Goal: Task Accomplishment & Management: Use online tool/utility

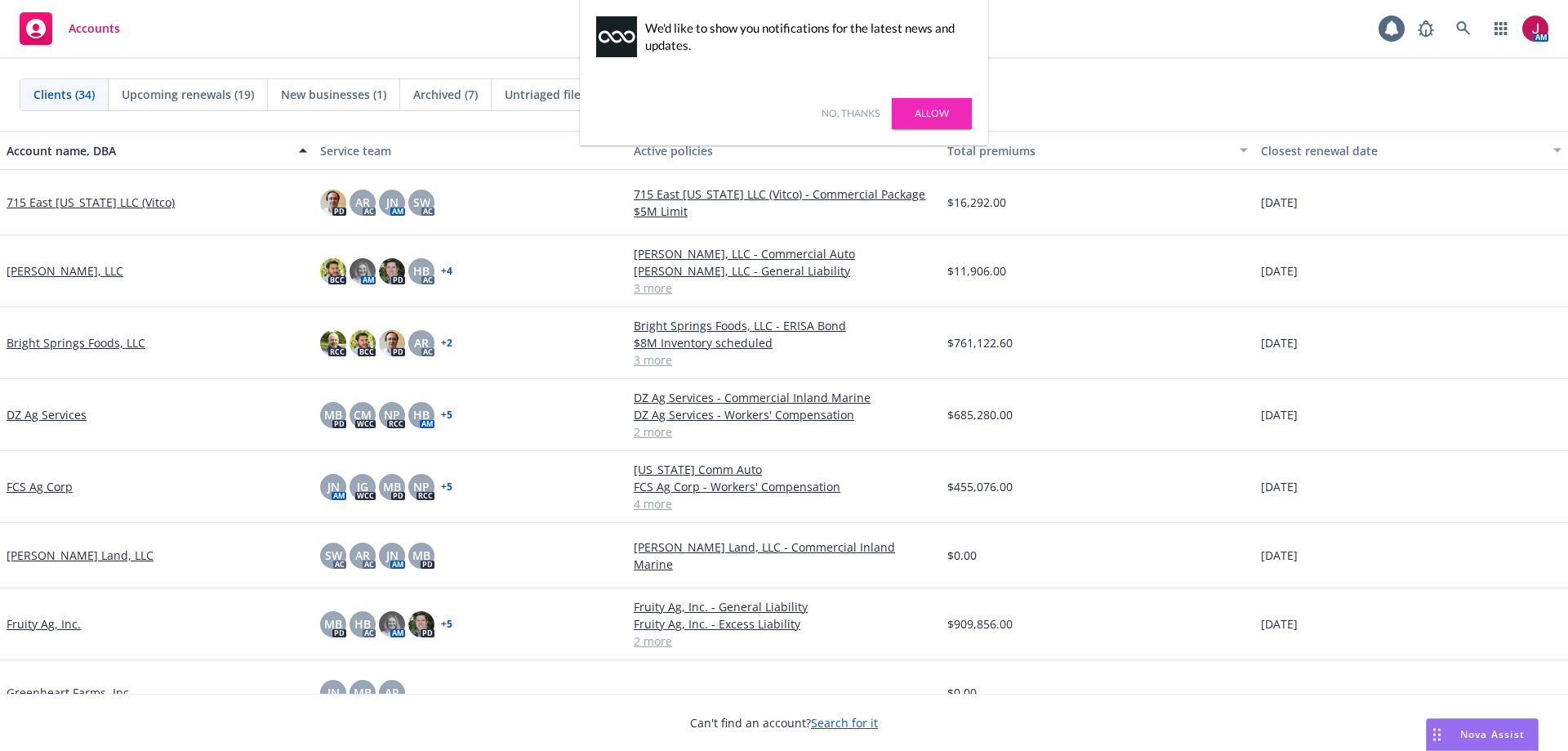
click at [854, 108] on link "No, thanks" at bounding box center [851, 113] width 58 height 15
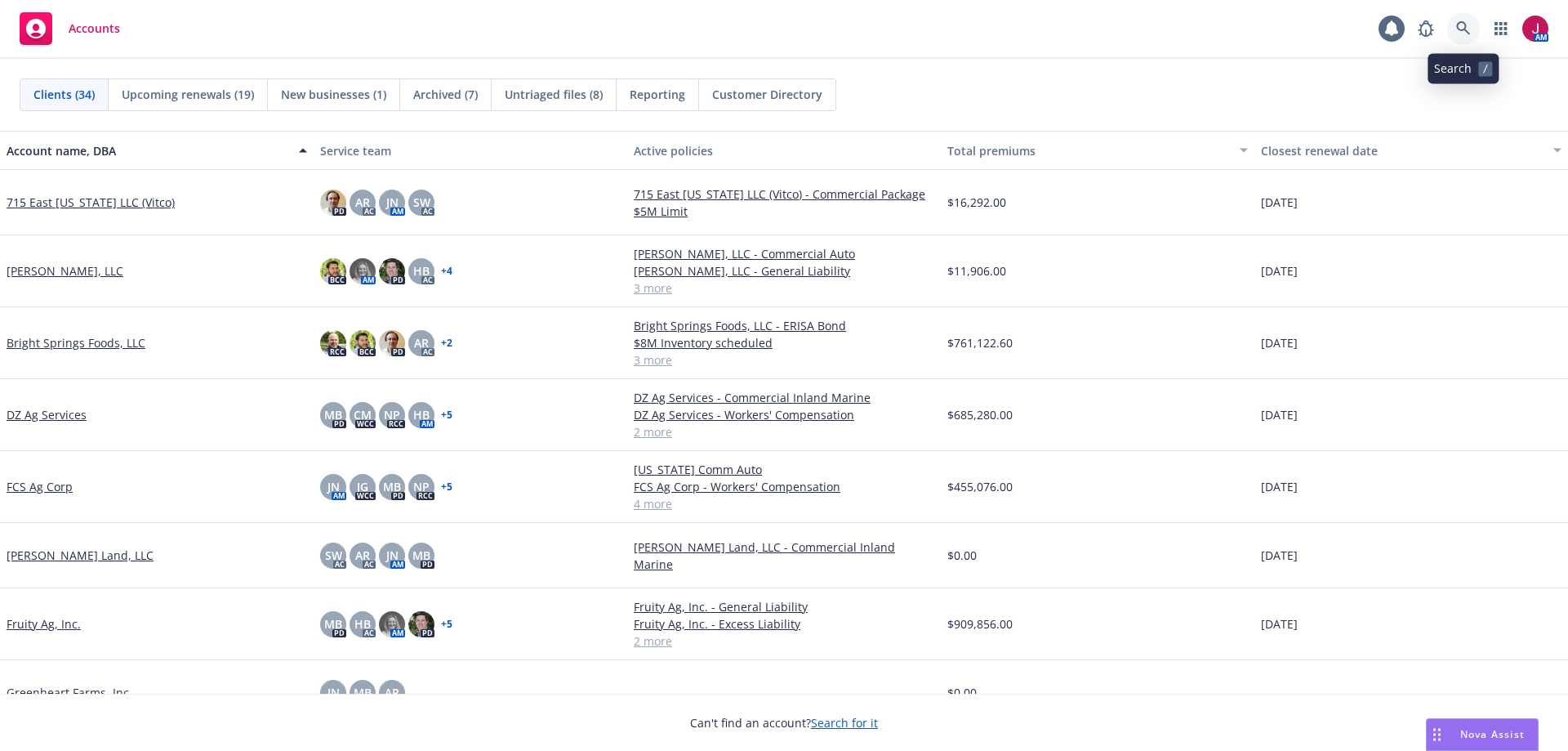
click at [1462, 24] on icon at bounding box center [1464, 28] width 15 height 15
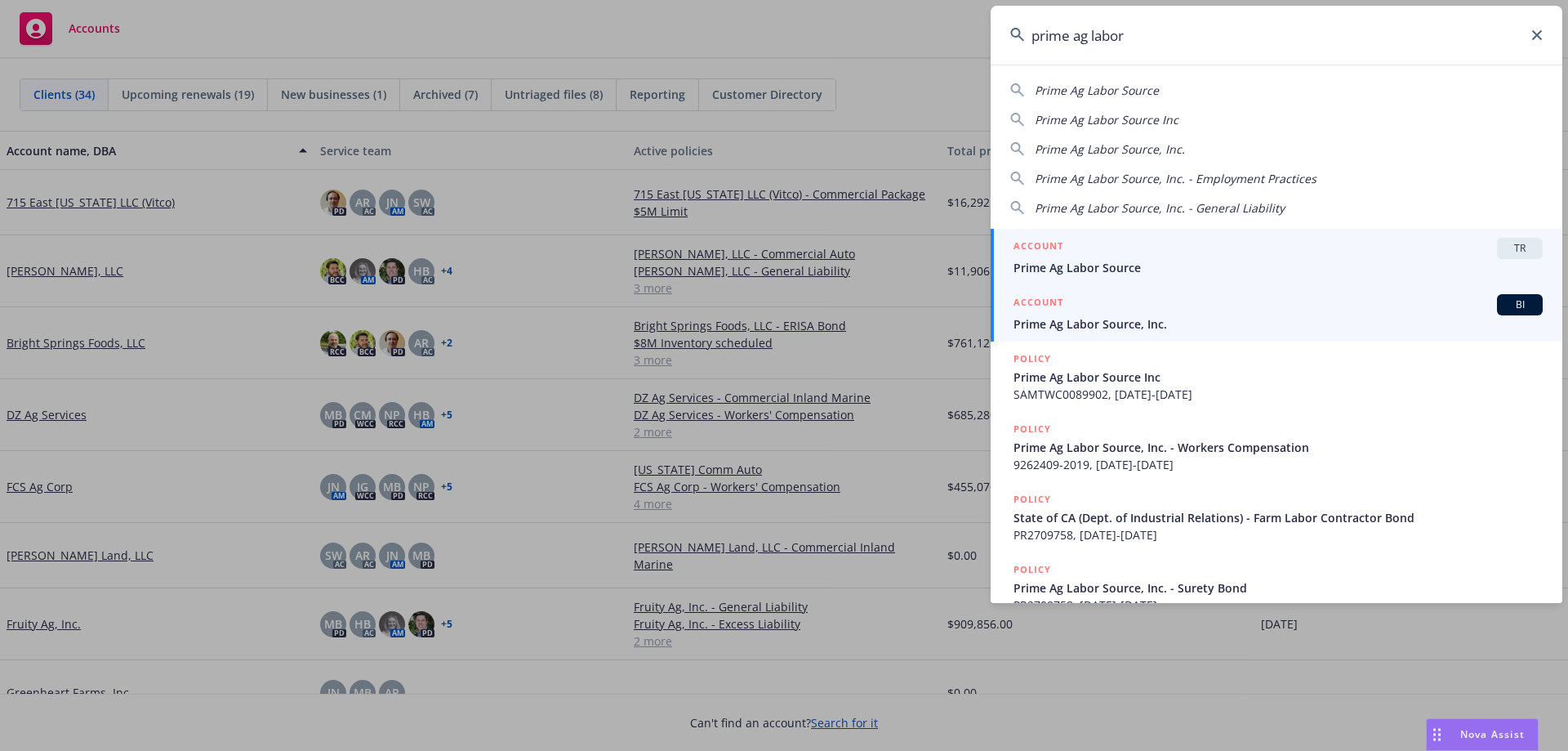
type input "prime ag labor"
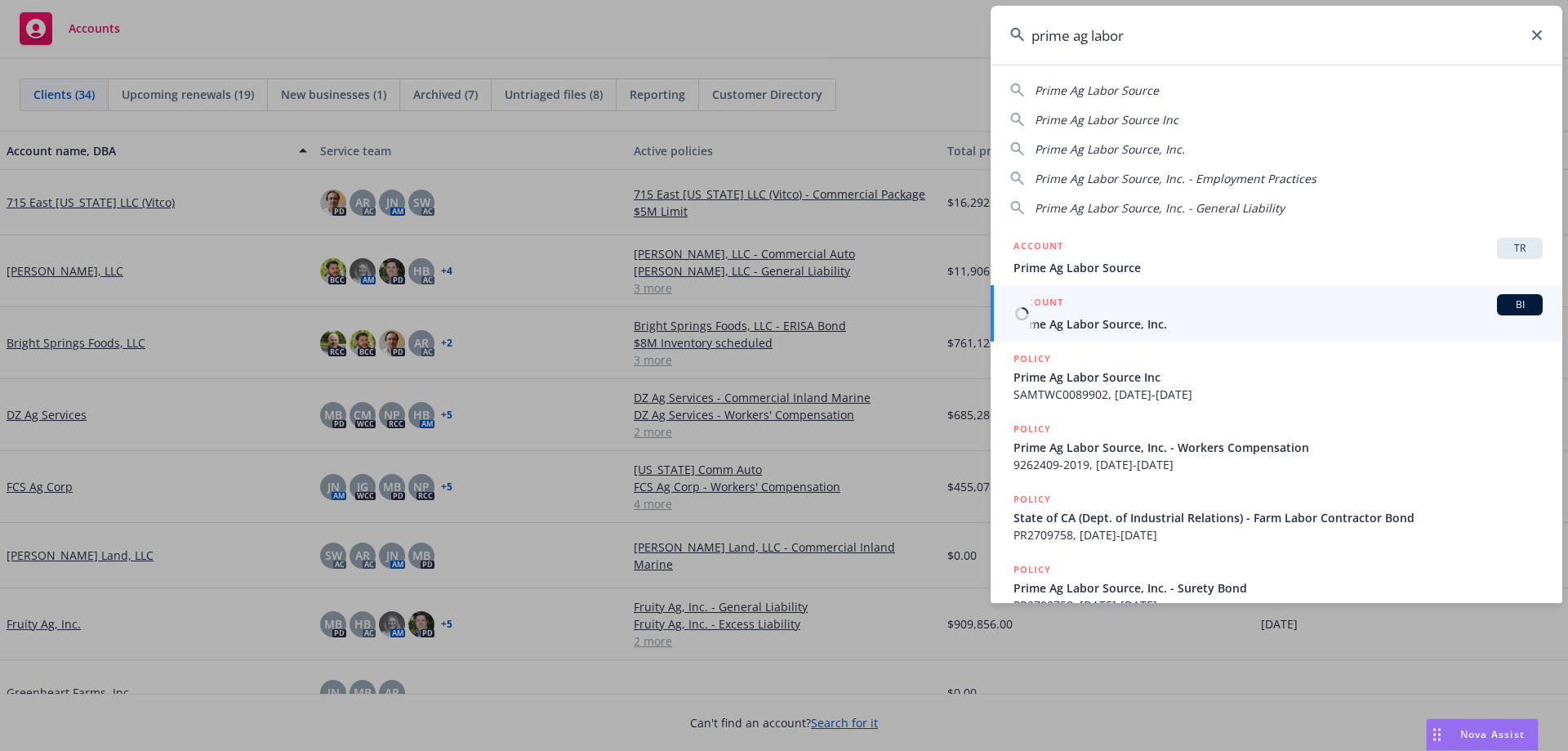
click at [1372, 316] on span "Prime Ag Labor Source, Inc." at bounding box center [1278, 324] width 529 height 17
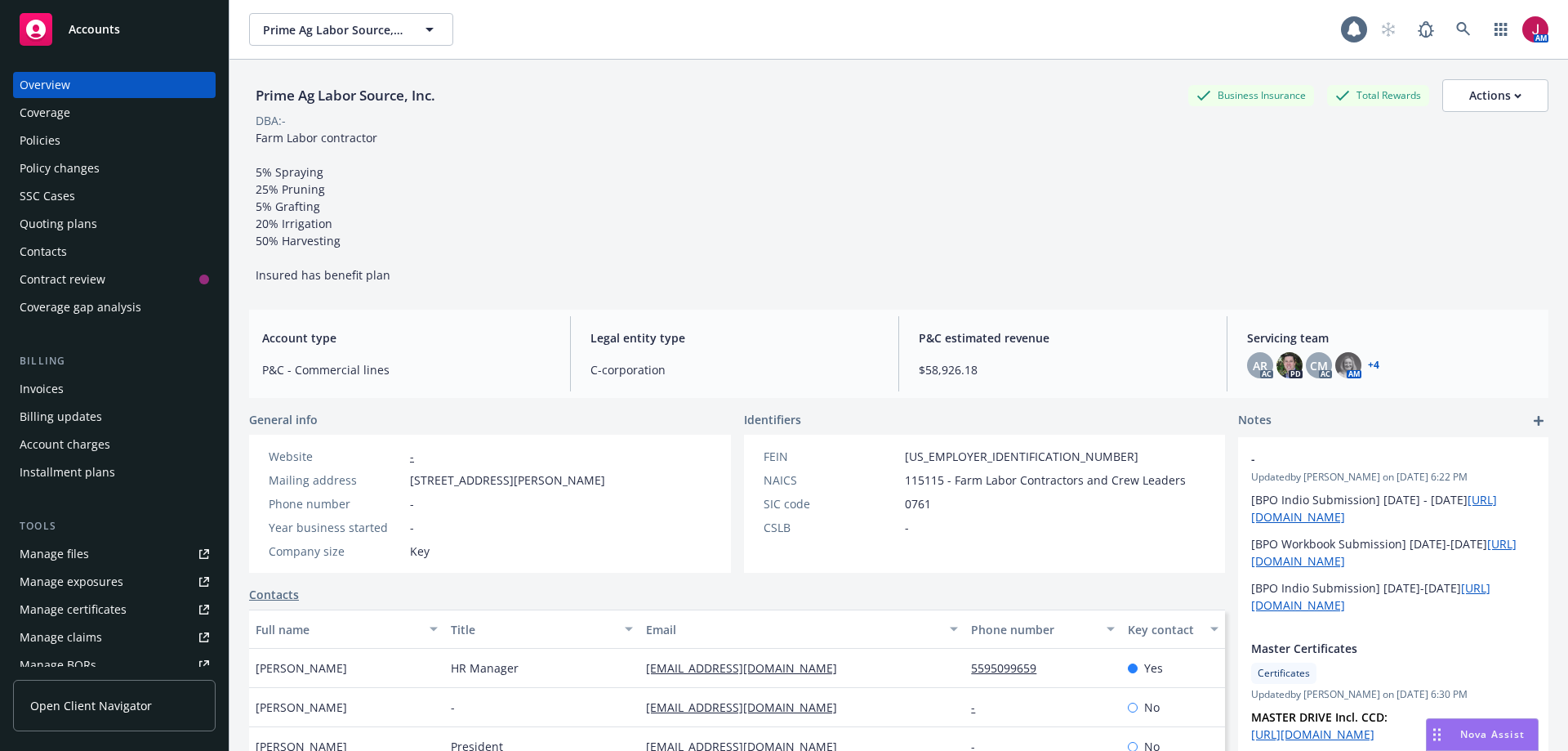
click at [74, 165] on div "Policy changes" at bounding box center [59, 167] width 80 height 26
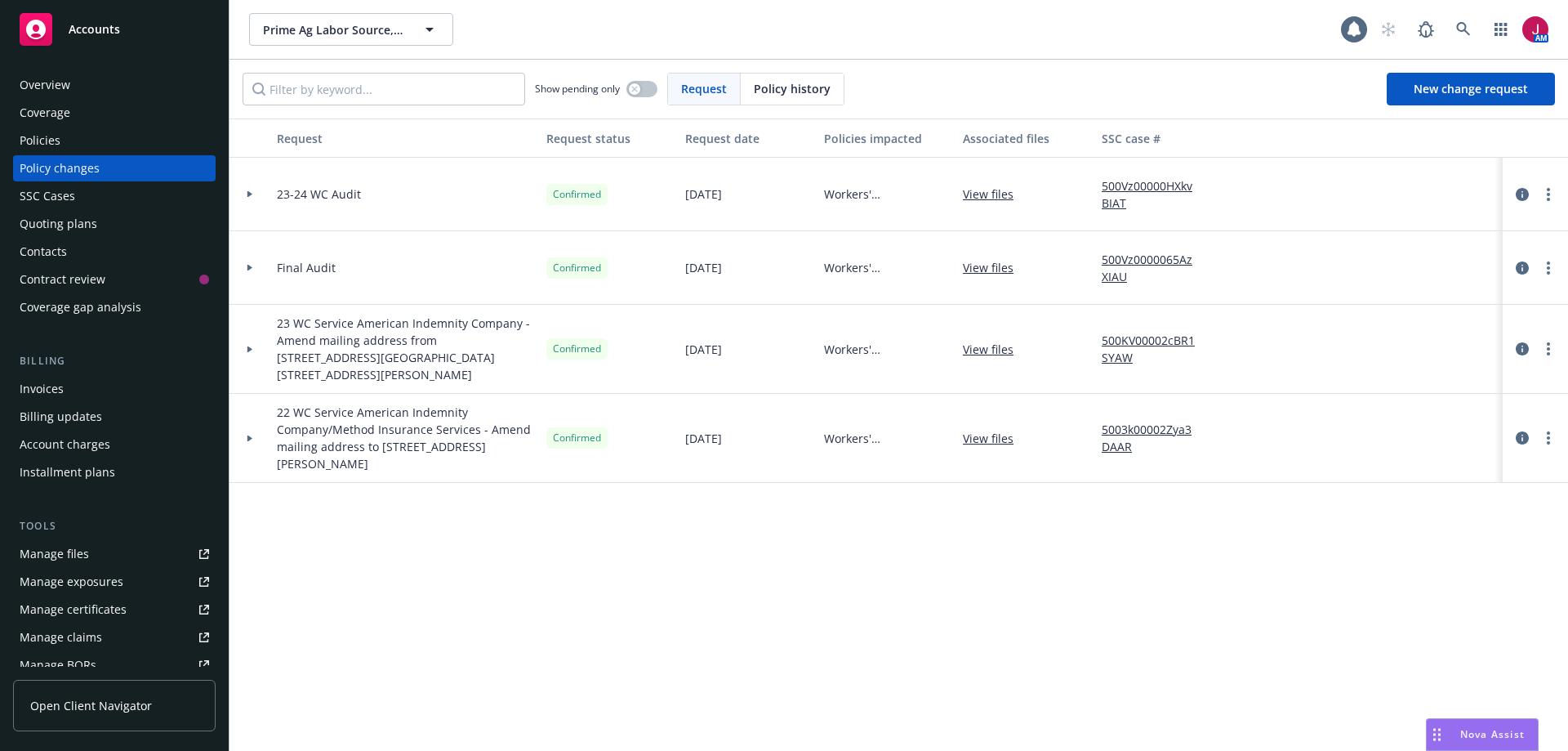
click at [99, 85] on div "Overview" at bounding box center [114, 84] width 190 height 26
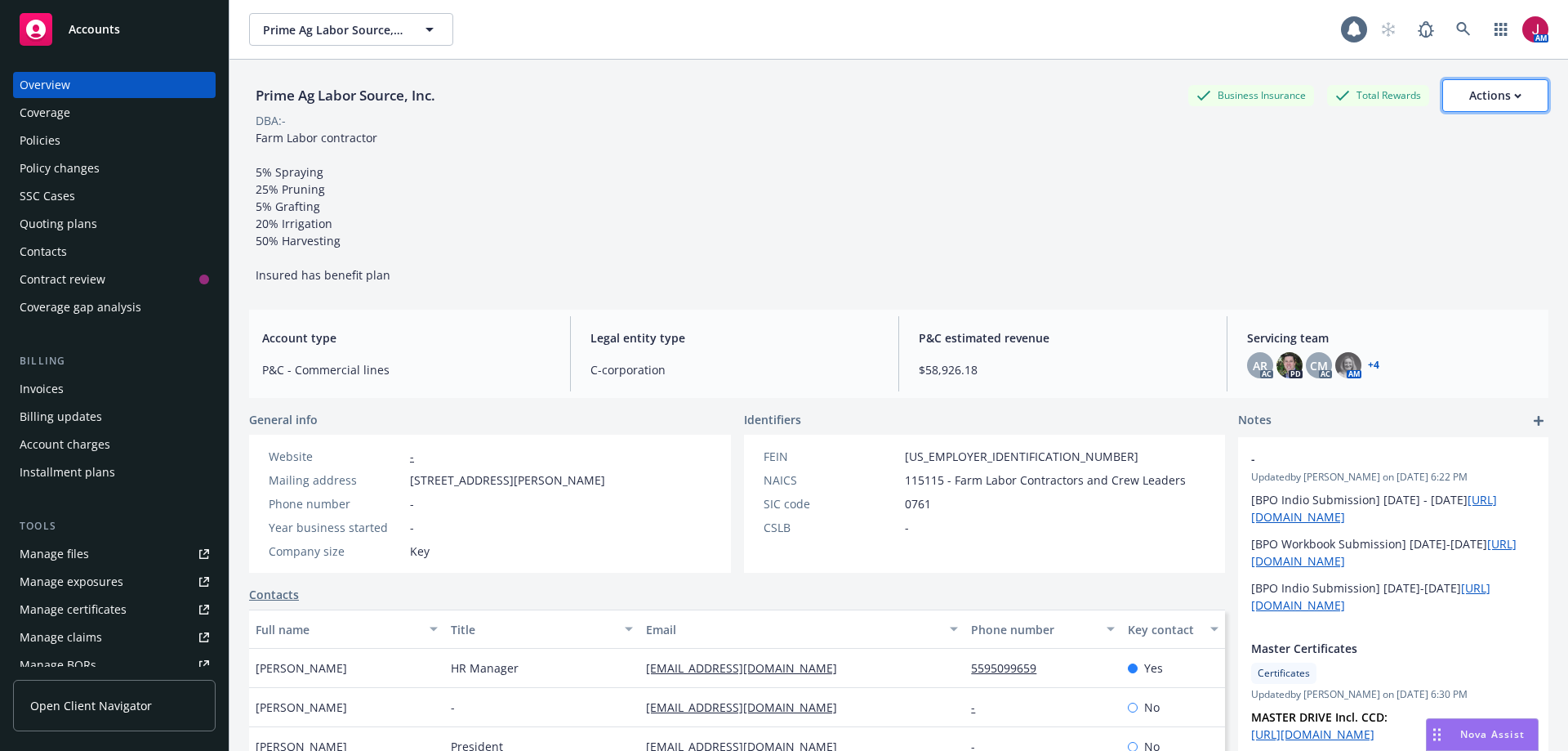
click at [1522, 105] on button "Actions" at bounding box center [1495, 96] width 106 height 33
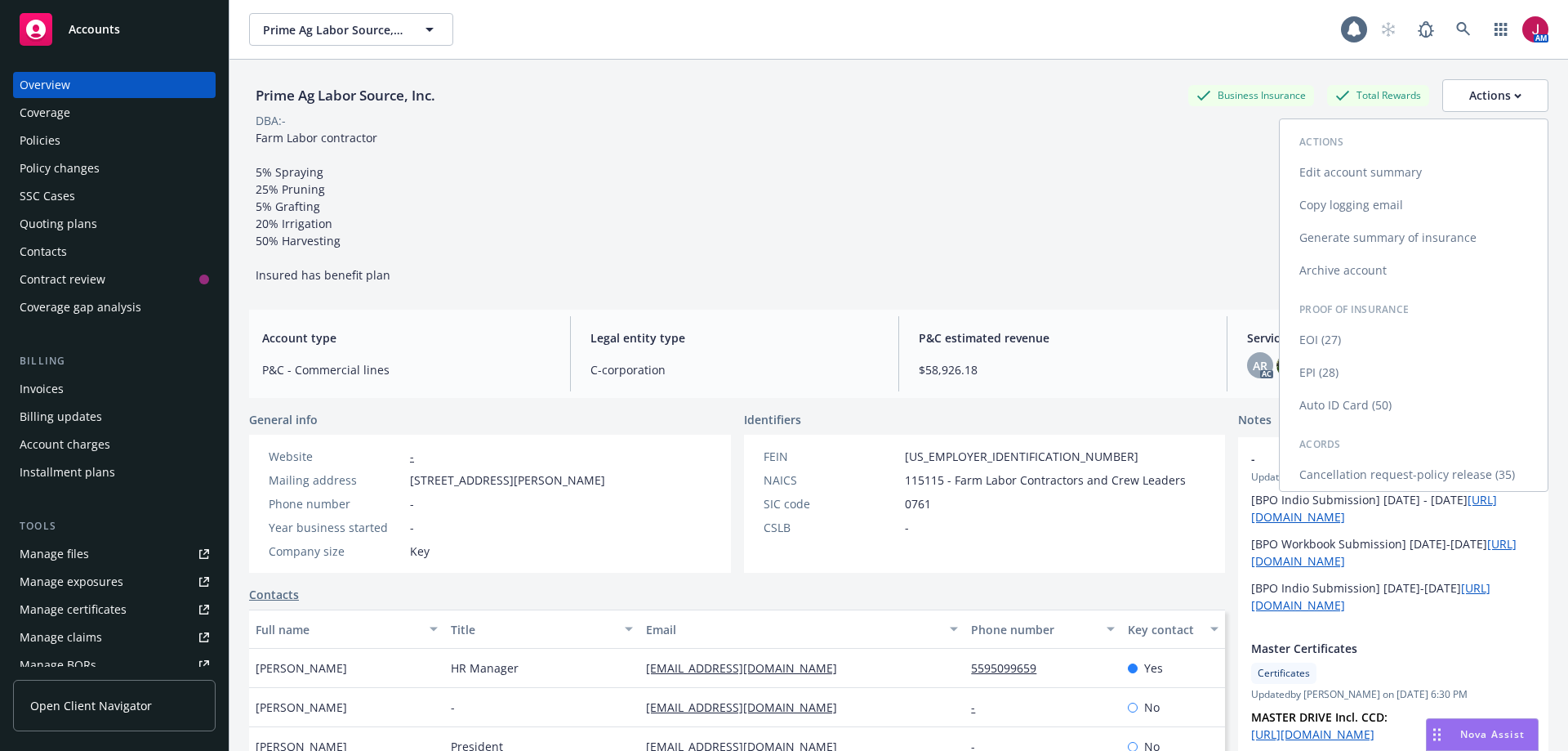
click at [1317, 176] on link "Edit account summary" at bounding box center [1413, 172] width 268 height 33
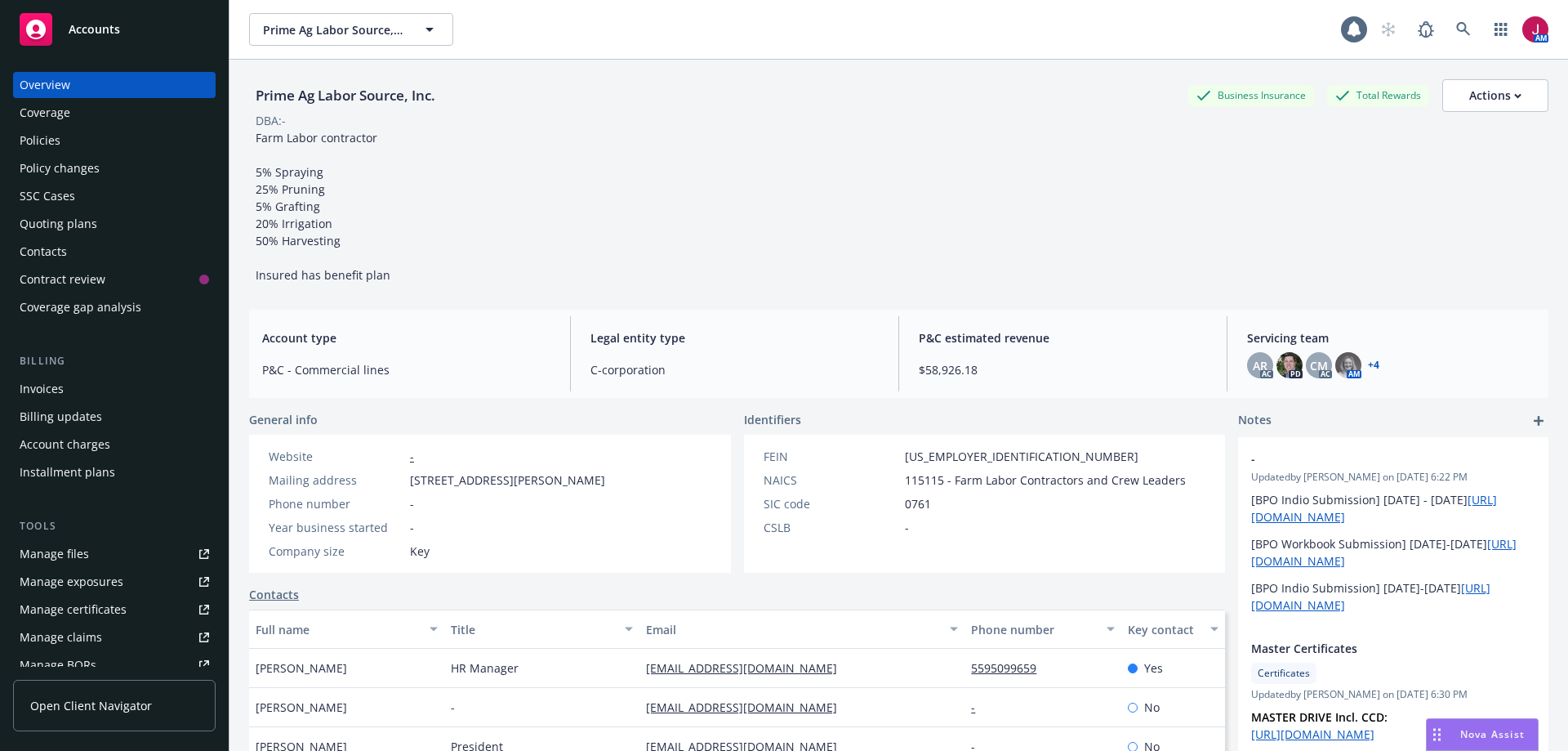
select select "US"
select select "C-corporation"
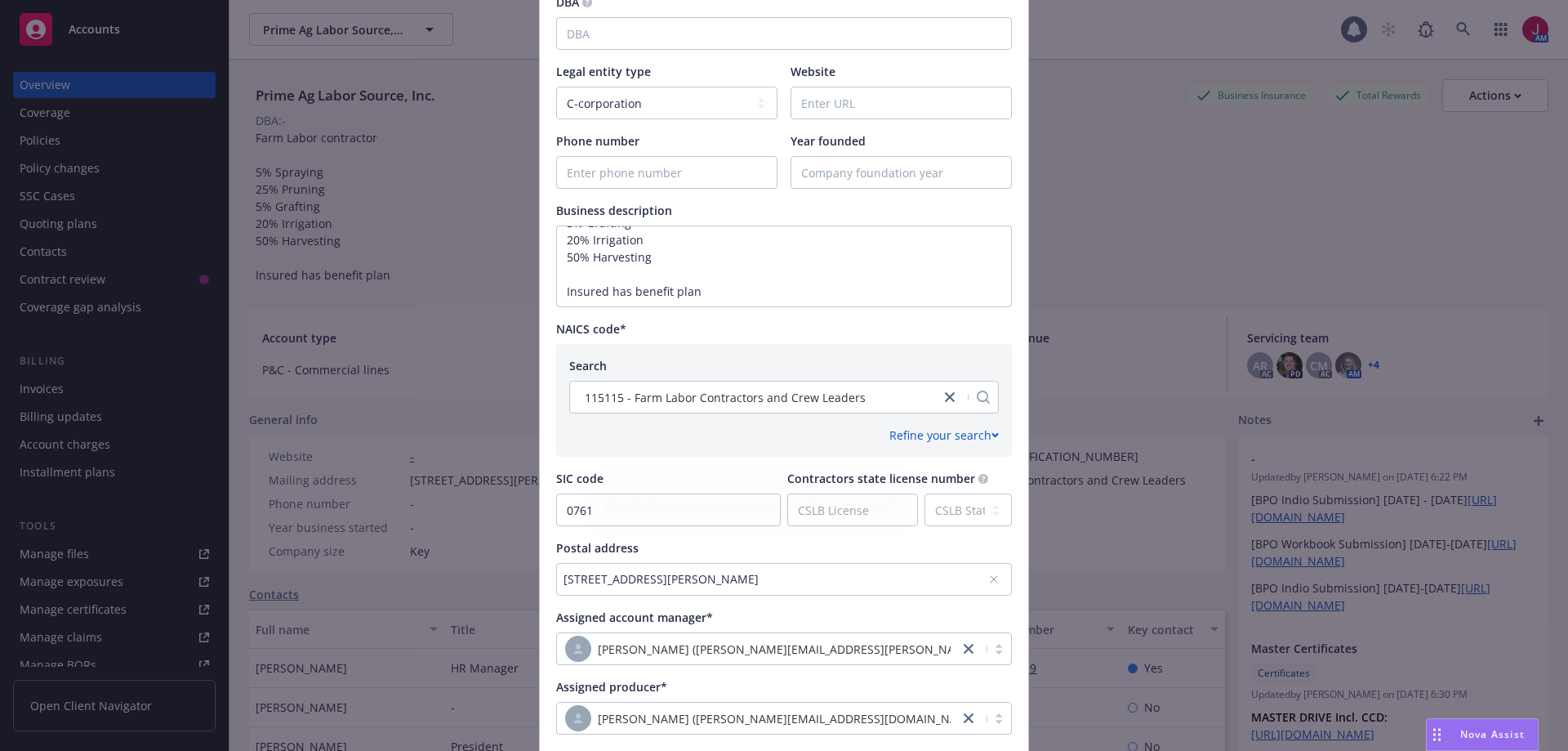
scroll to position [464, 0]
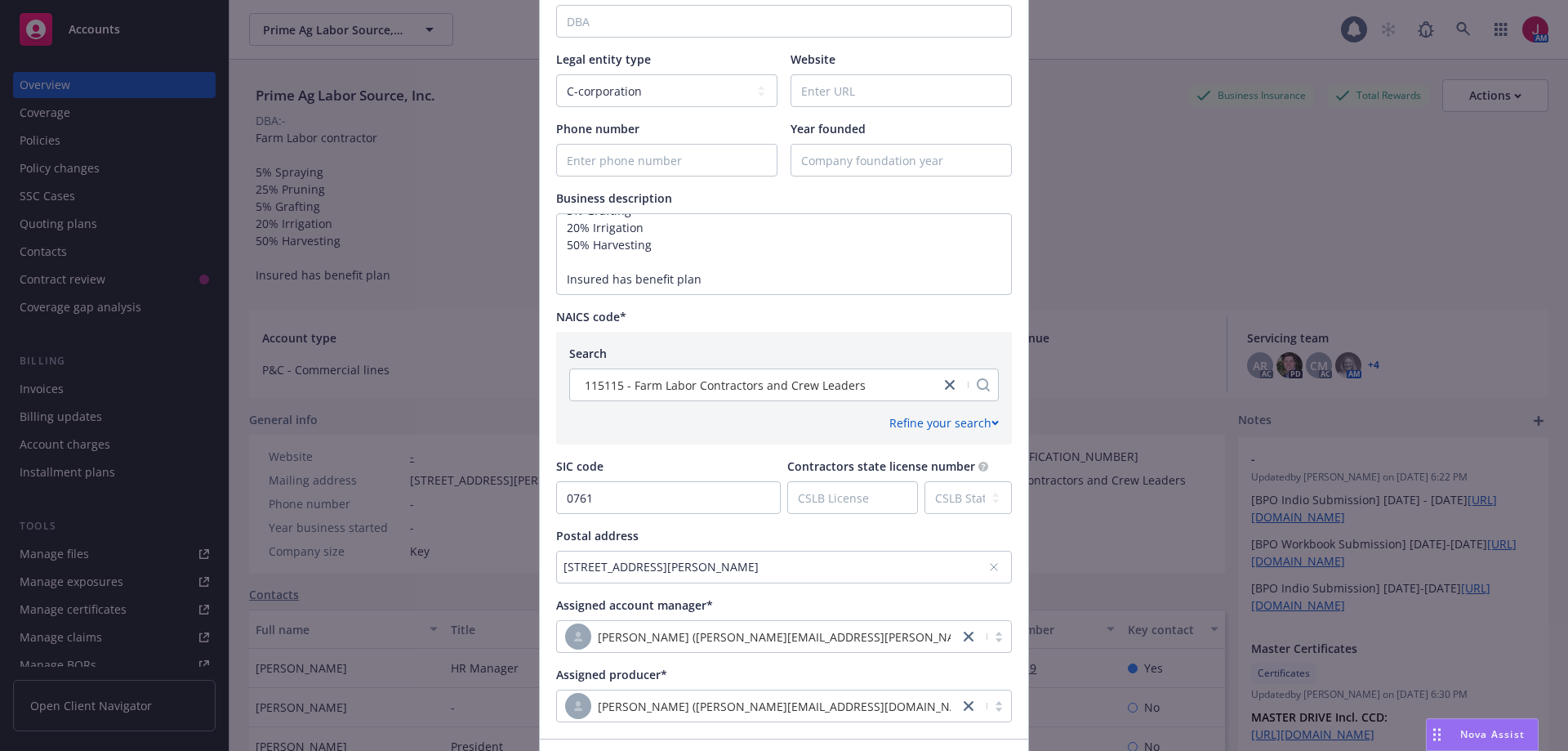
click at [585, 565] on div "2043 Hillman St, Tulare, CA, 93274, USA" at bounding box center [776, 567] width 425 height 17
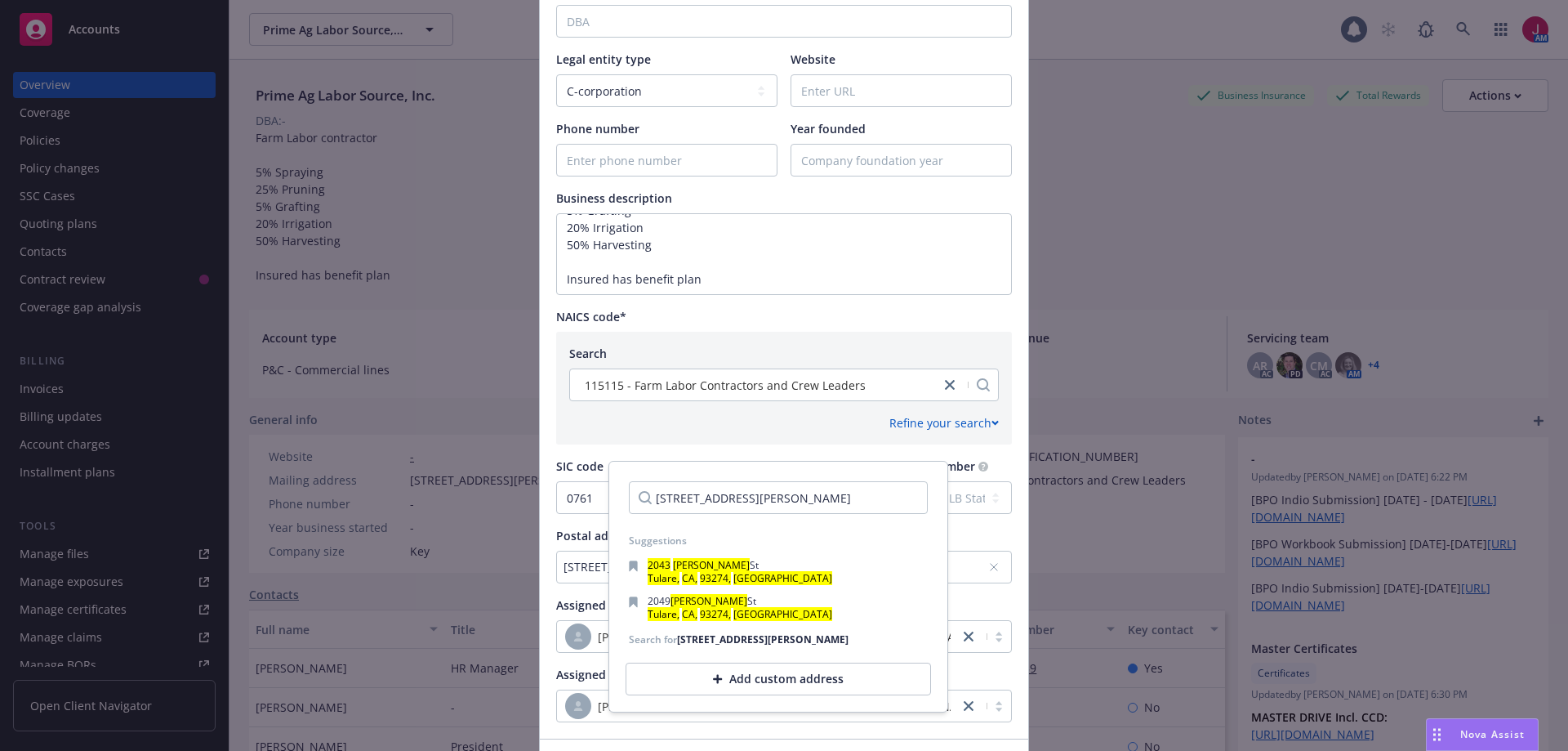
click at [683, 491] on input "2043 Hillman St, Tulare, CA, 93274, USA" at bounding box center [778, 497] width 299 height 33
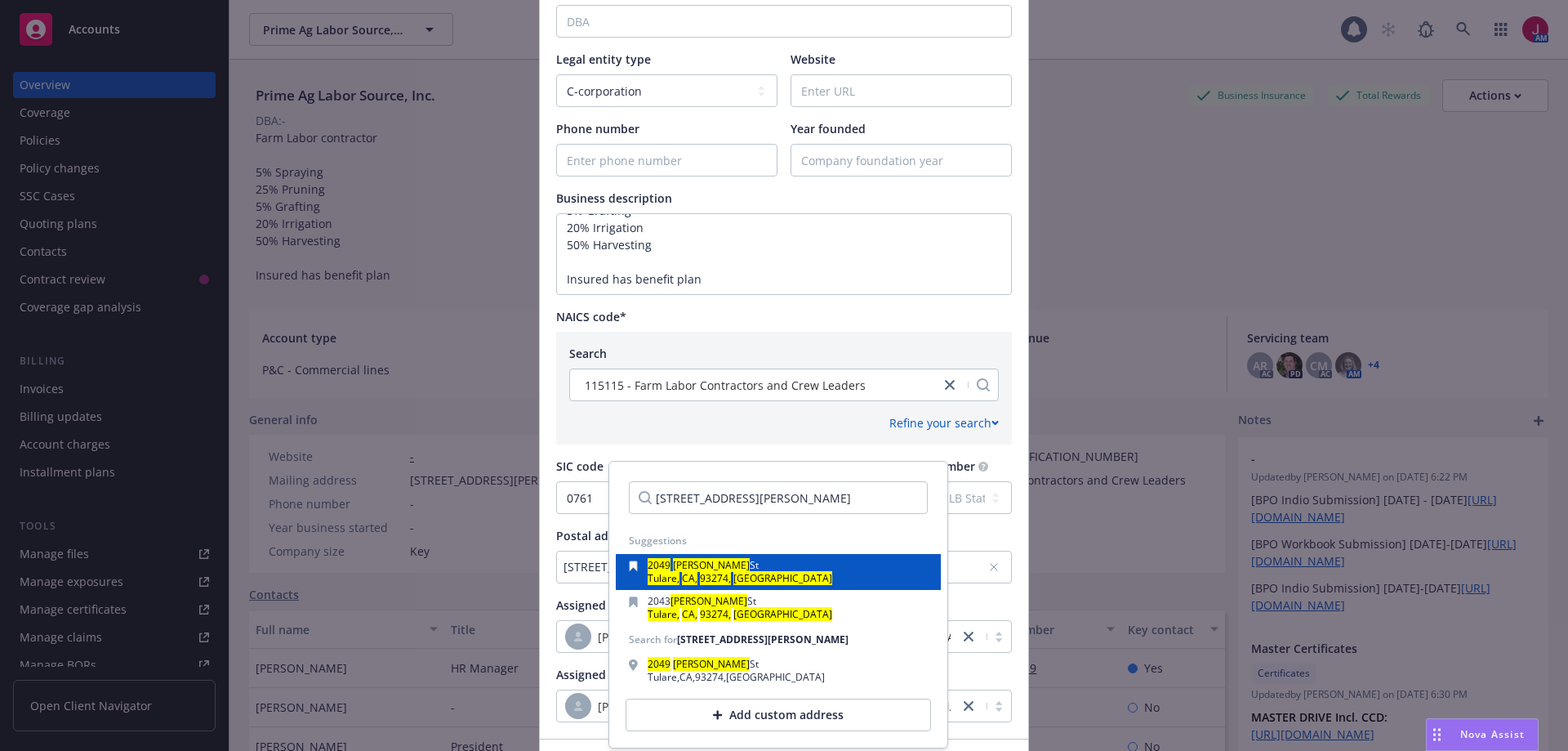
type input "2049 Hillman St, Tulare, CA, 93274, USA"
click at [746, 579] on mark "USA" at bounding box center [783, 578] width 99 height 14
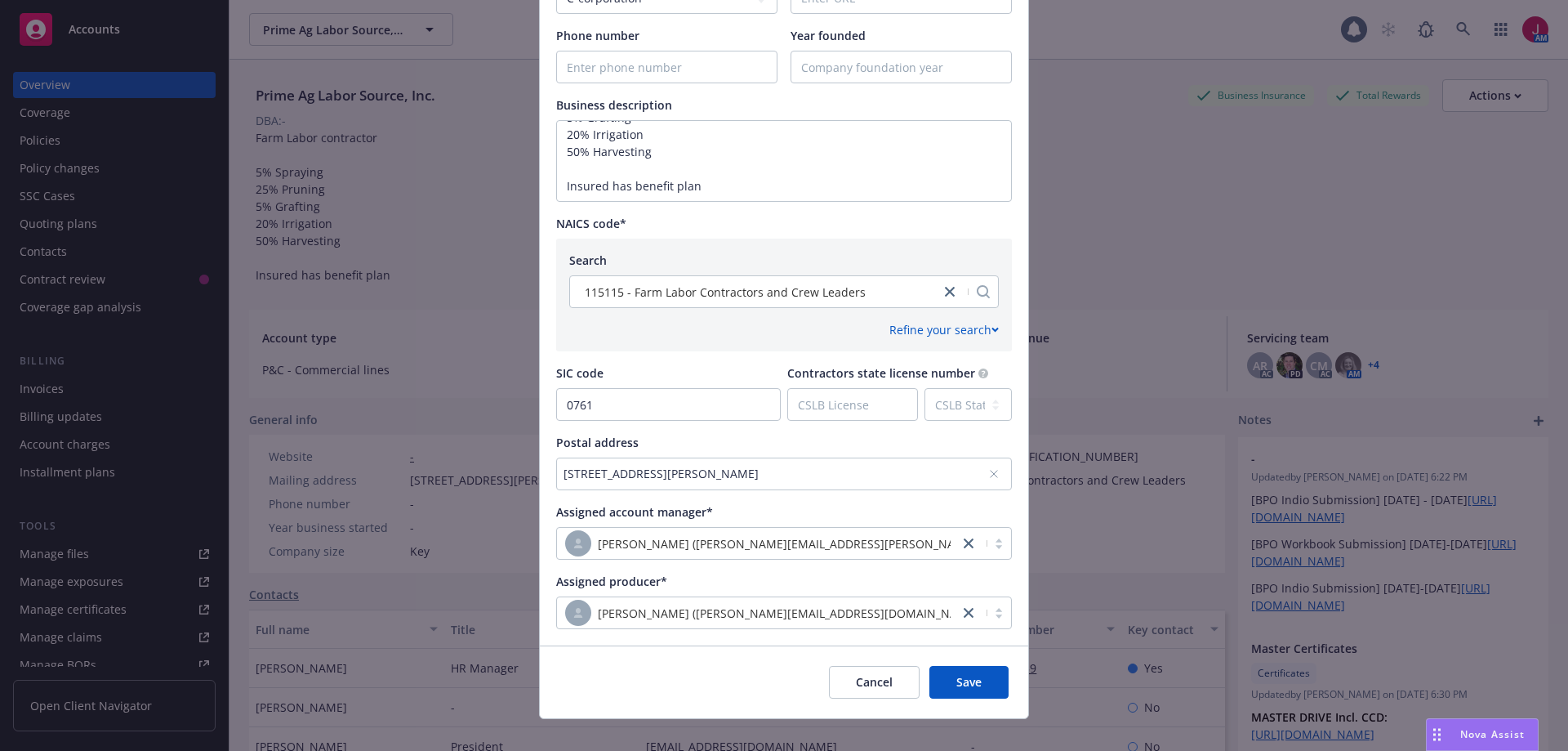
scroll to position [577, 0]
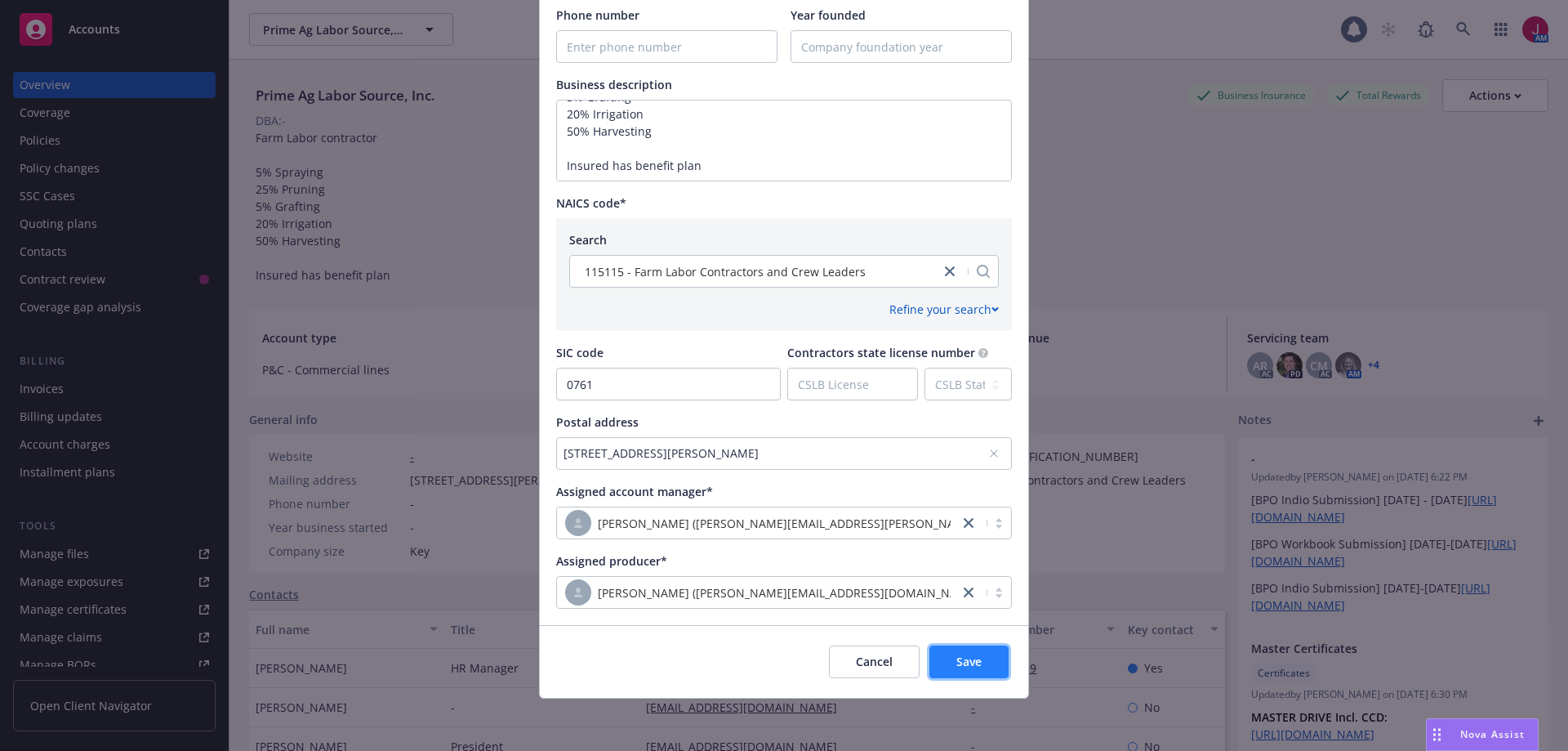
click at [957, 661] on span "Save" at bounding box center [969, 662] width 25 height 15
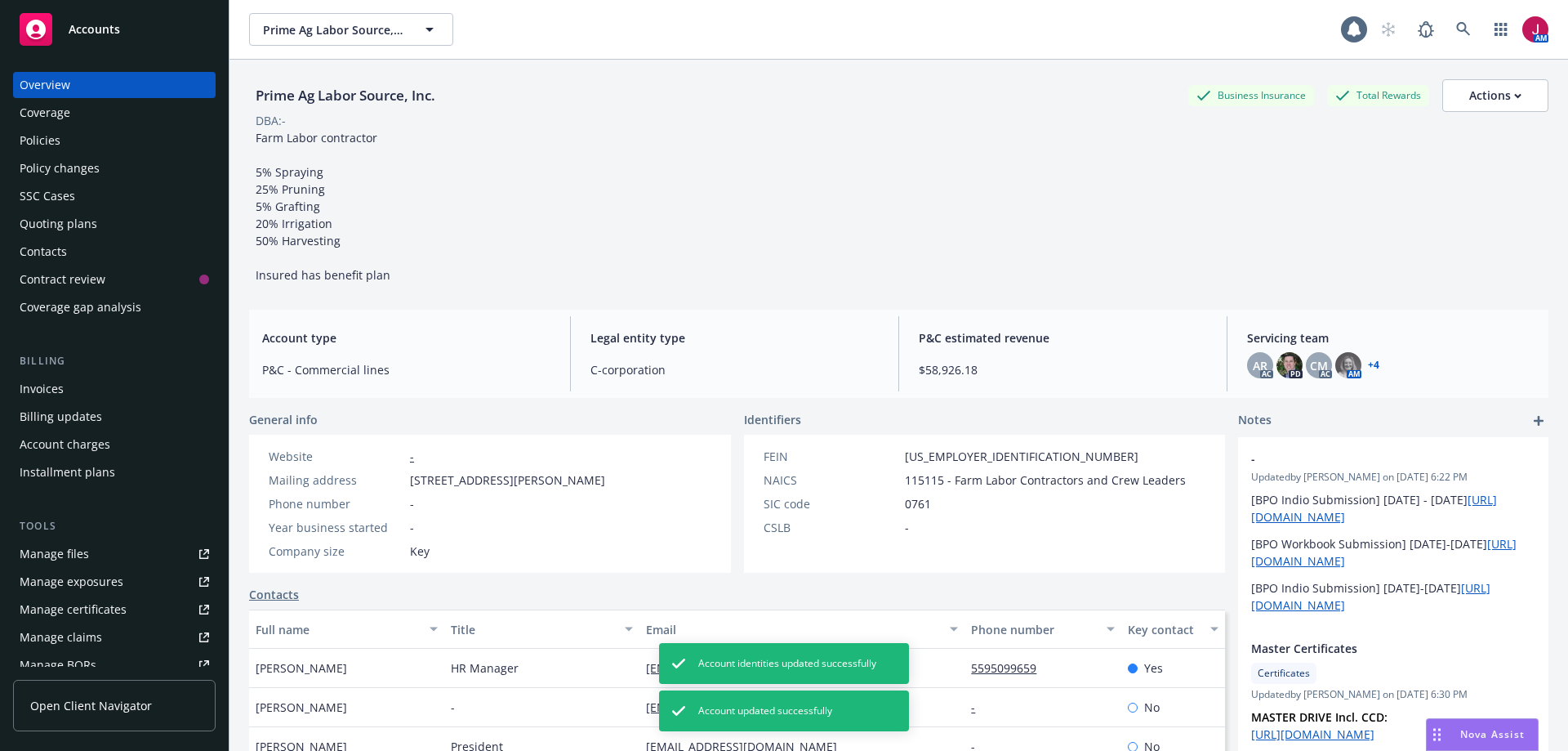
click at [1367, 372] on div "AR AC PD CM AC AM + 4" at bounding box center [1392, 365] width 288 height 26
click at [1369, 362] on link "+ 4" at bounding box center [1375, 365] width 12 height 10
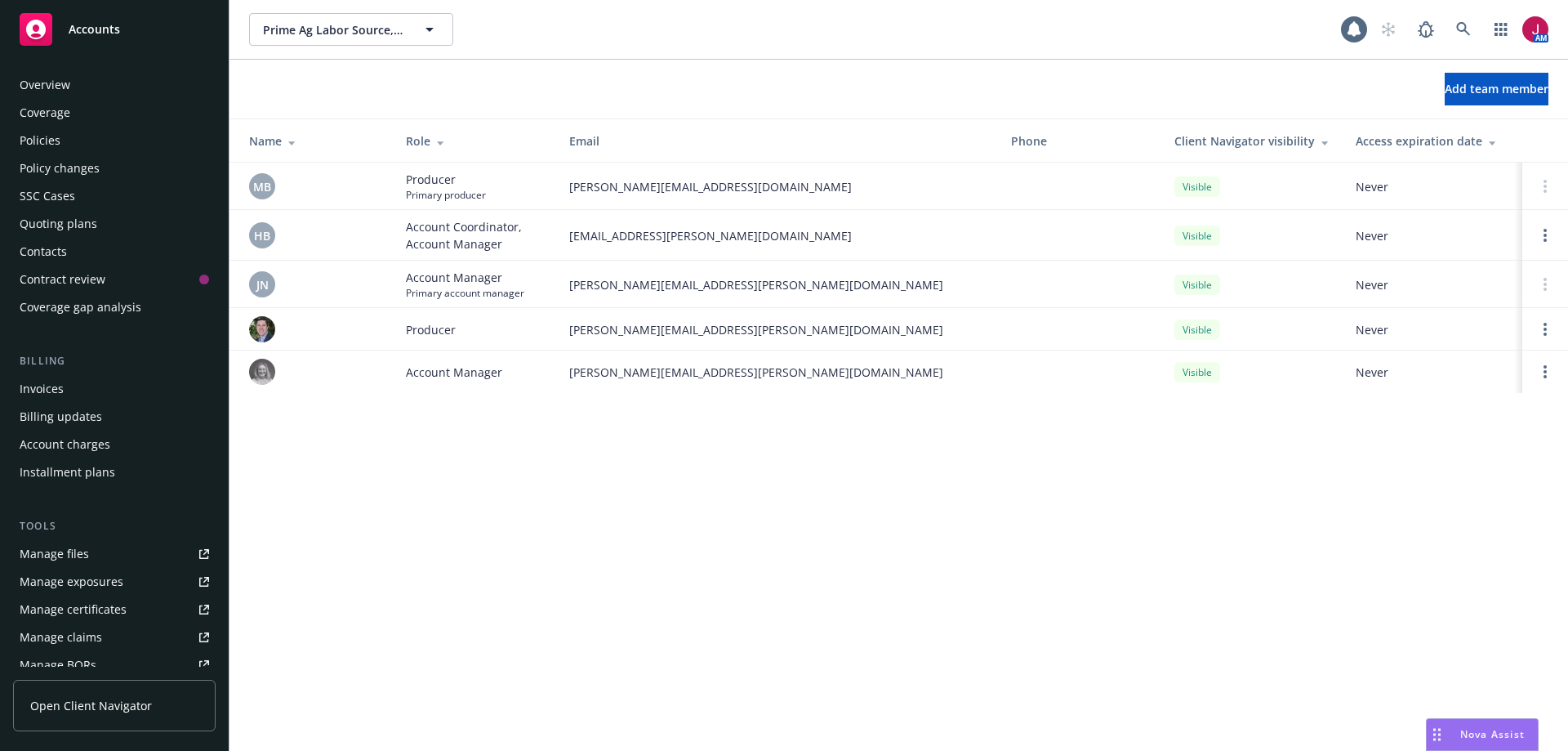
scroll to position [314, 0]
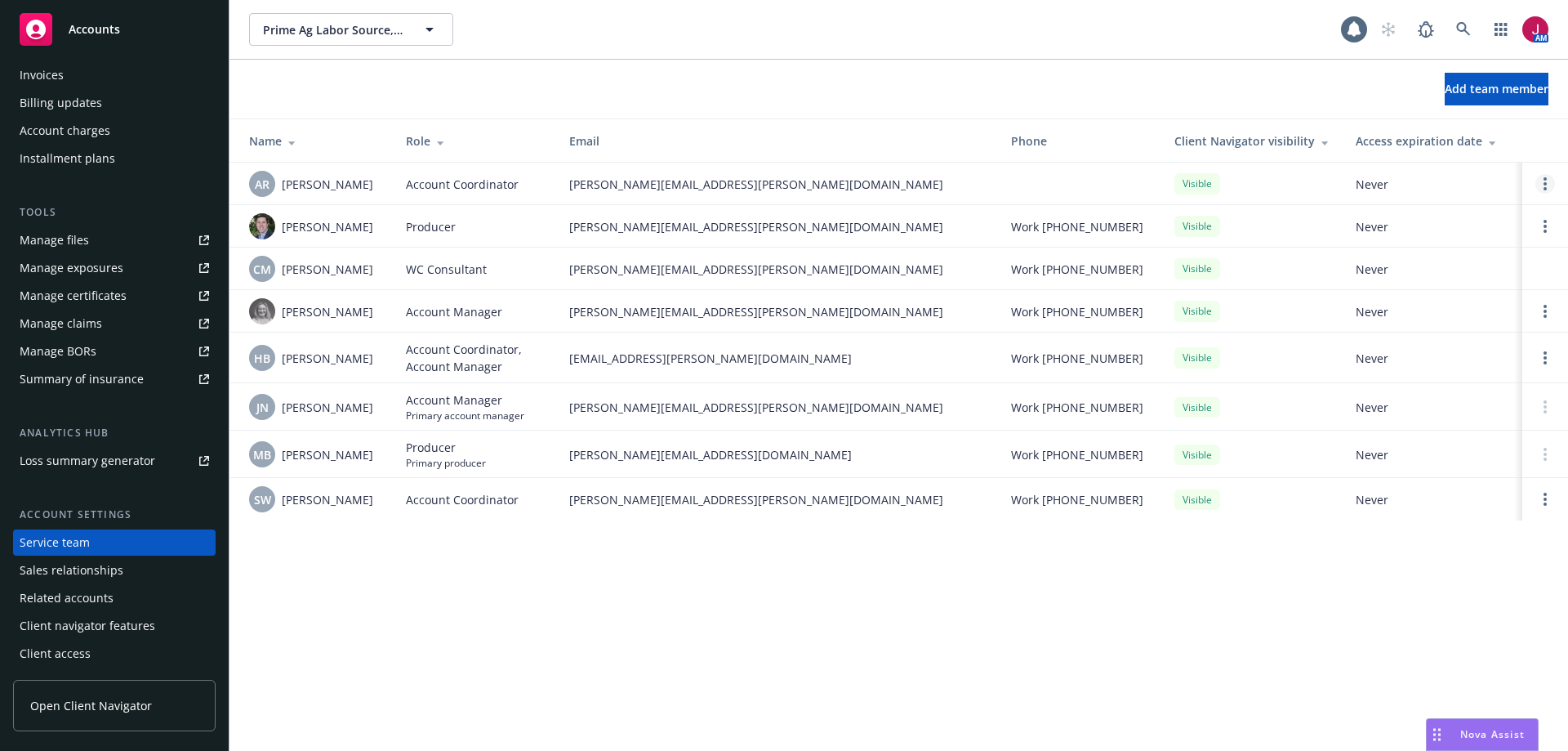
click at [1547, 181] on link "Open options" at bounding box center [1546, 184] width 19 height 19
click at [1440, 132] on span "Remove account coordinator" at bounding box center [1435, 137] width 196 height 15
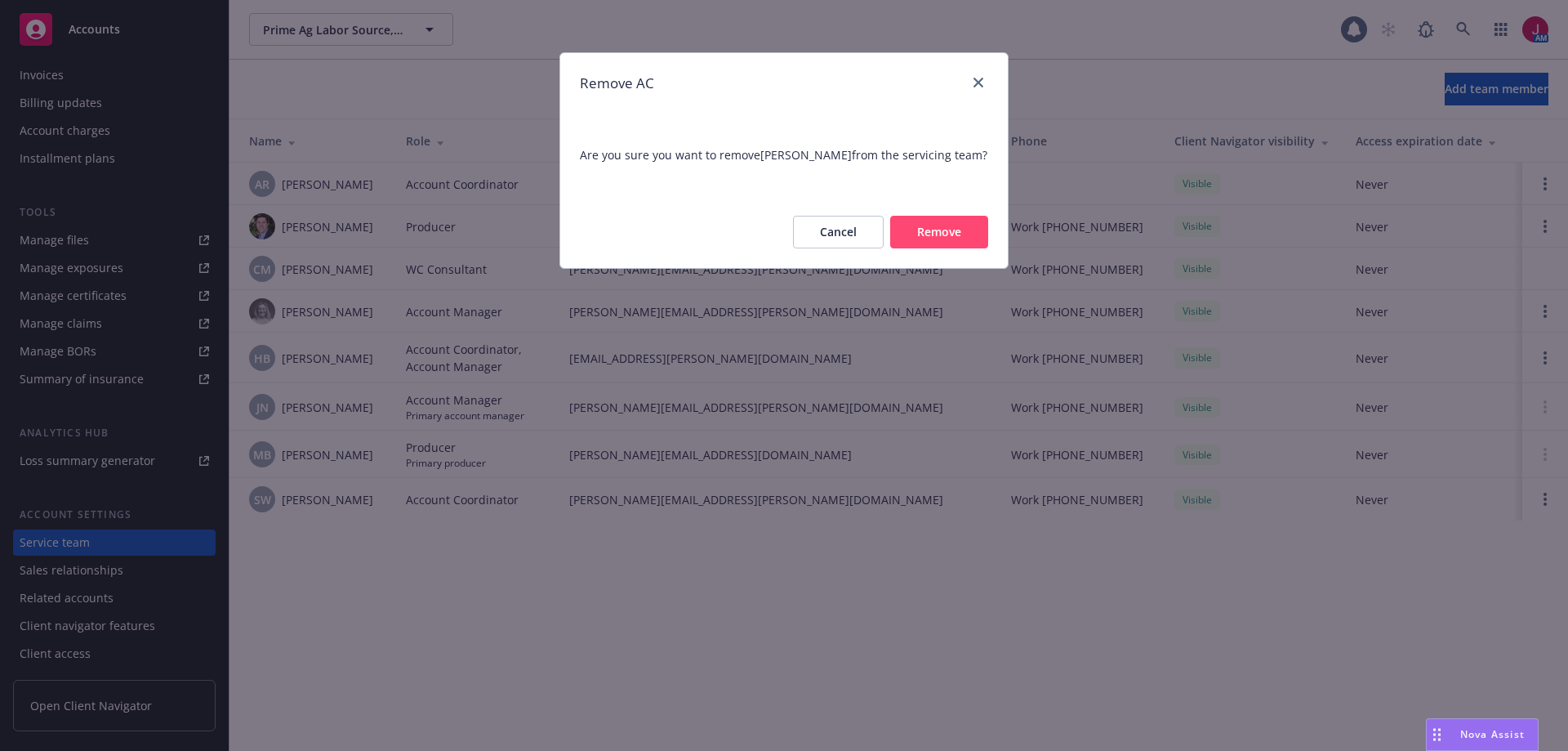
click at [920, 228] on button "Remove" at bounding box center [938, 232] width 98 height 33
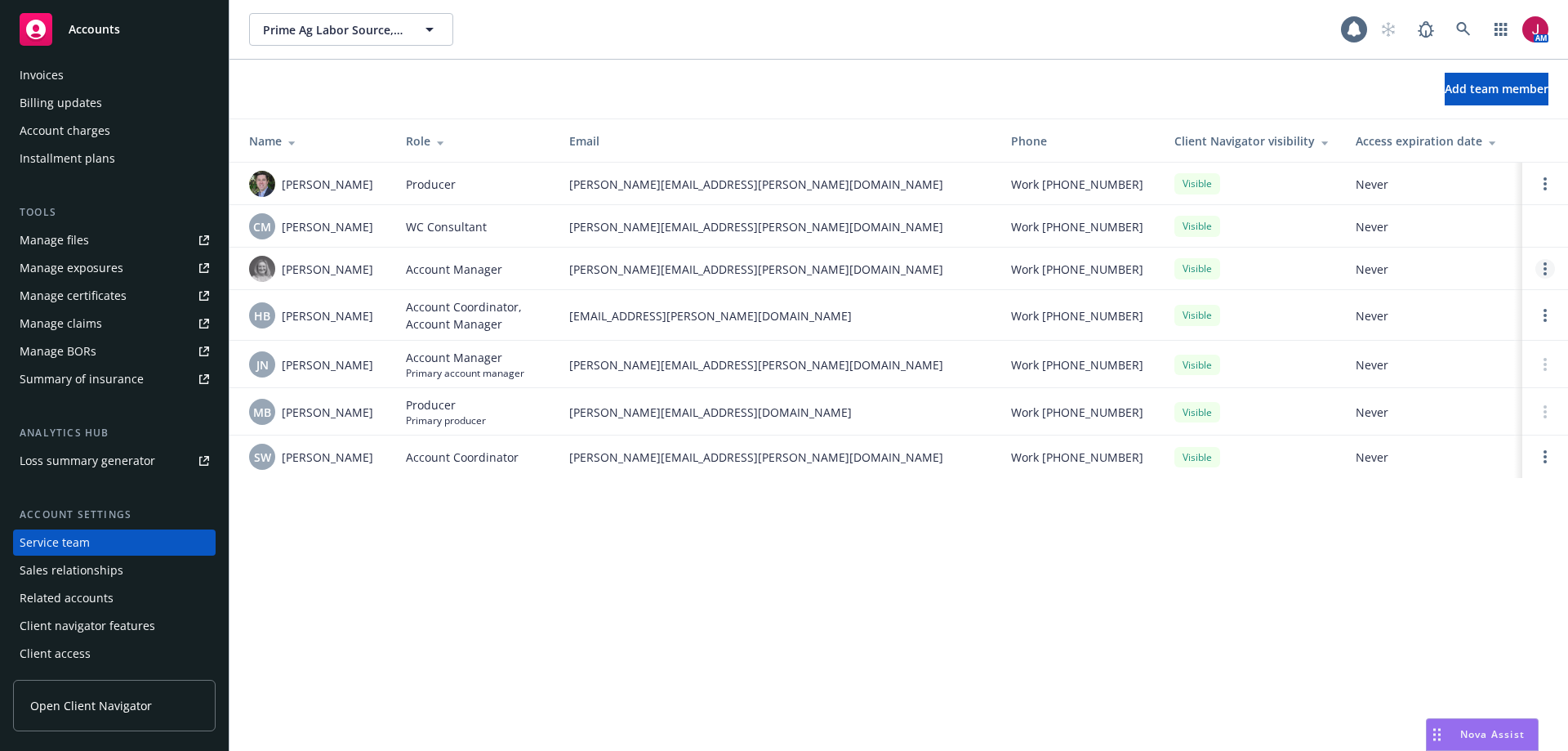
click at [1542, 279] on link "Open options" at bounding box center [1546, 269] width 19 height 19
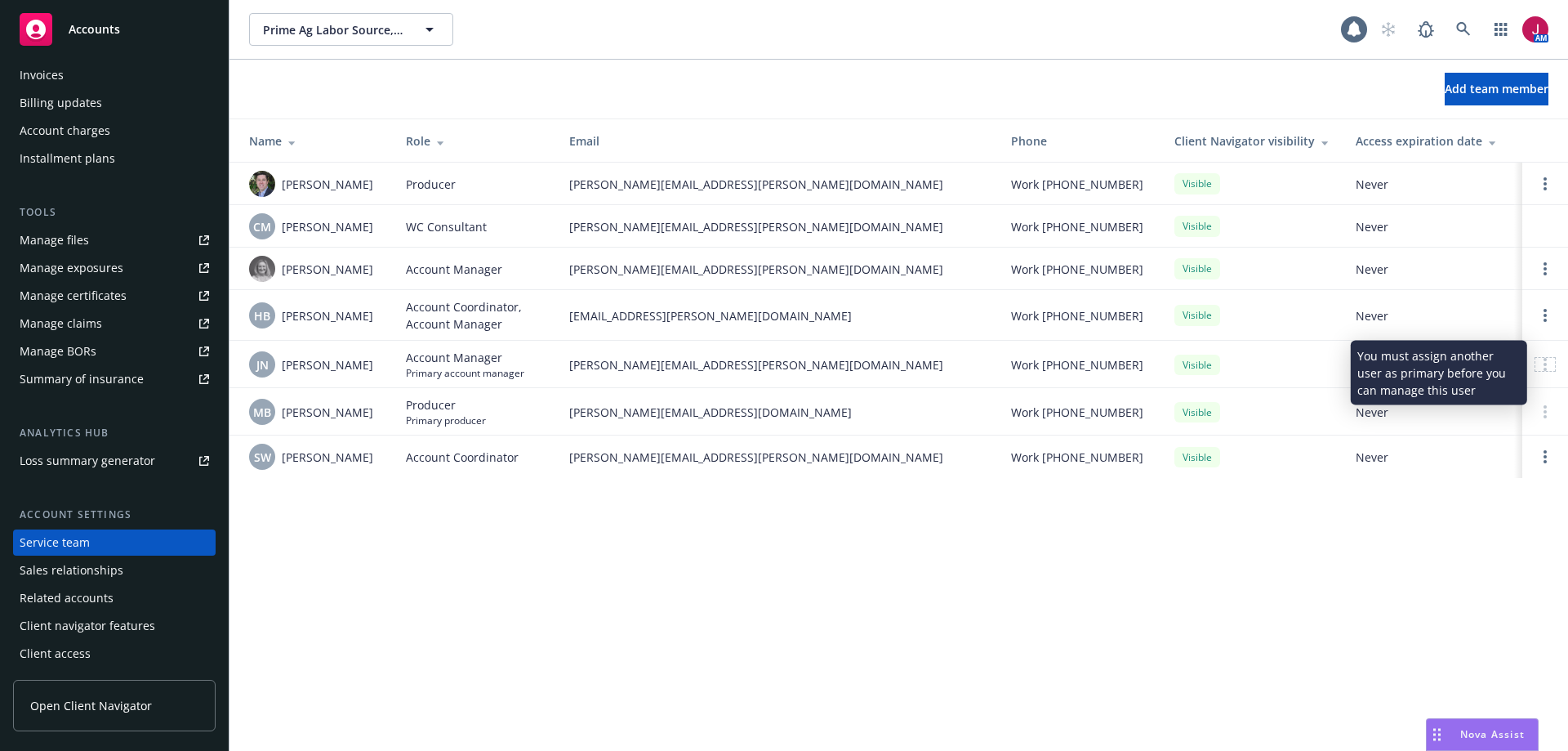
click at [1545, 371] on icon at bounding box center [1545, 365] width 3 height 14
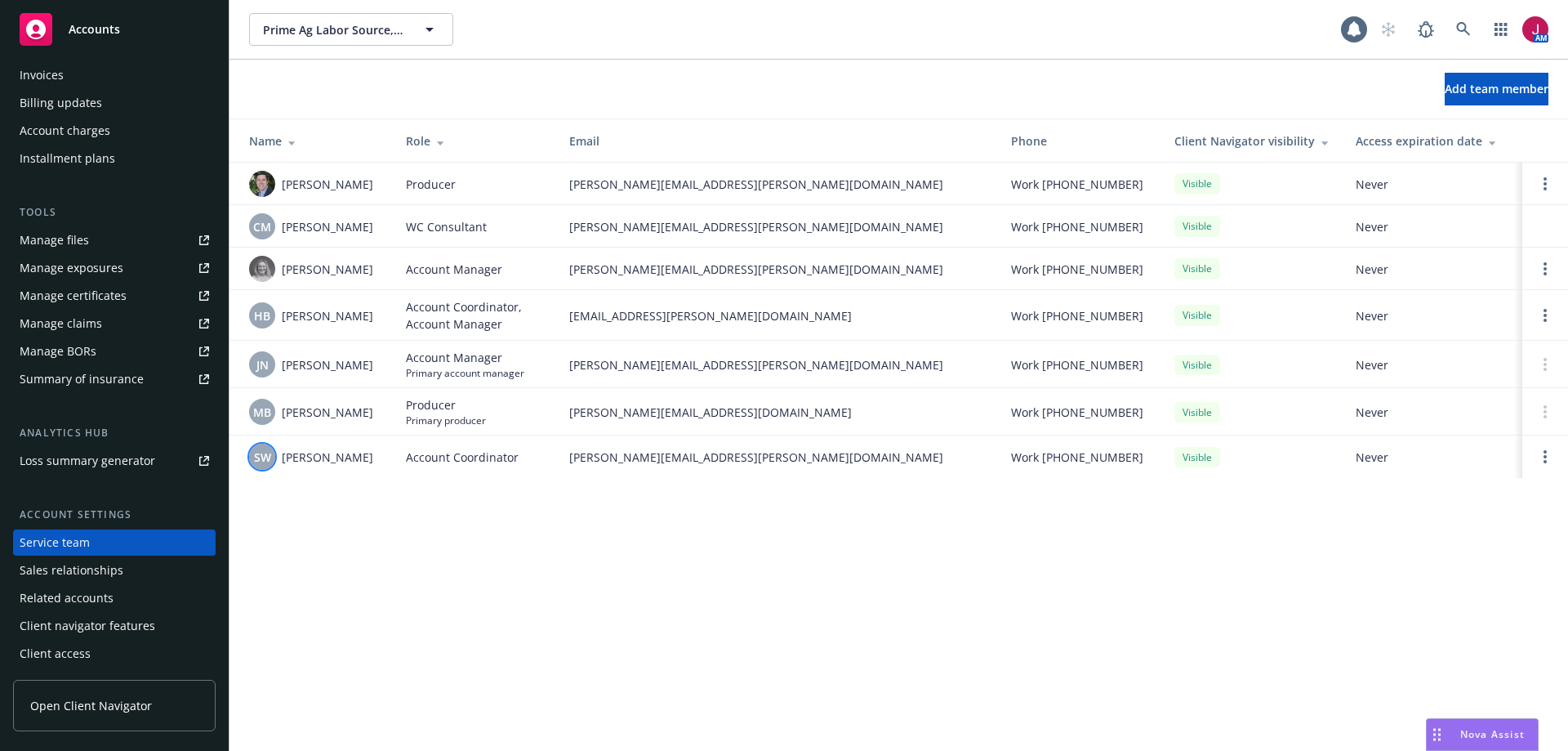
click at [274, 469] on div "SW" at bounding box center [262, 457] width 26 height 26
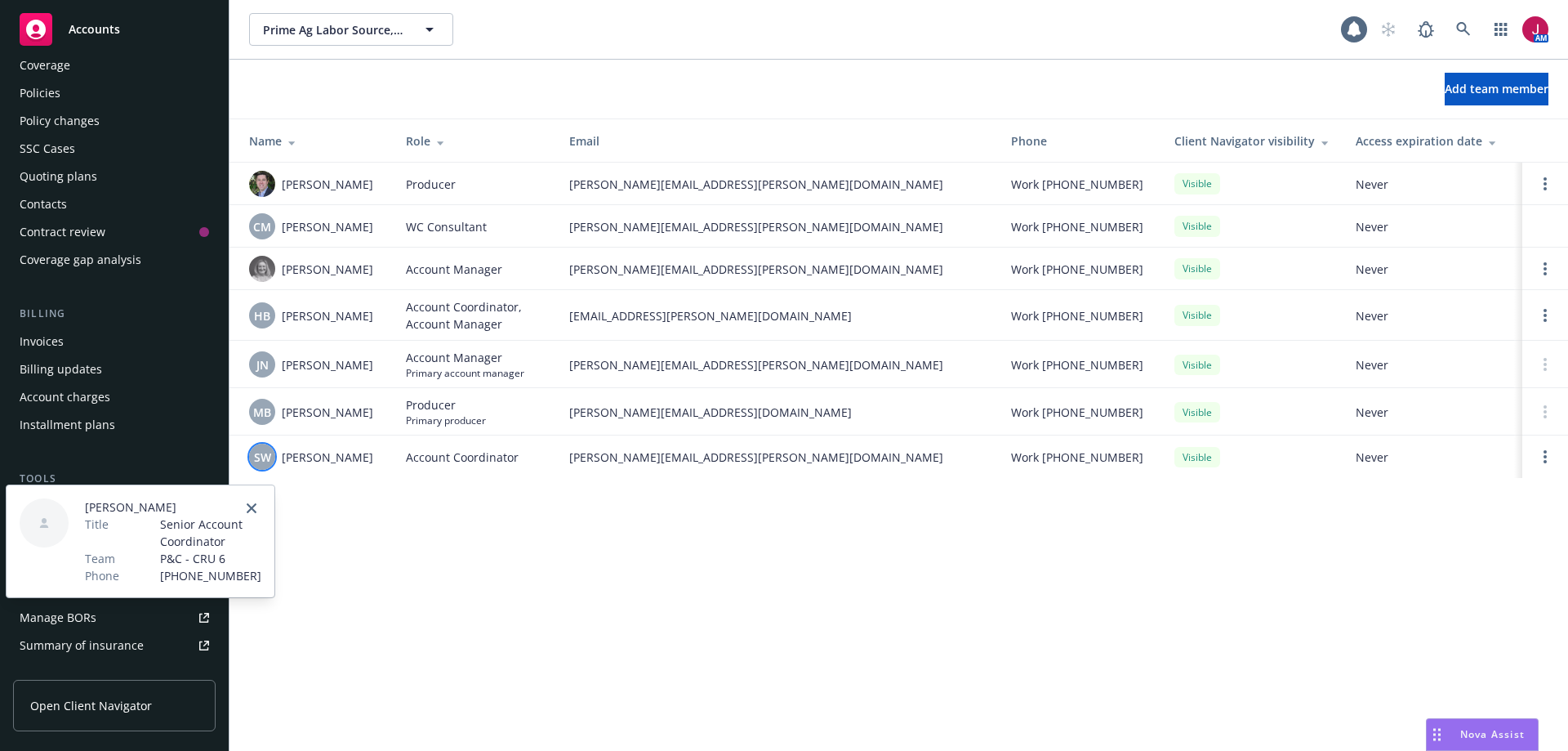
scroll to position [0, 0]
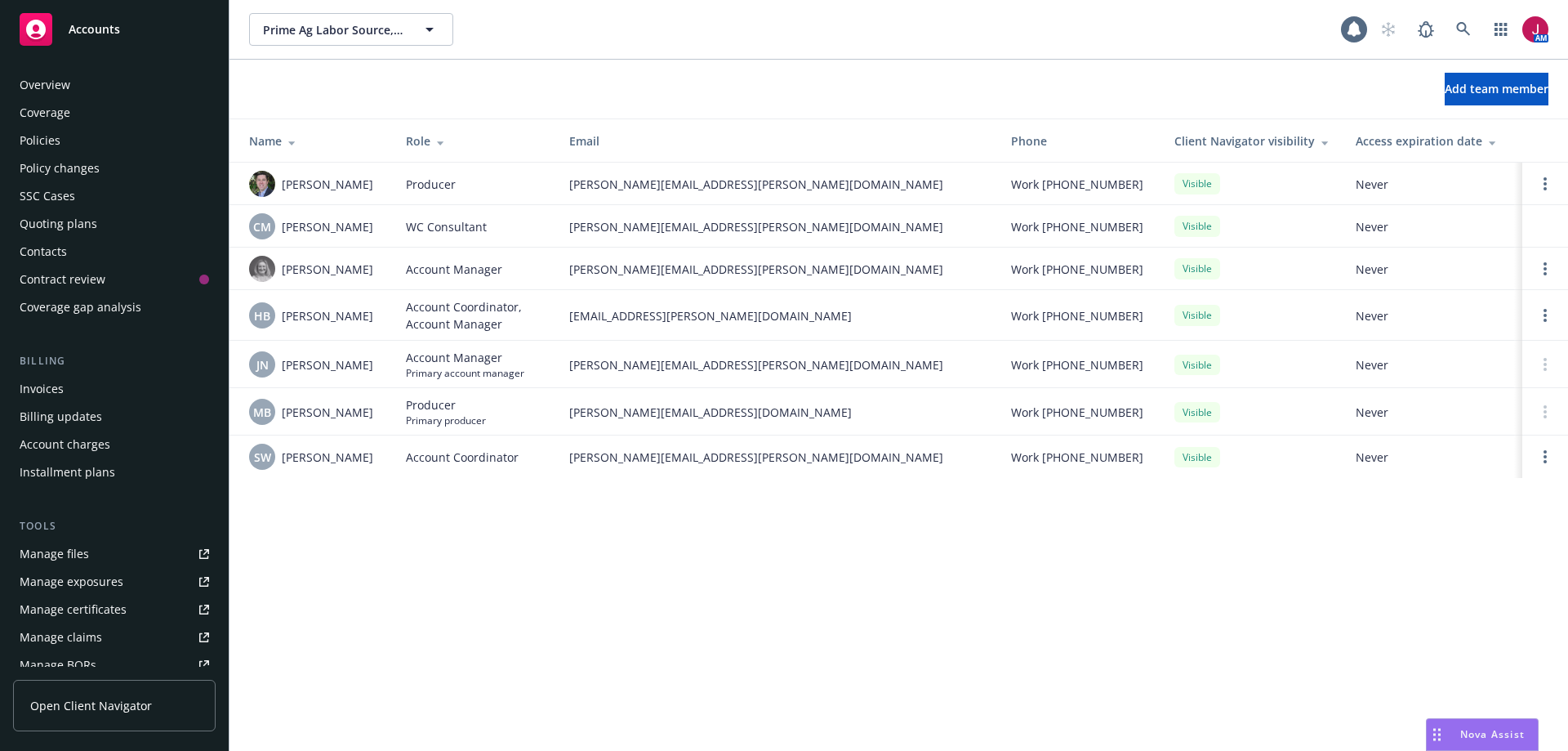
click at [120, 144] on div "Policies" at bounding box center [114, 140] width 190 height 26
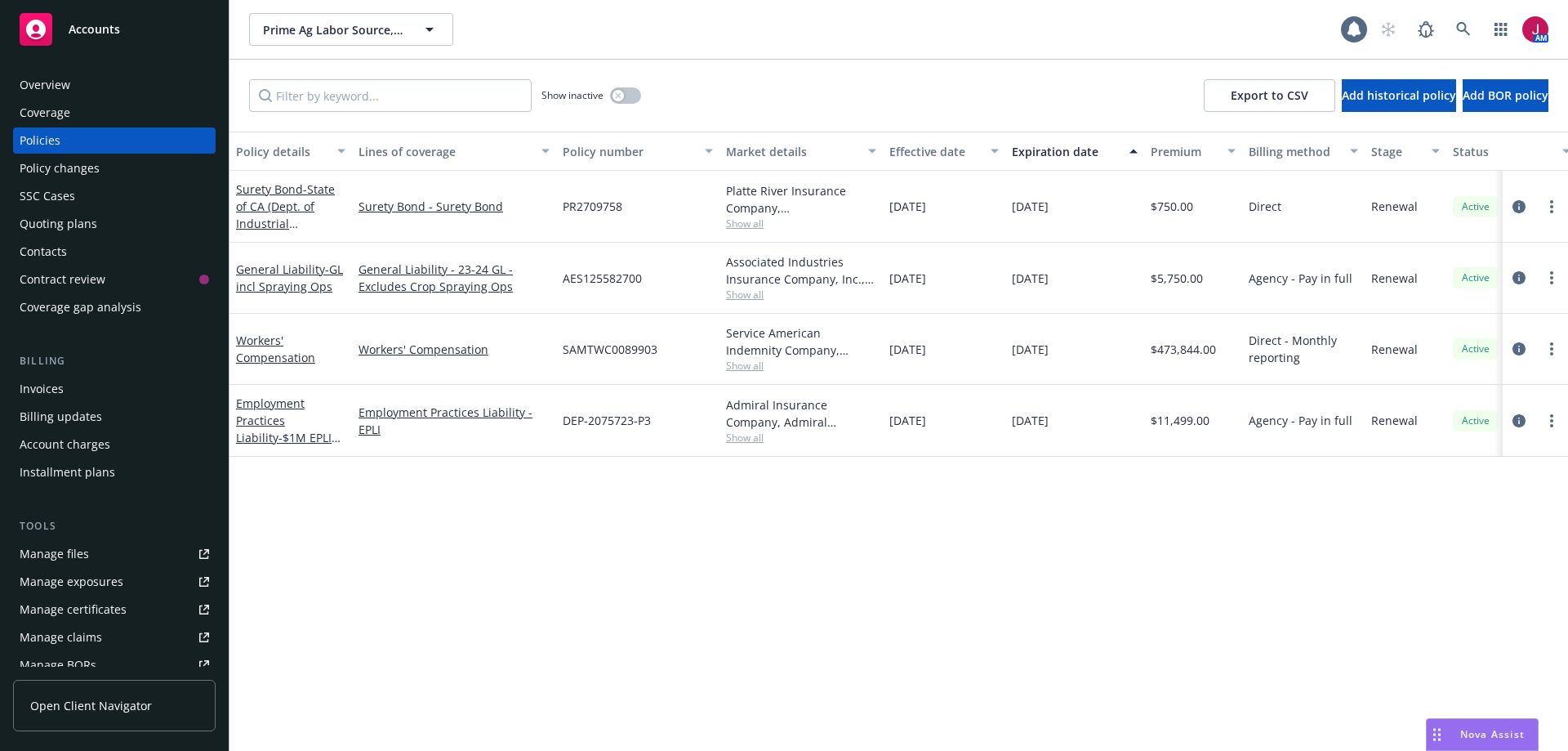
click at [127, 223] on div "Quoting plans" at bounding box center [114, 224] width 190 height 26
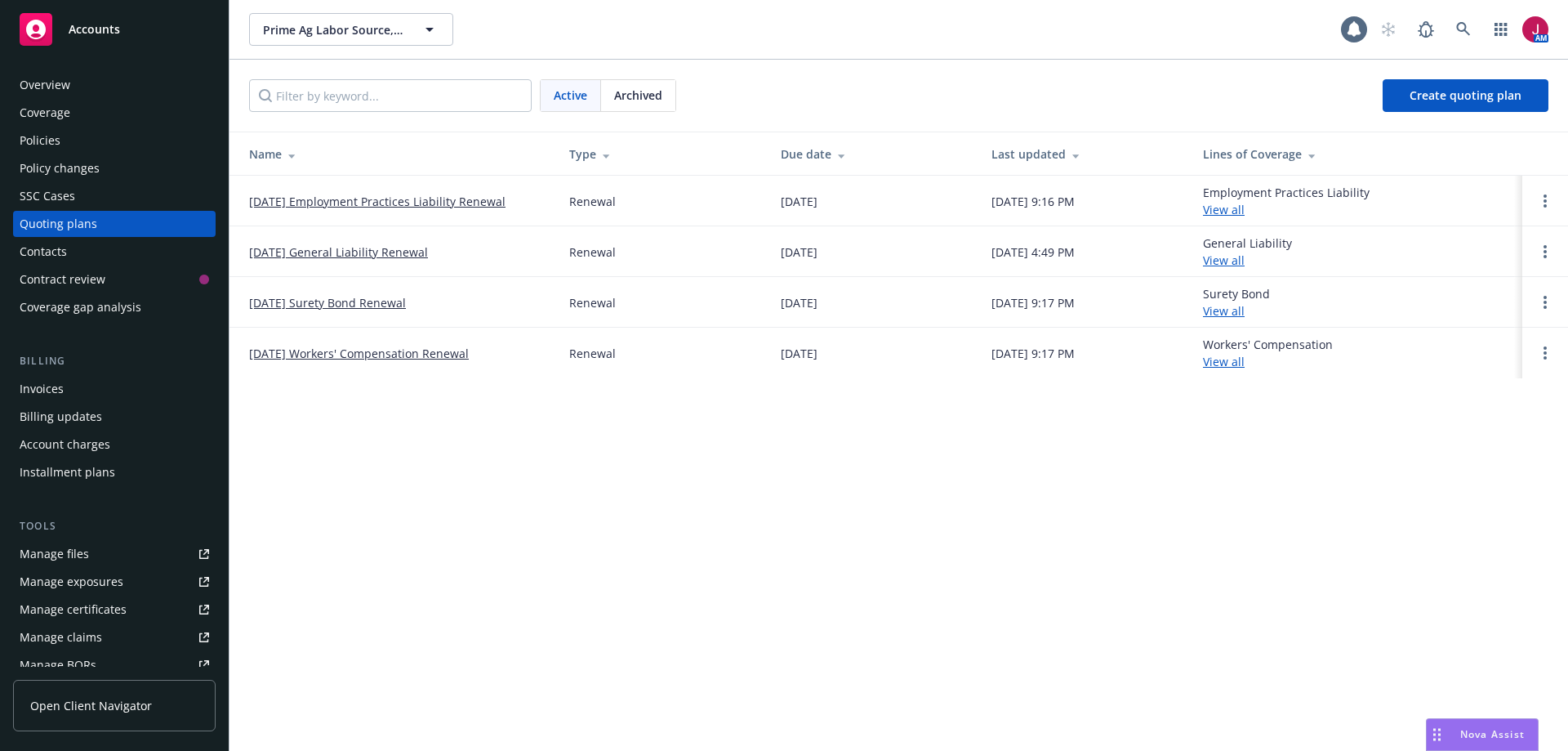
click at [418, 360] on link "10/16/25 Workers' Compensation Renewal" at bounding box center [359, 353] width 220 height 17
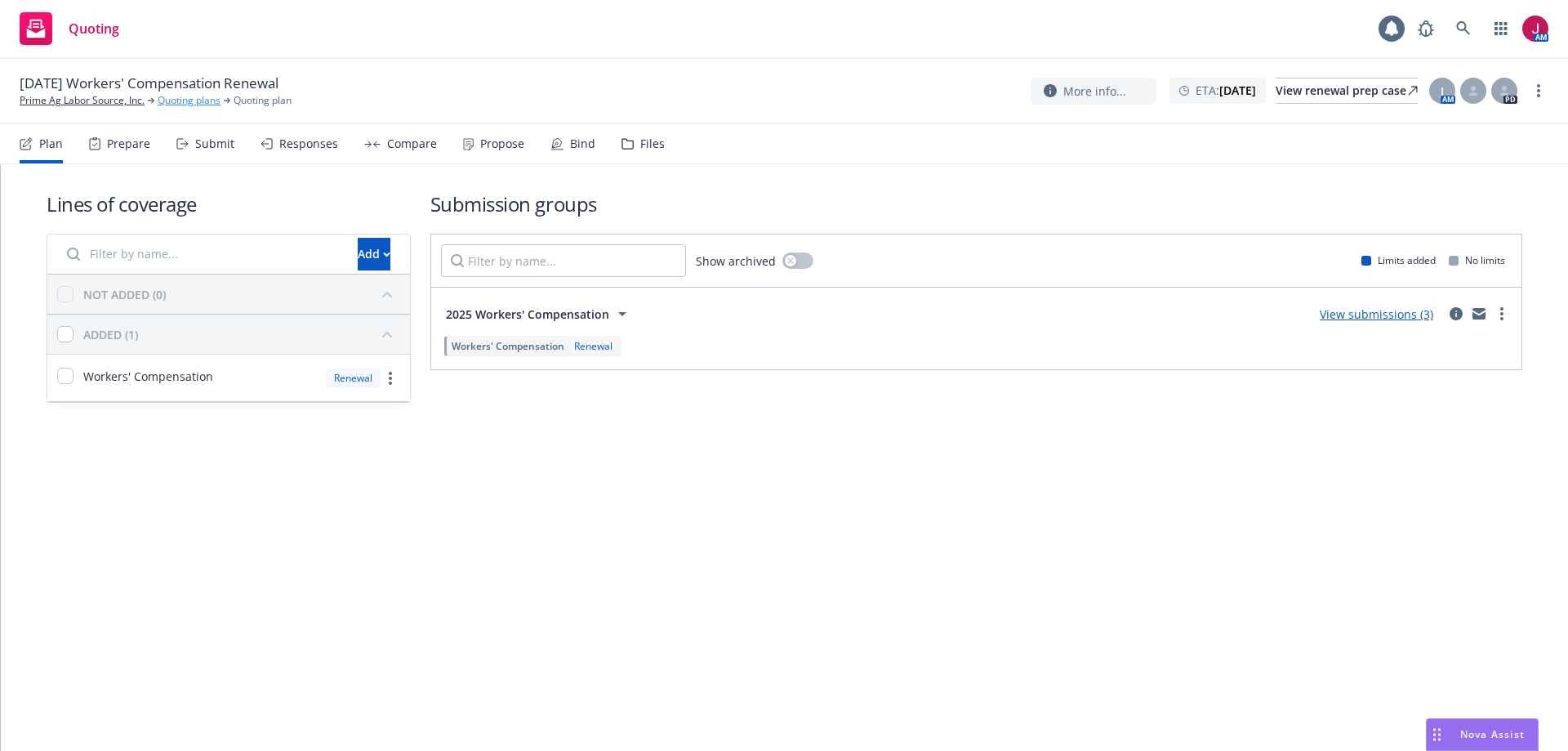
click at [194, 100] on link "Quoting plans" at bounding box center [189, 100] width 63 height 15
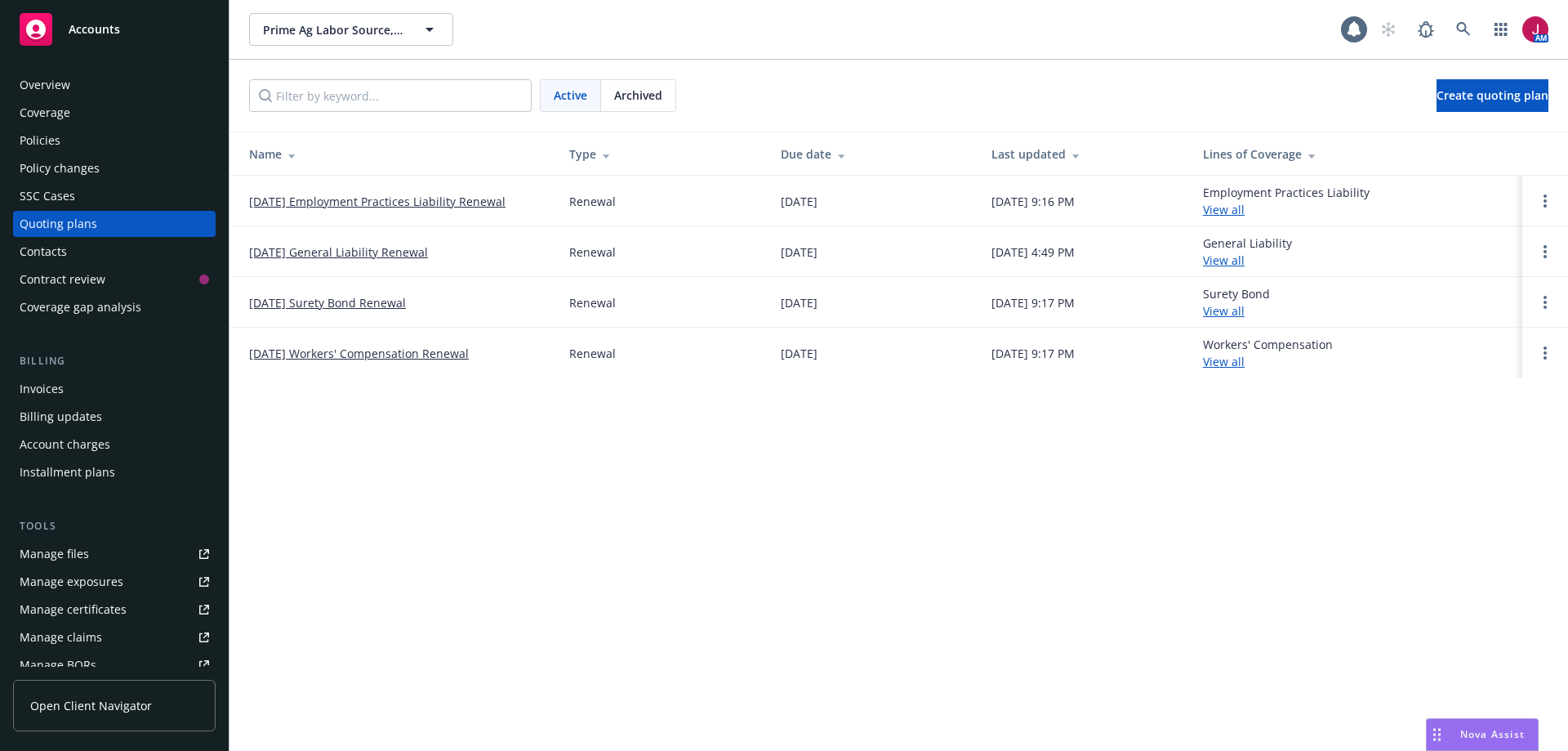
click at [362, 255] on link "10/16/25 General Liability Renewal" at bounding box center [339, 253] width 179 height 17
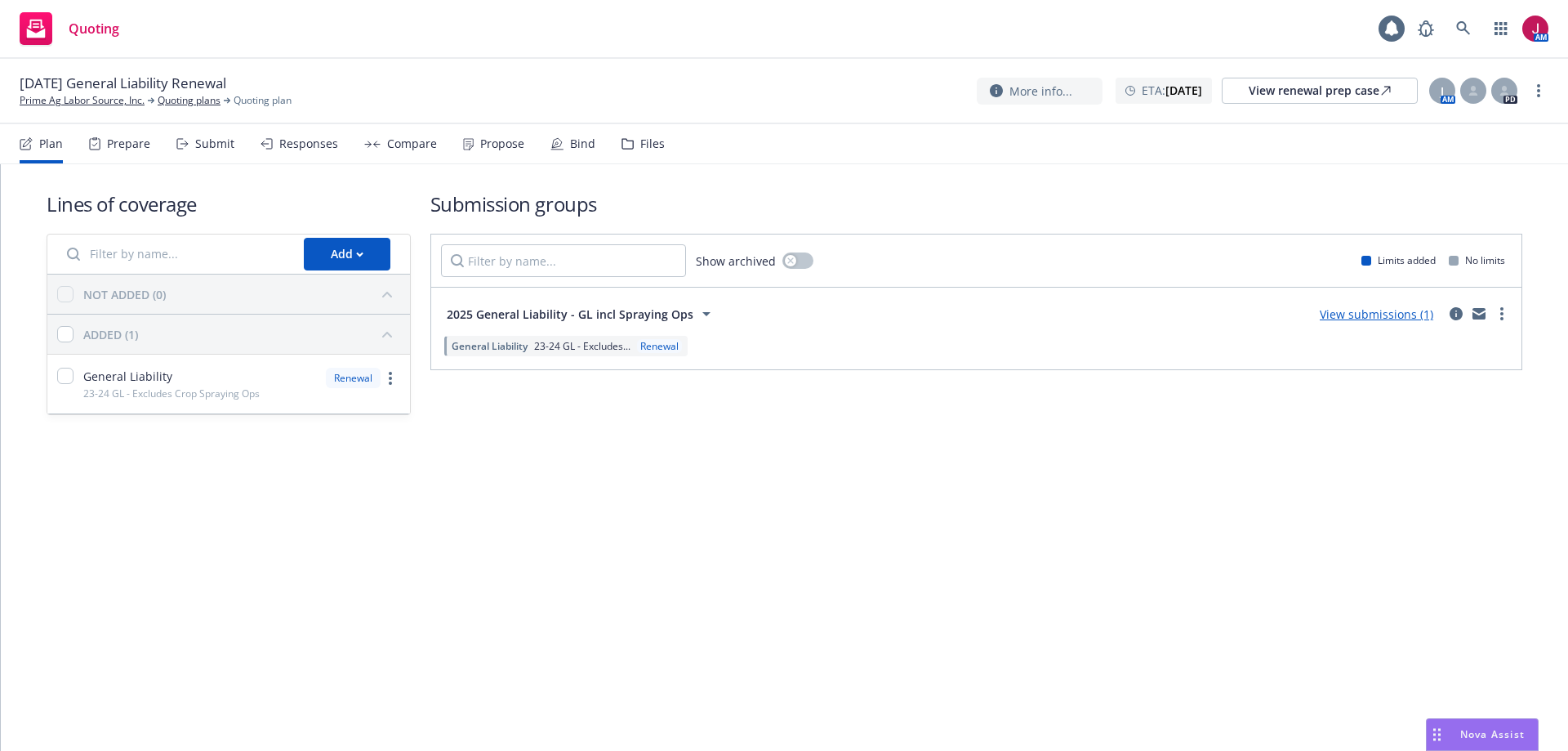
click at [210, 139] on div "Submit" at bounding box center [215, 144] width 40 height 14
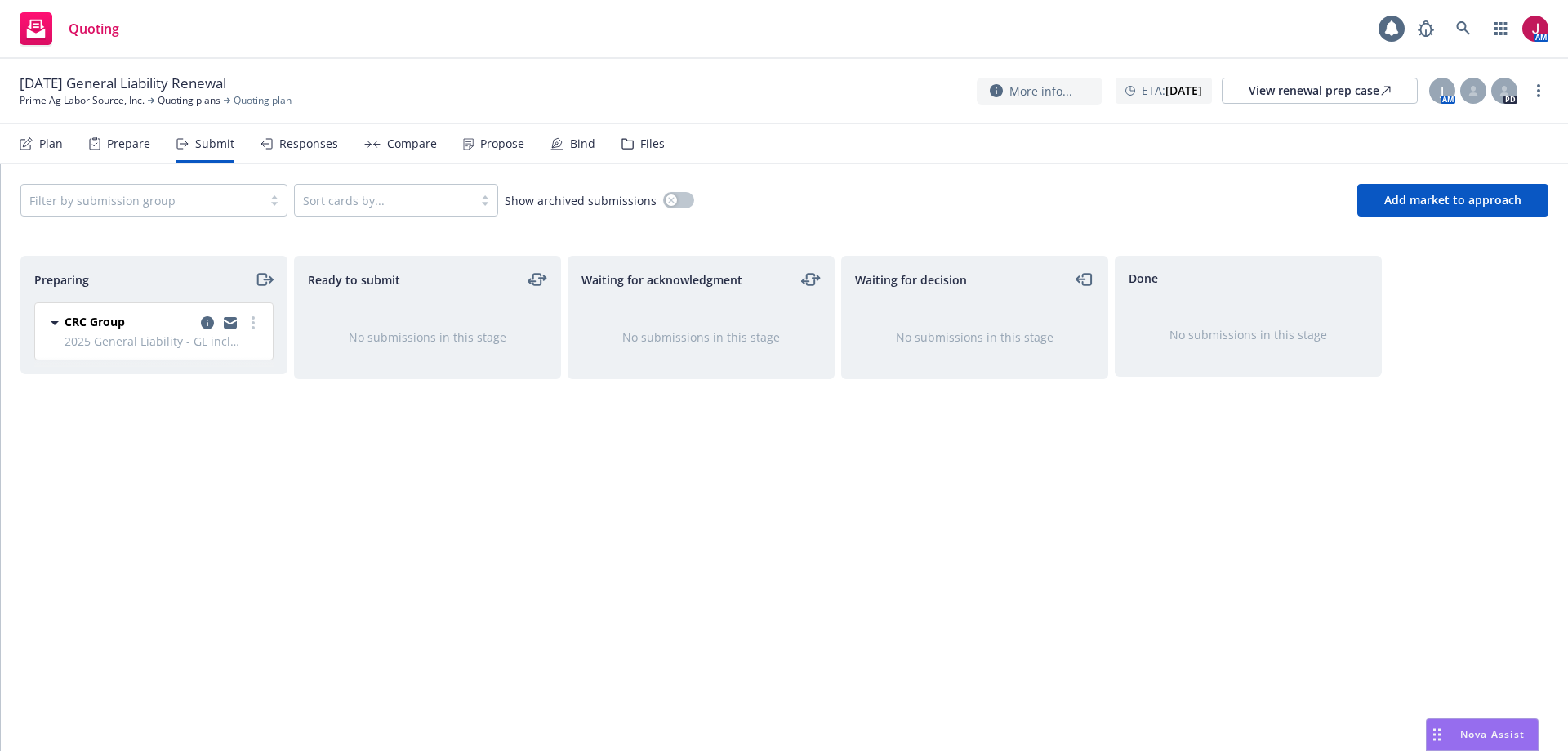
click at [34, 144] on div "Plan" at bounding box center [41, 143] width 44 height 40
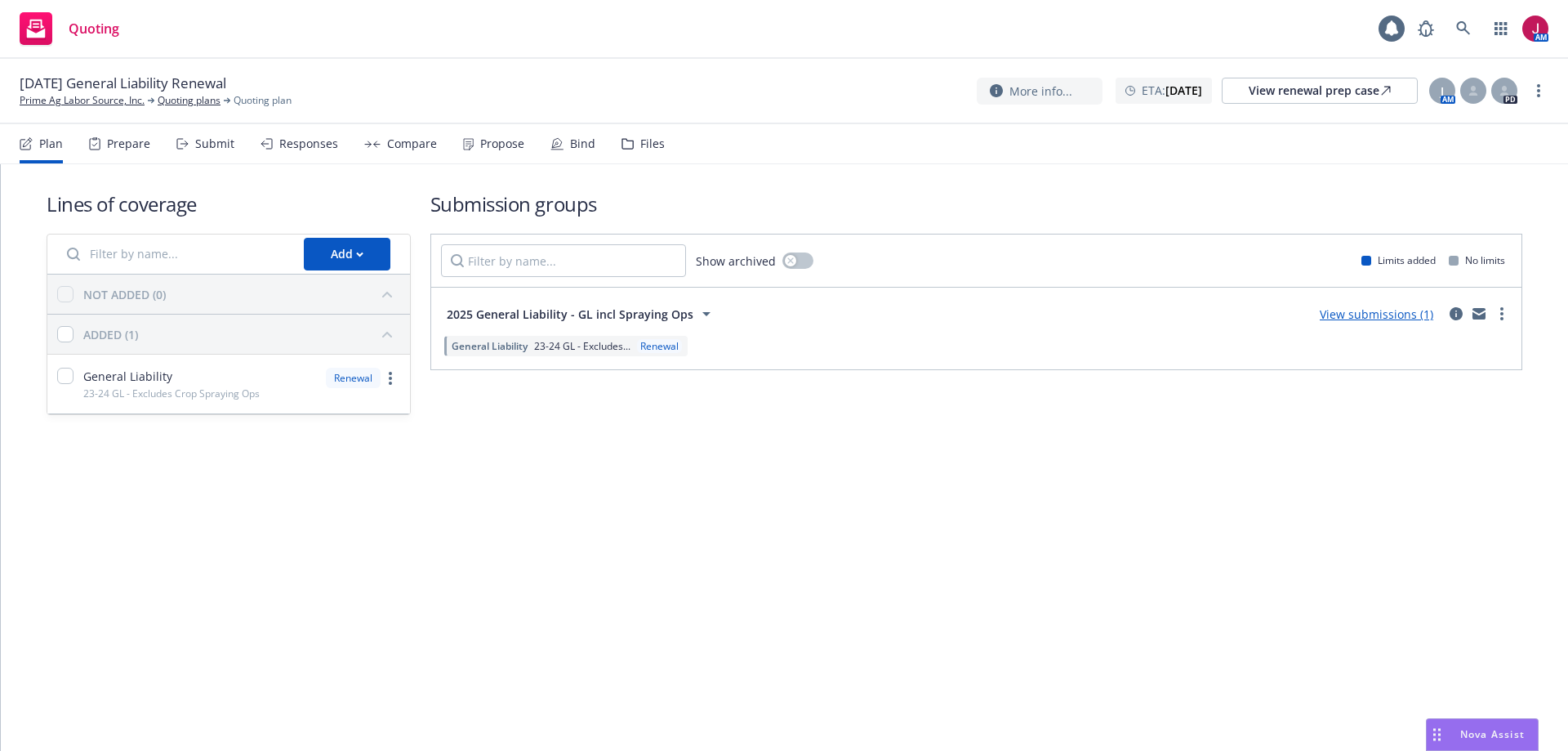
click at [1371, 313] on link "View submissions (1)" at bounding box center [1376, 315] width 113 height 15
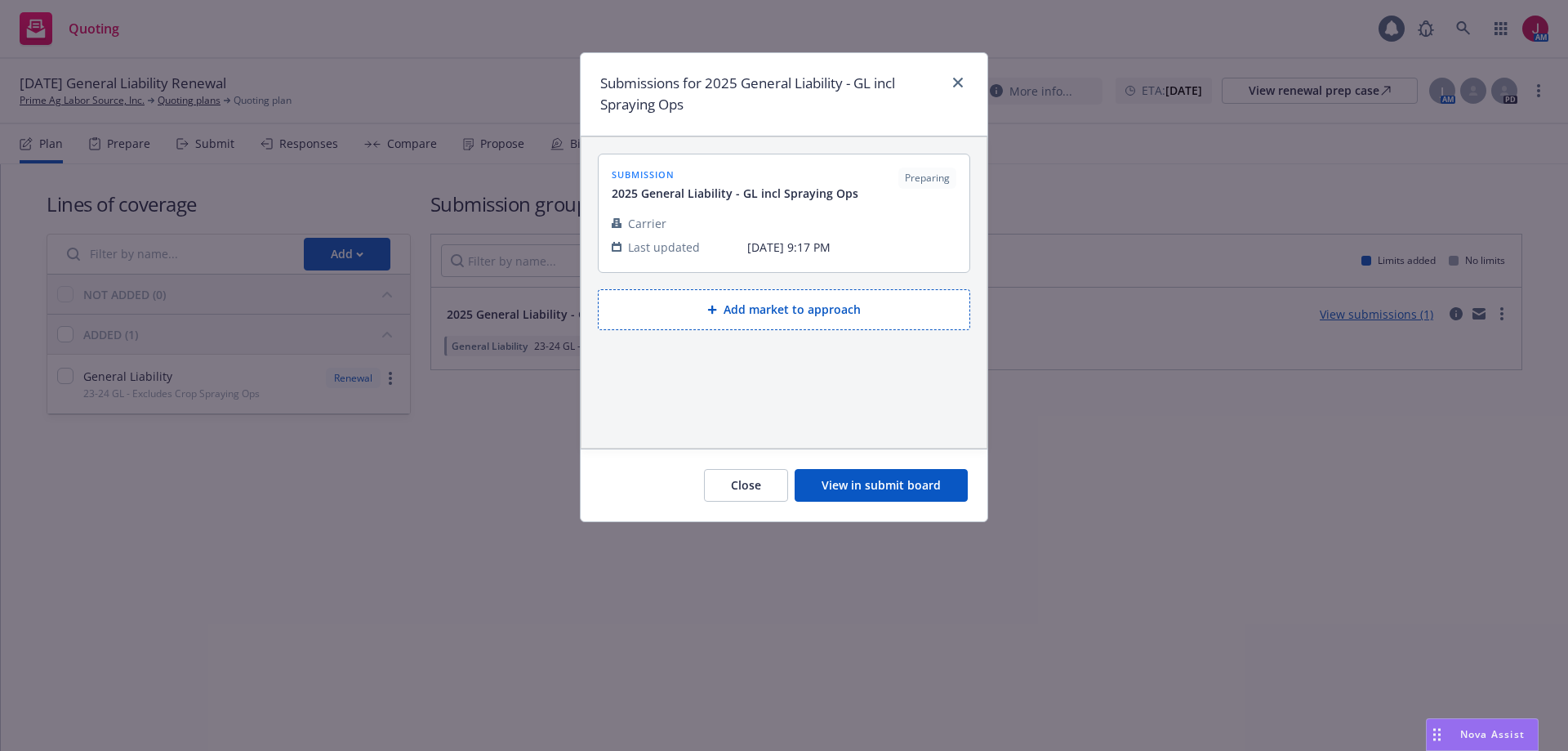
click at [819, 321] on button "Add market to approach" at bounding box center [784, 310] width 372 height 41
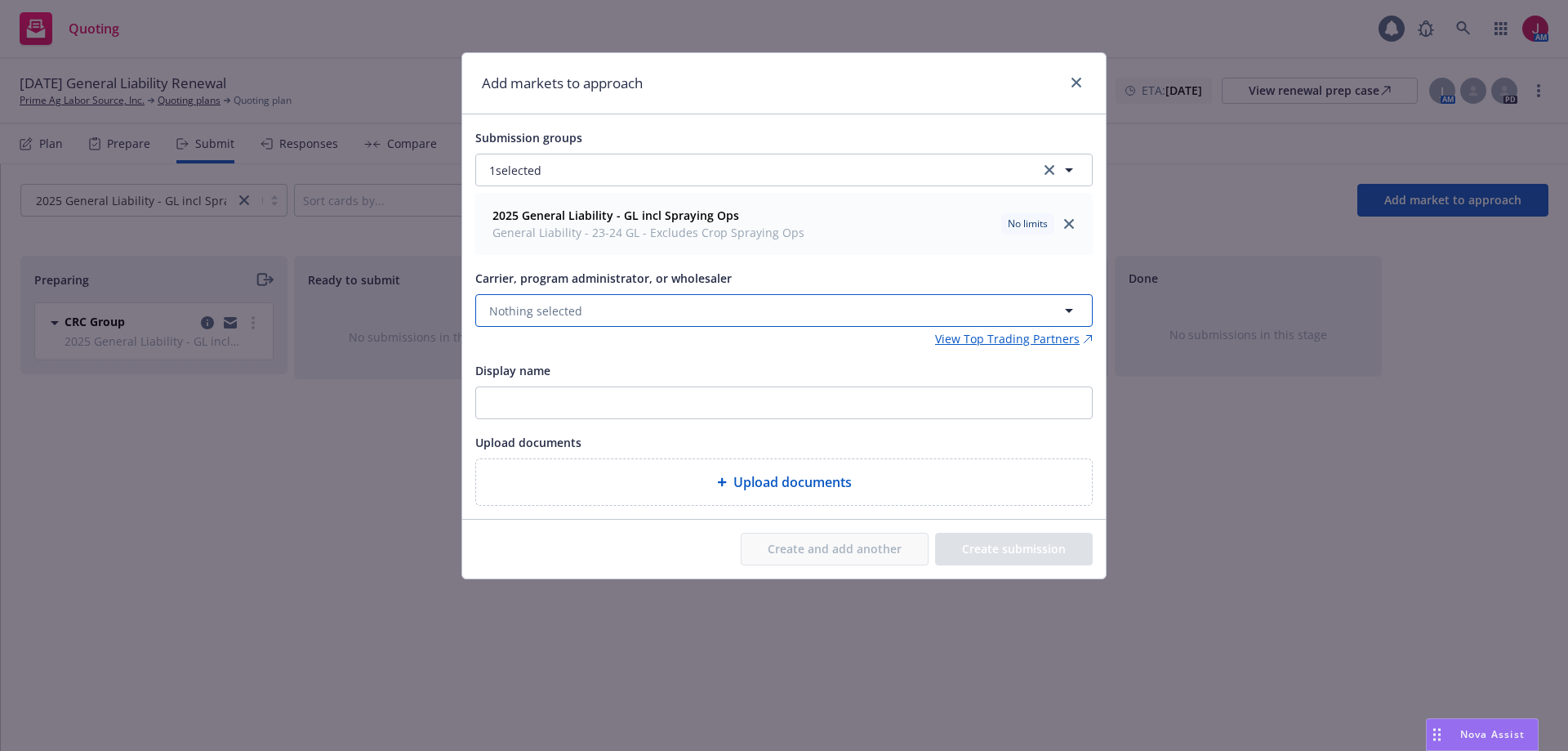
click at [819, 321] on button "Nothing selected" at bounding box center [784, 311] width 617 height 33
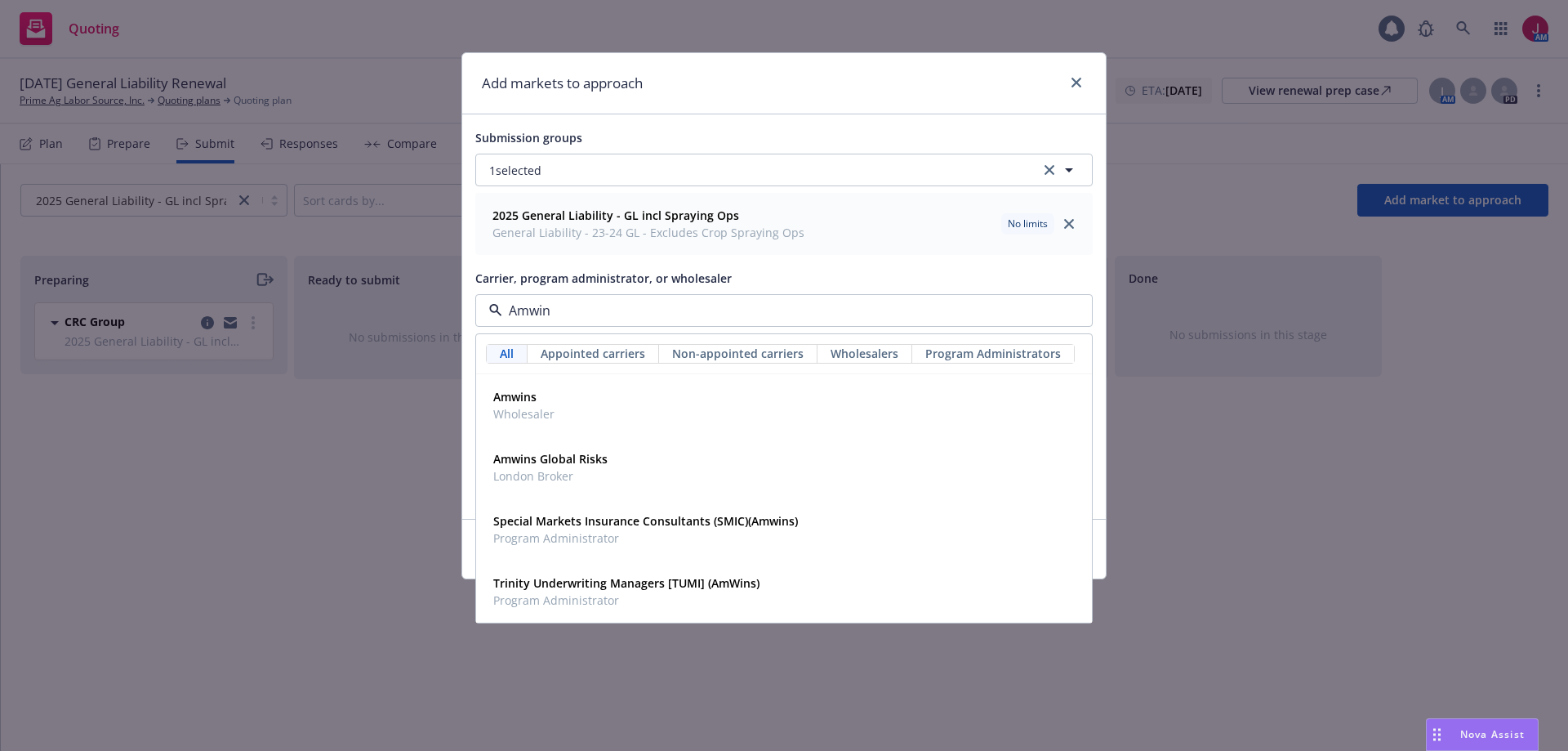
type input "Amwins"
click at [564, 424] on div "Amwins Wholesaler" at bounding box center [784, 406] width 595 height 41
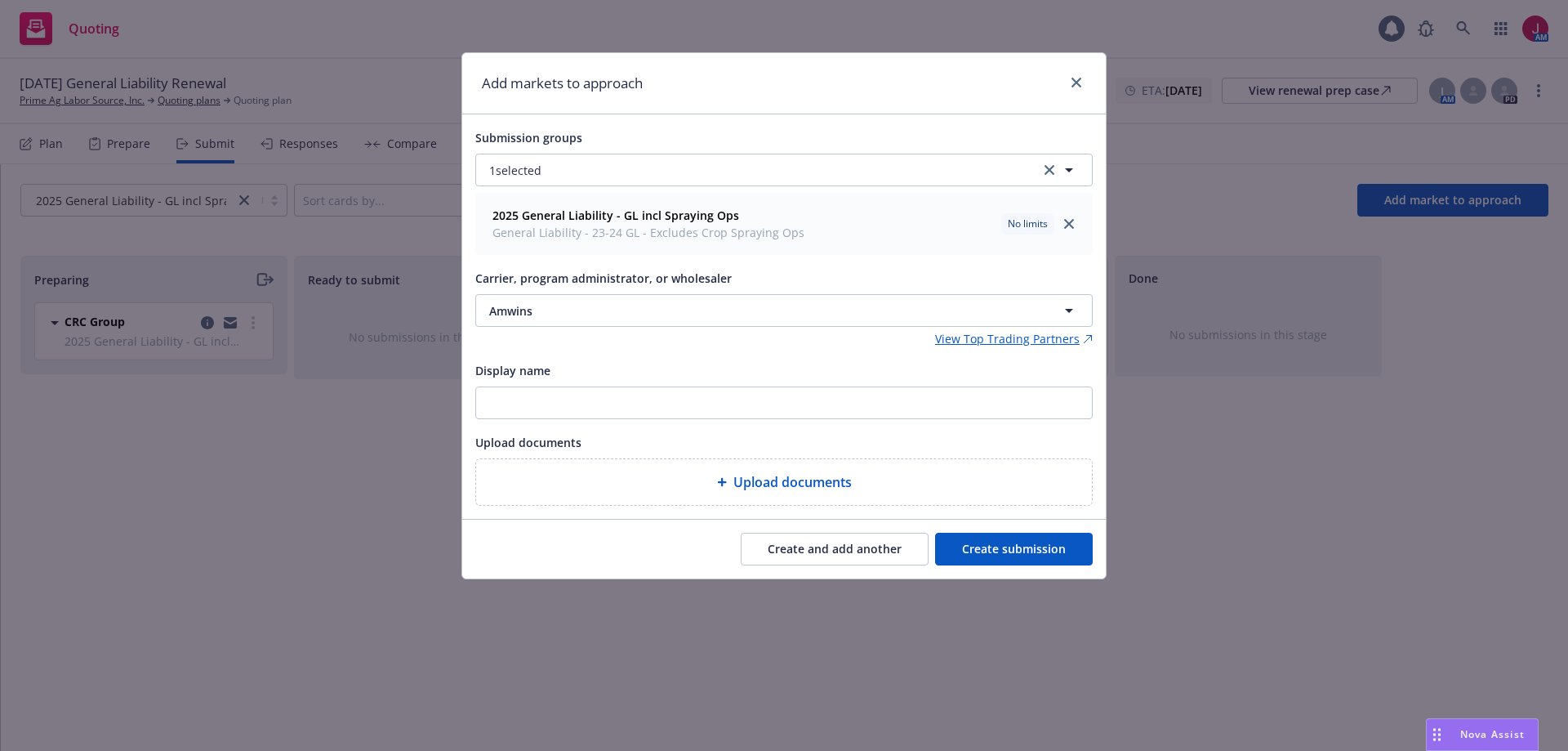
click at [1039, 552] on button "Create submission" at bounding box center [1014, 550] width 158 height 33
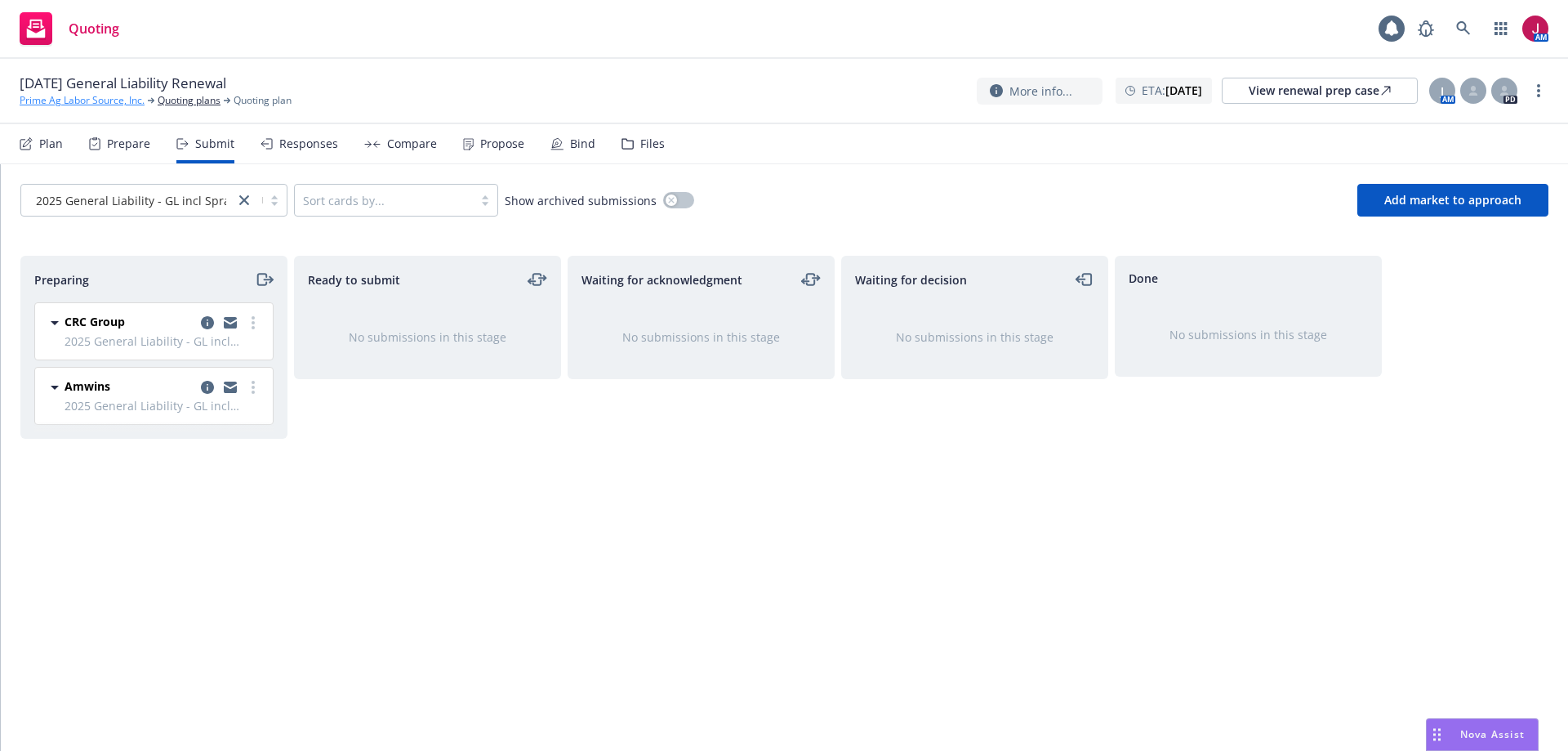
click at [49, 103] on link "Prime Ag Labor Source, Inc." at bounding box center [81, 100] width 125 height 15
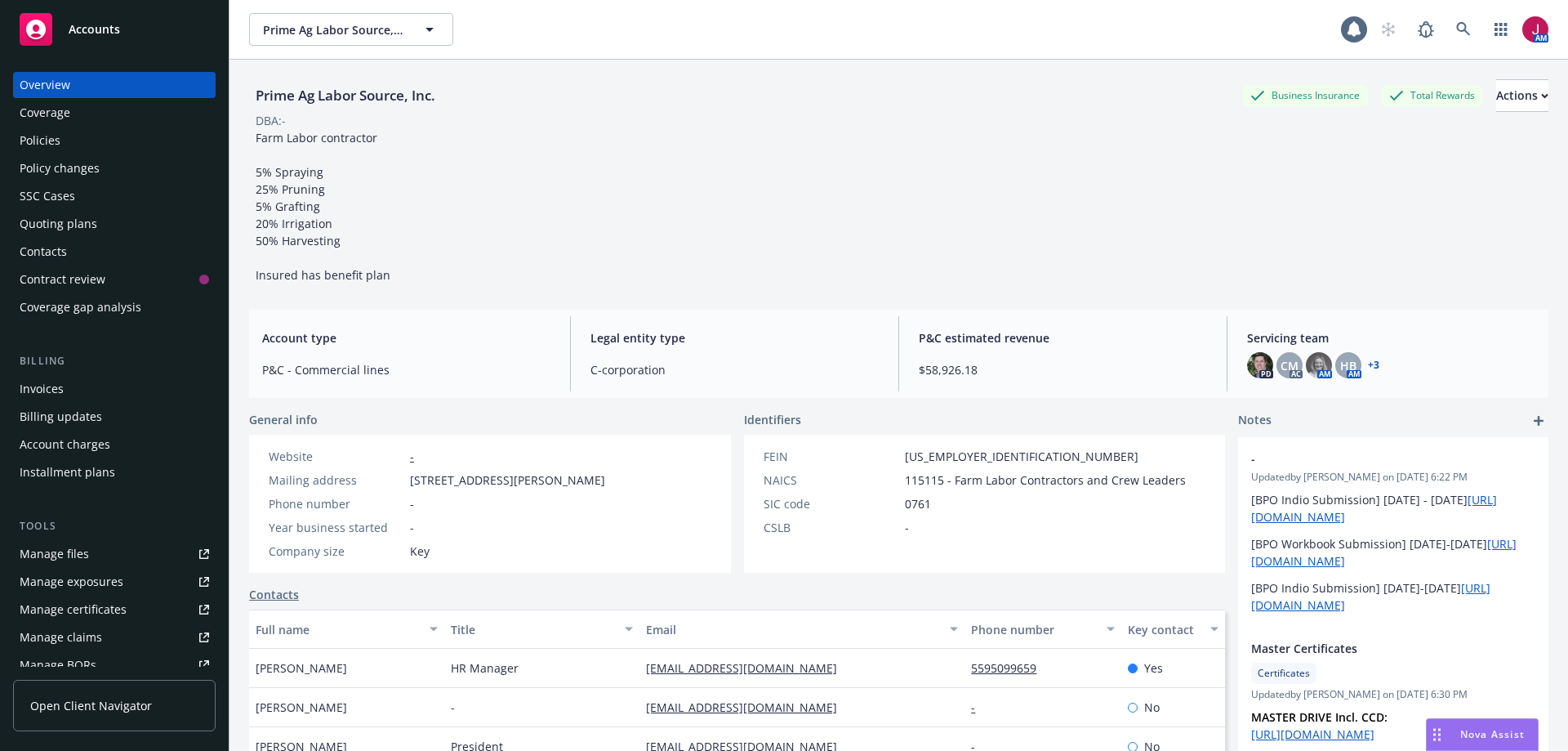
click at [103, 547] on link "Manage files" at bounding box center [114, 554] width 202 height 26
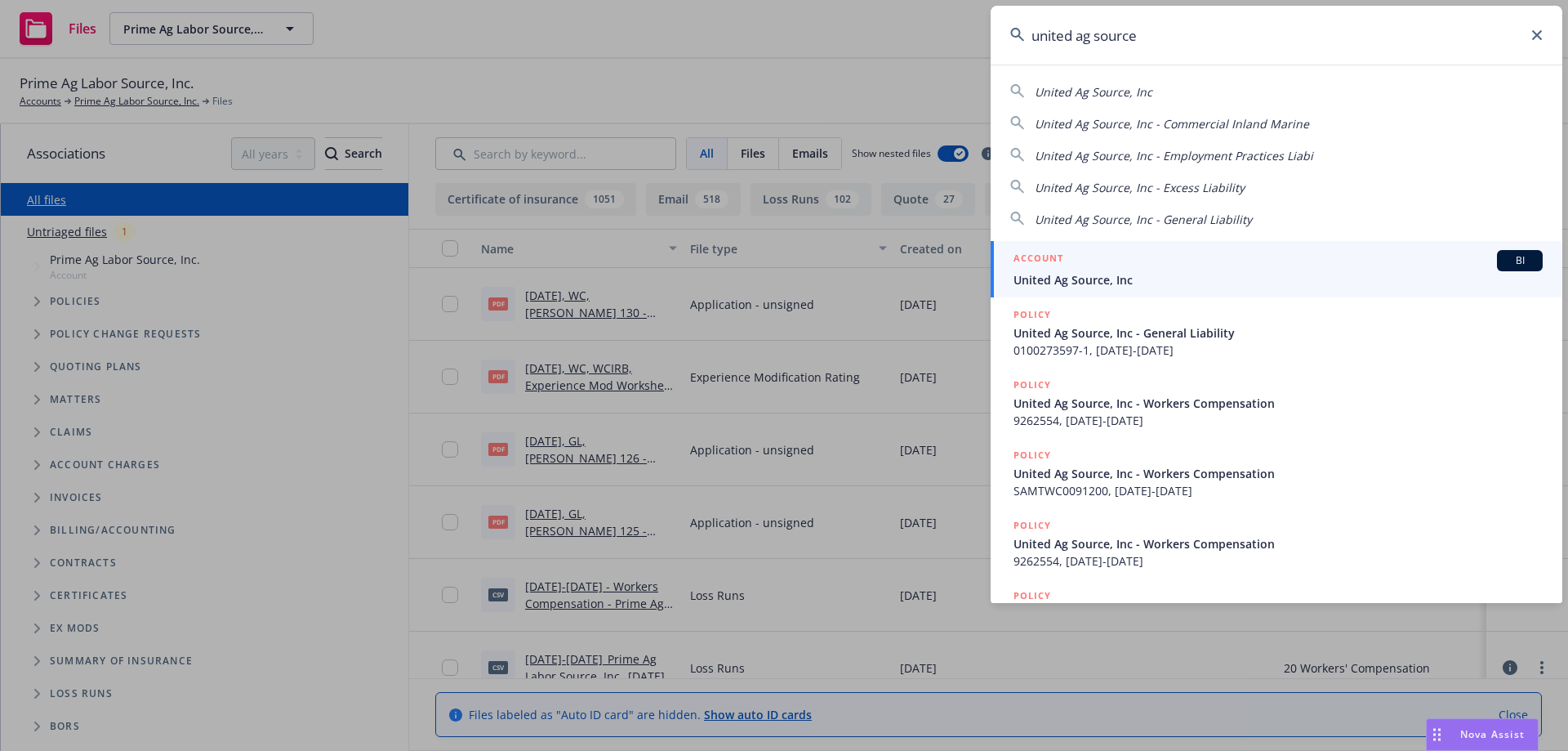
type input "united ag source"
click at [1268, 292] on link "ACCOUNT BI United Ag Source, Inc" at bounding box center [1276, 269] width 572 height 56
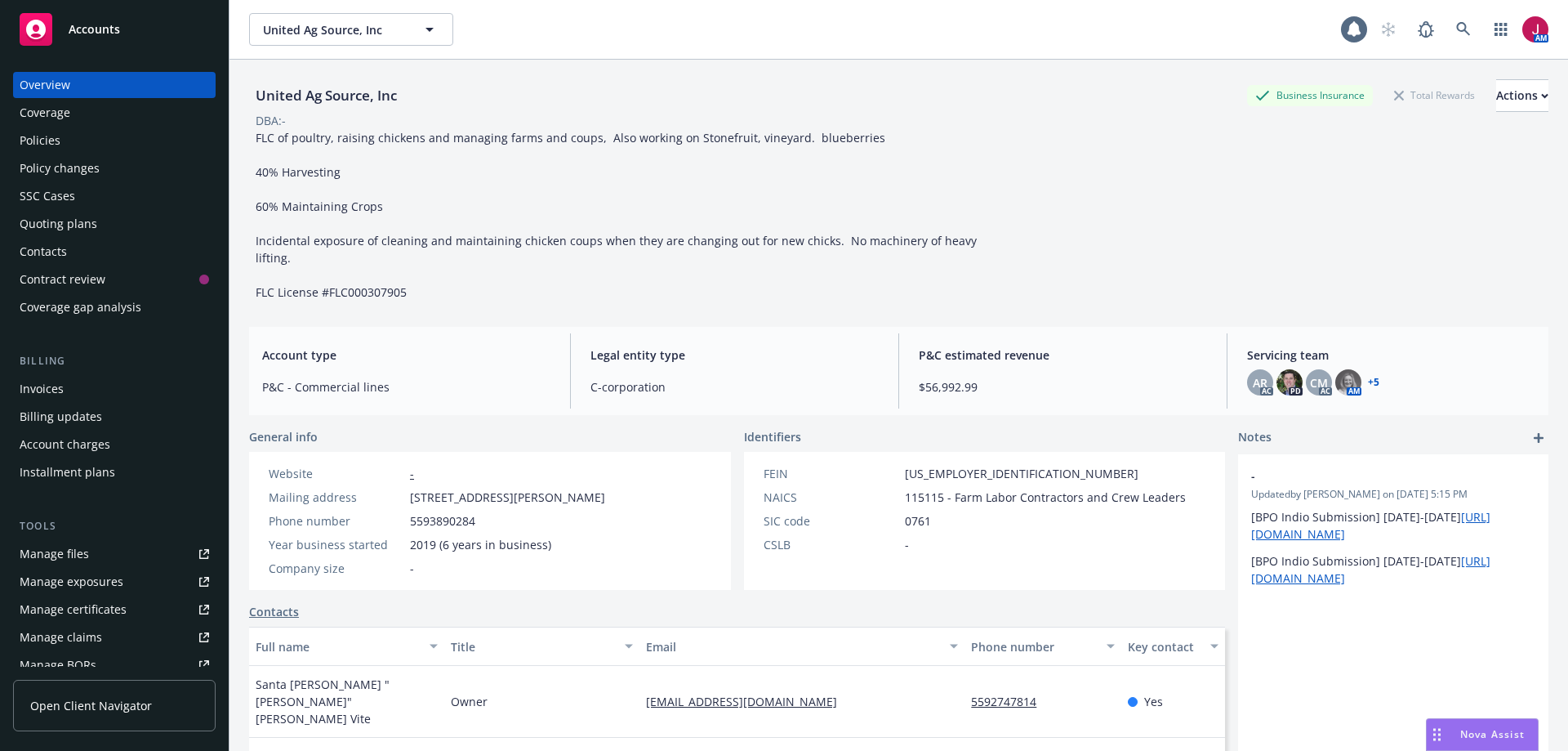
click at [84, 562] on div "Manage files" at bounding box center [54, 554] width 70 height 26
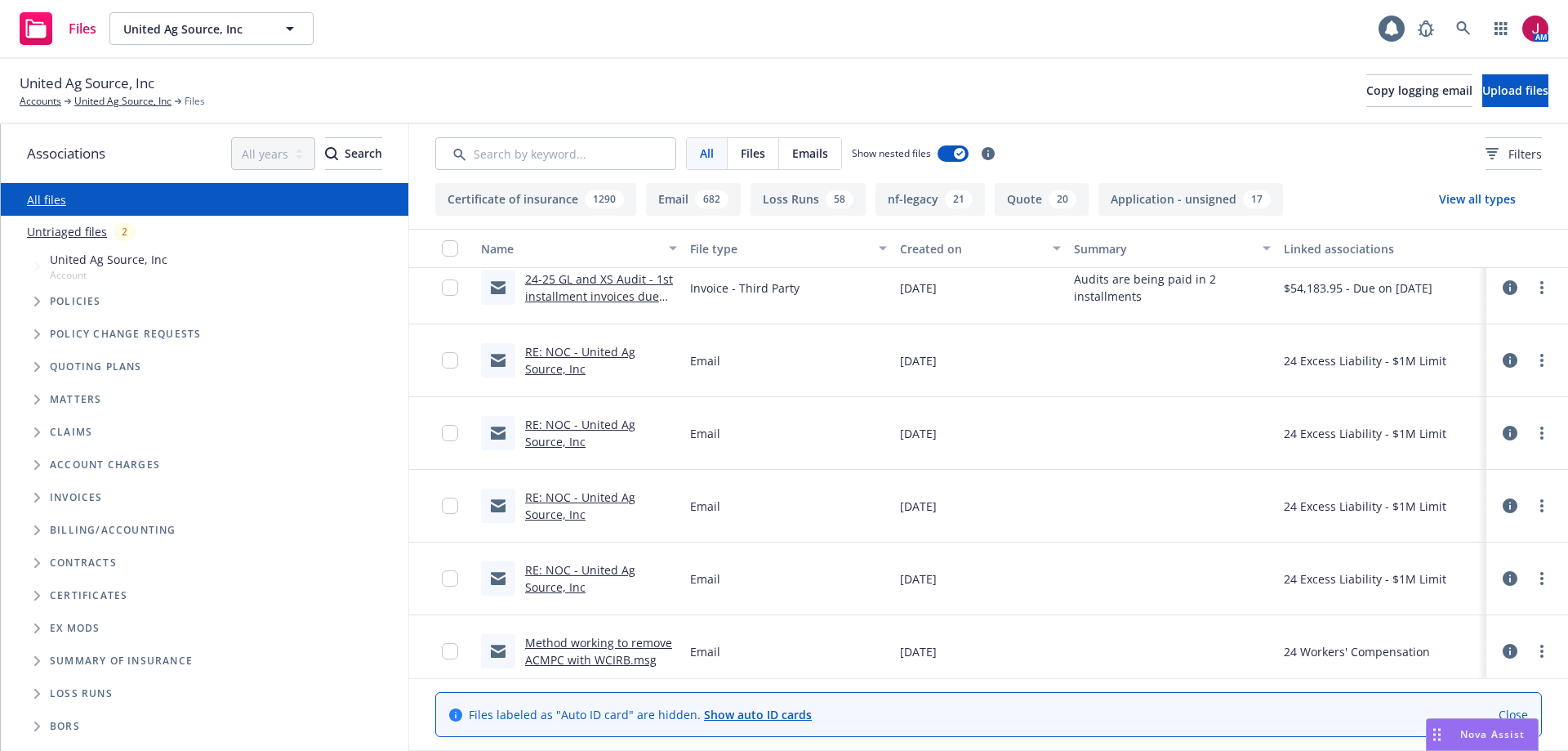
scroll to position [518, 0]
click at [632, 356] on link "RE: NOC - United Ag Source, Inc" at bounding box center [580, 364] width 110 height 33
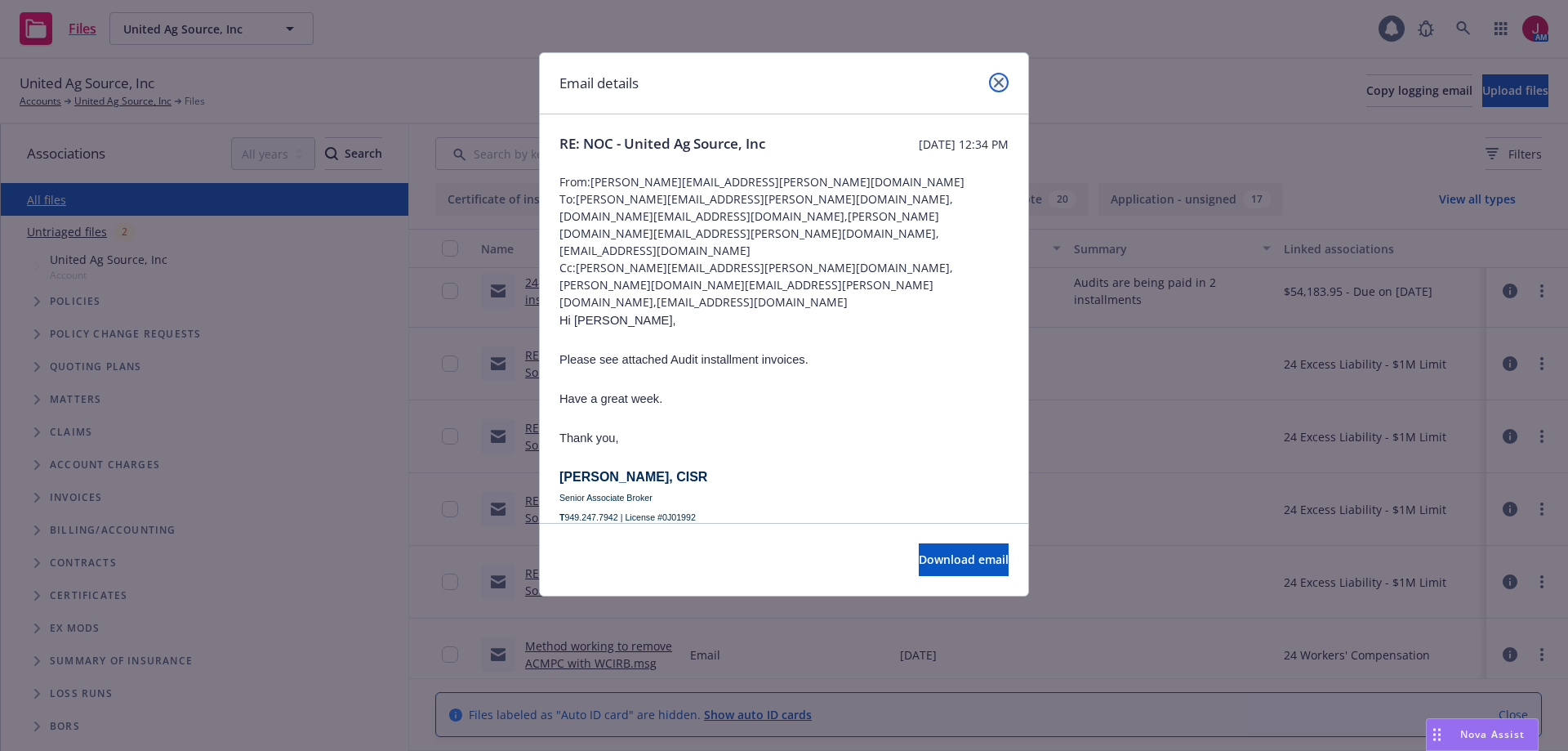
click at [1000, 84] on icon "close" at bounding box center [999, 82] width 10 height 10
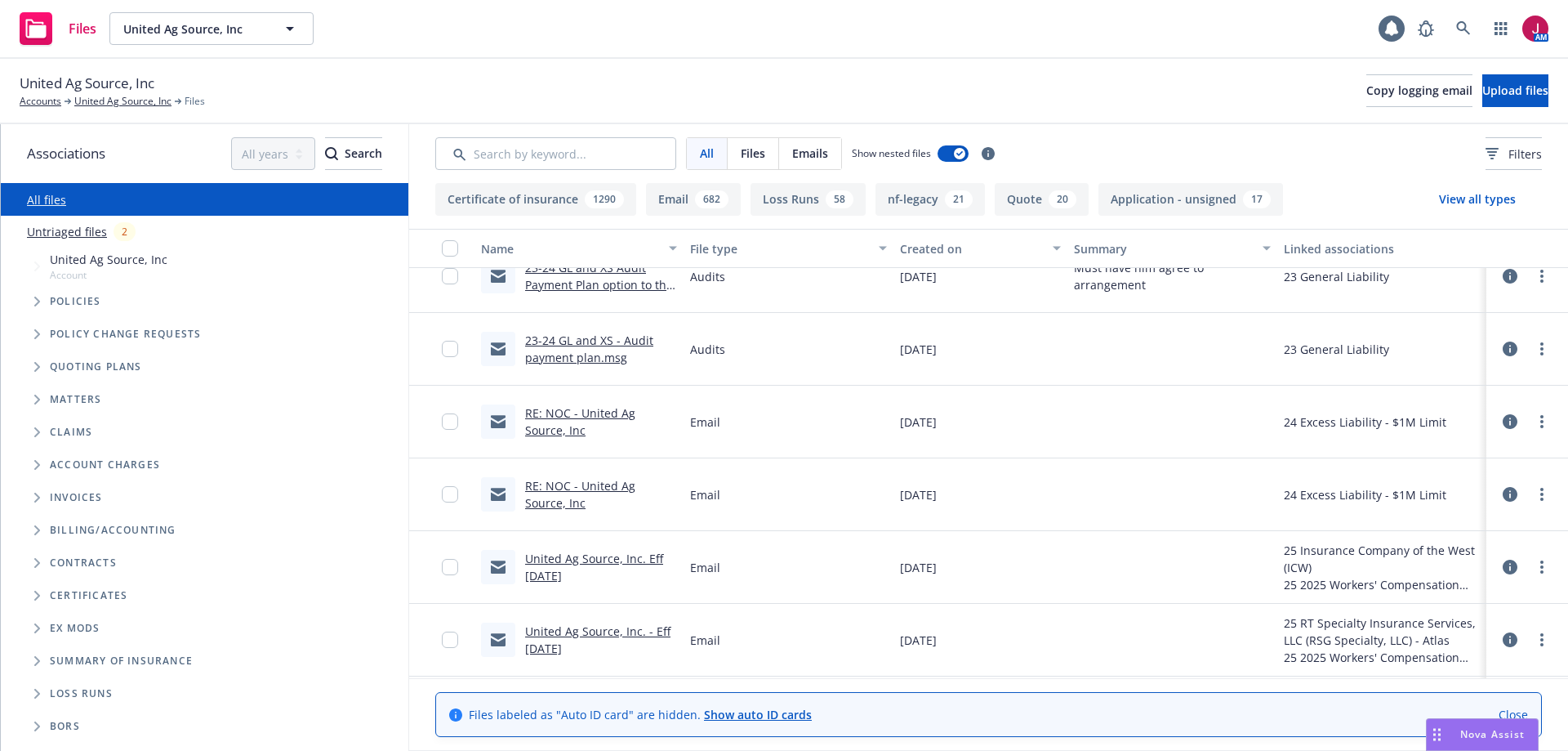
scroll to position [1253, 0]
click at [622, 554] on link "United Ag Source, Inc. Eff 10/17/2025" at bounding box center [594, 565] width 138 height 33
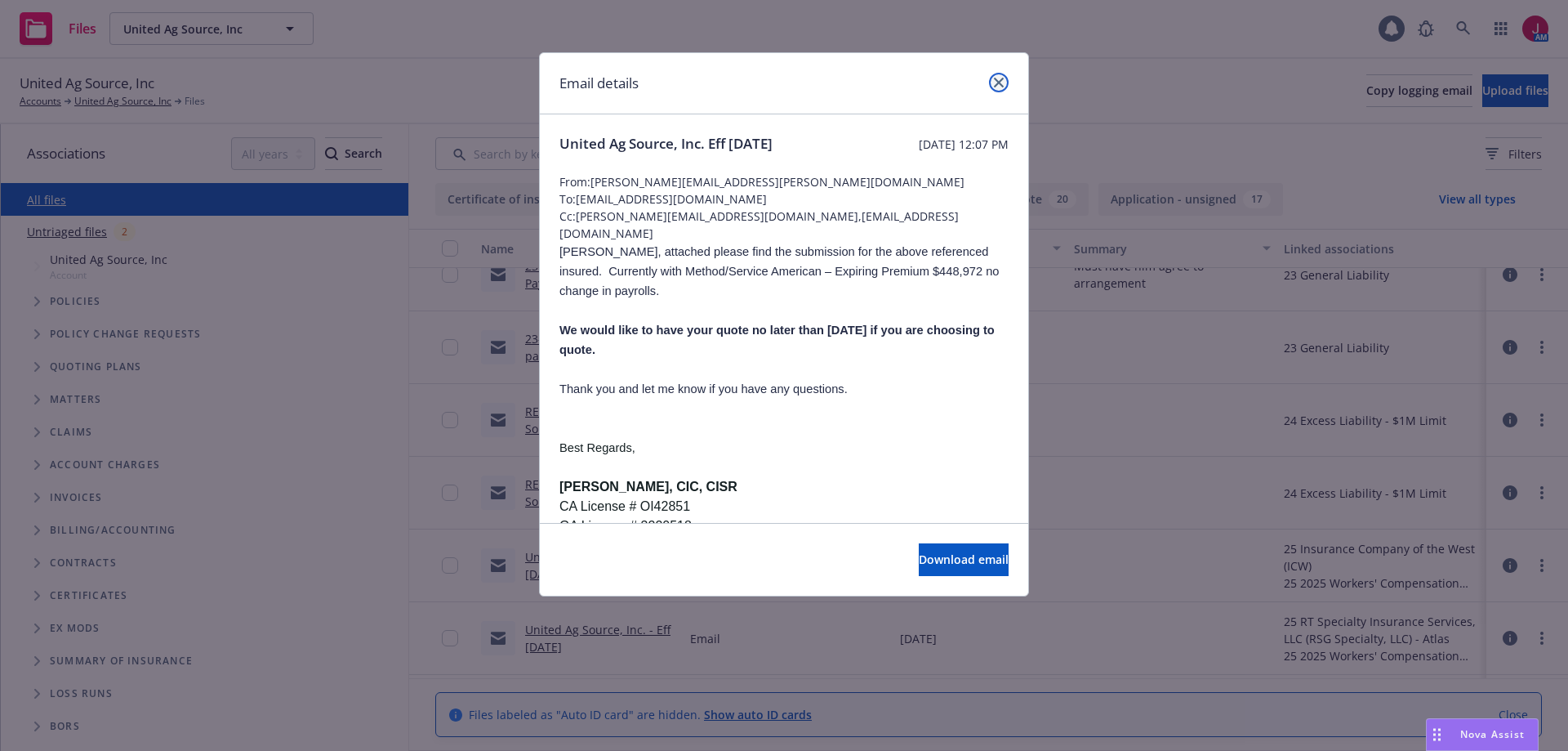
click at [1001, 81] on icon "close" at bounding box center [999, 82] width 10 height 10
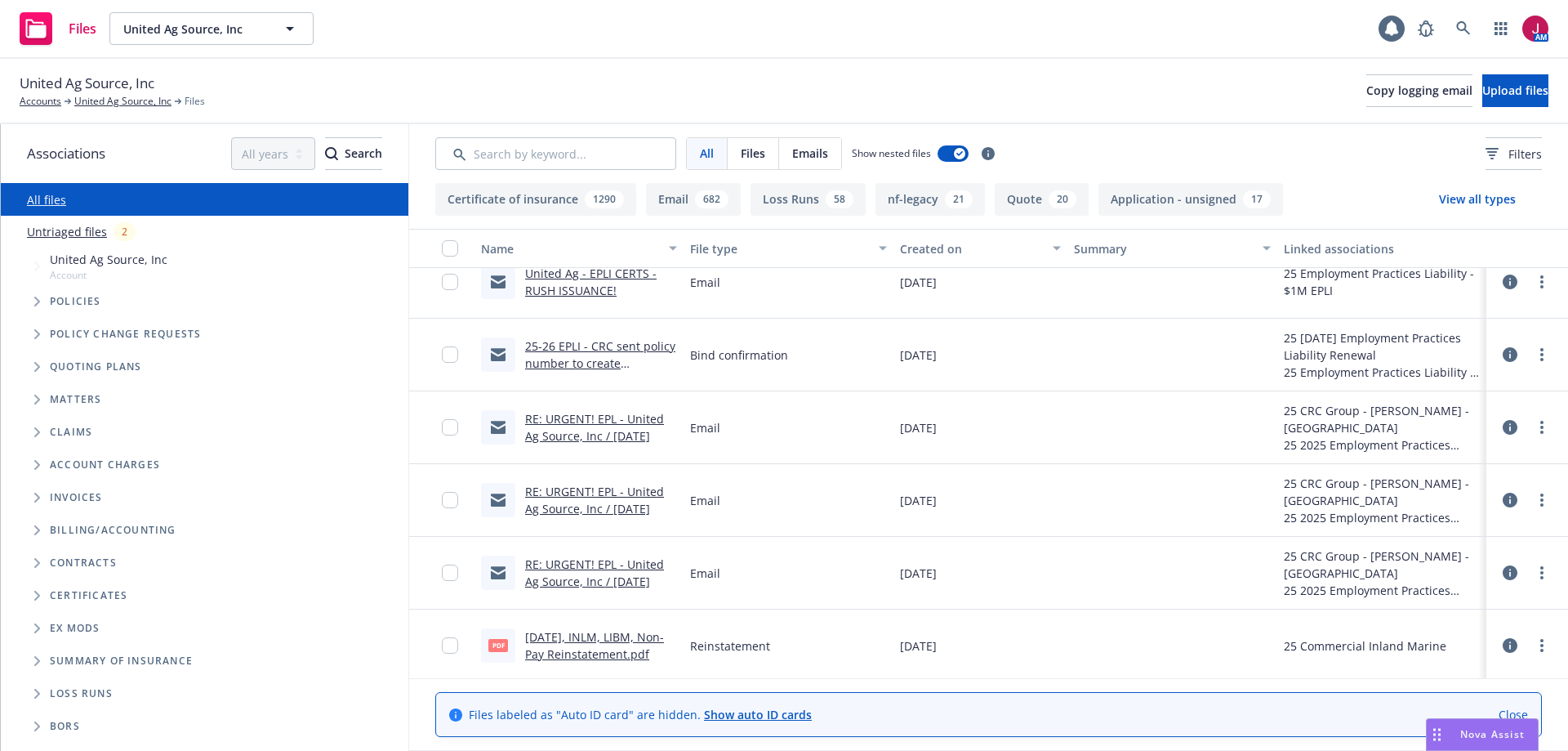
scroll to position [2397, 0]
click at [602, 579] on link "RE: URGENT! EPL - United Ag Source, Inc / 8/5/25" at bounding box center [595, 572] width 139 height 33
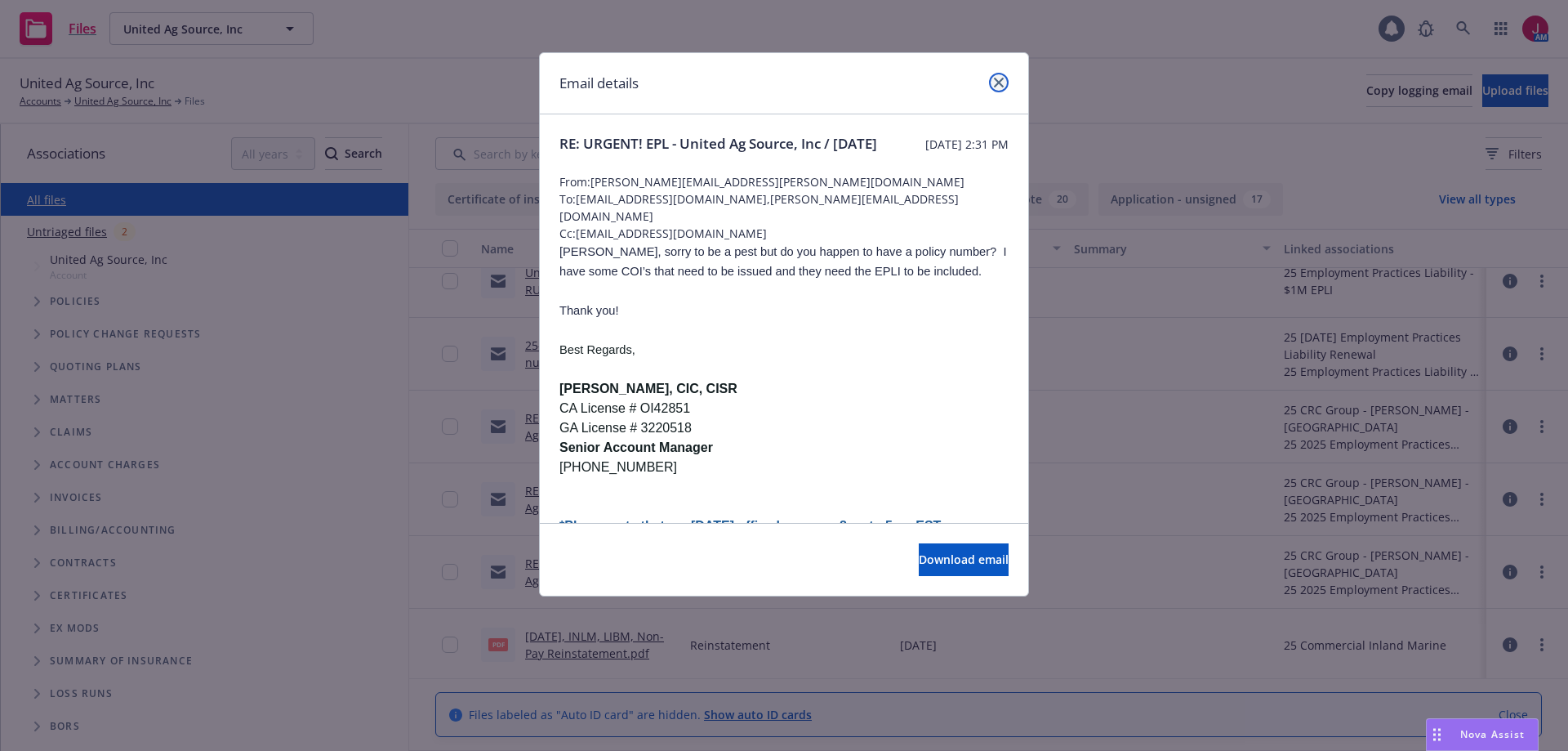
click at [998, 82] on icon "close" at bounding box center [999, 82] width 10 height 10
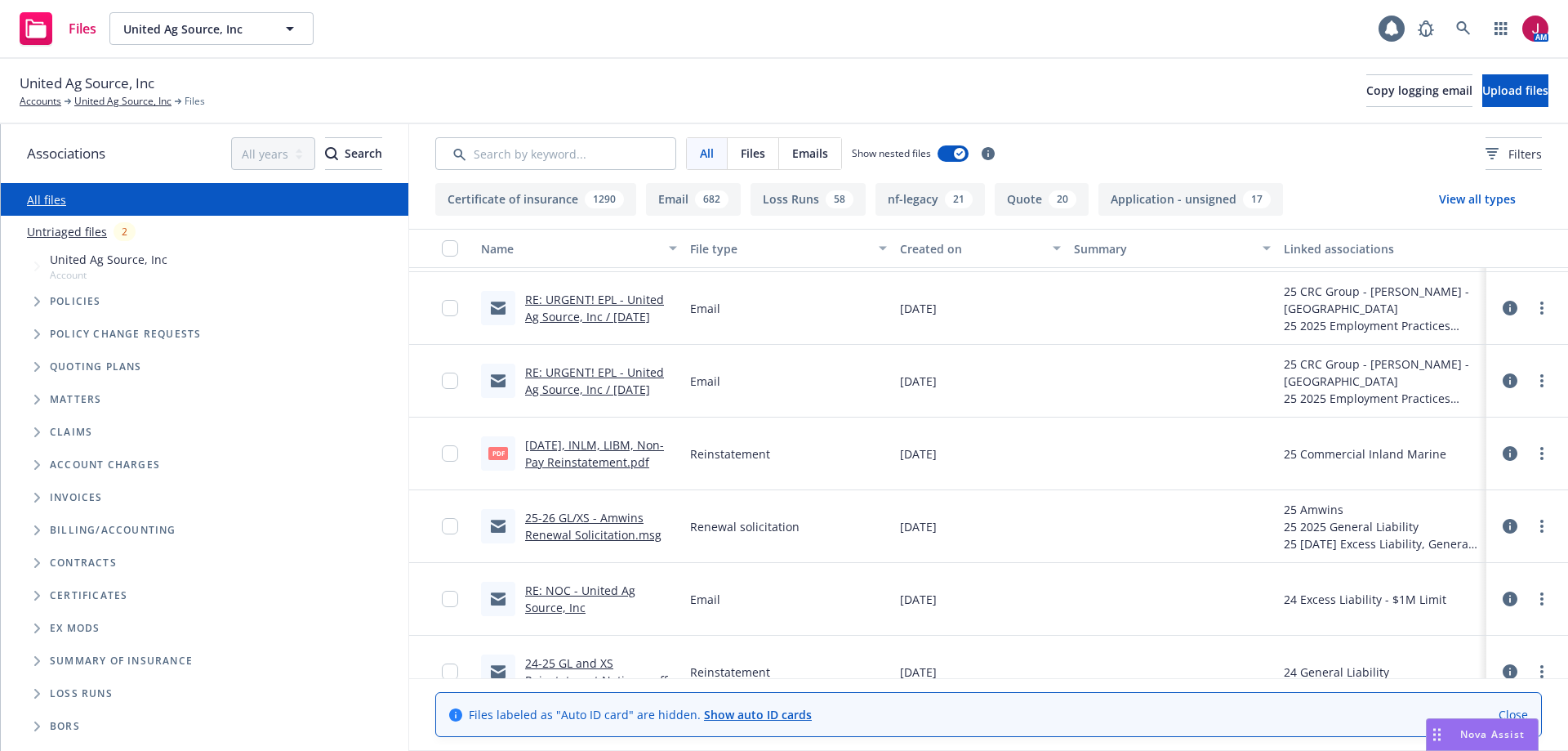
scroll to position [2588, 0]
click at [617, 466] on link "08.05.2025, INLM, LIBM, Non-Pay Reinstatement.pdf" at bounding box center [595, 452] width 139 height 33
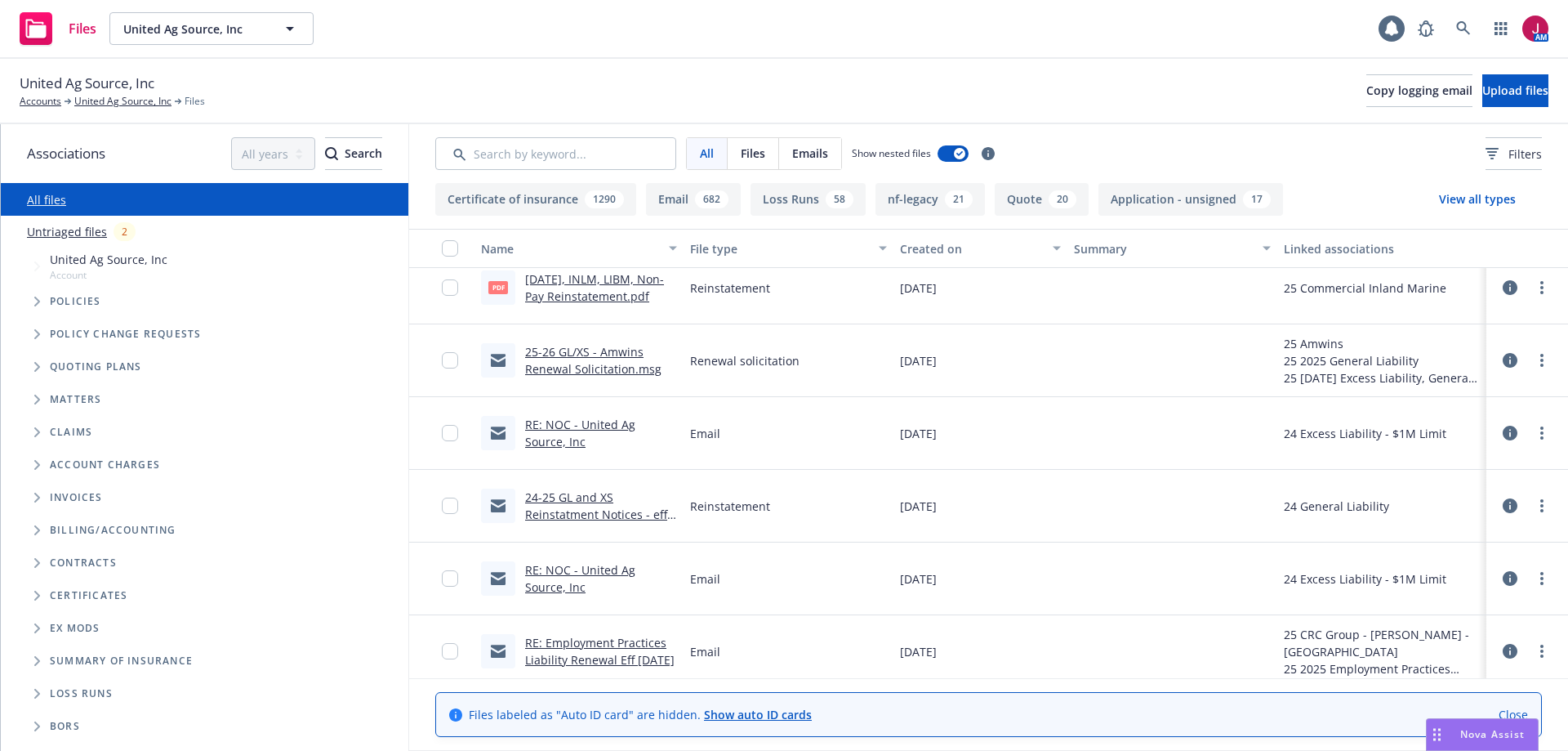
scroll to position [2751, 0]
click at [550, 507] on link "24-25 GL and XS Reinstatment Notices - eff 7/30/2025 - waiting on pay plan for …" at bounding box center [596, 521] width 142 height 67
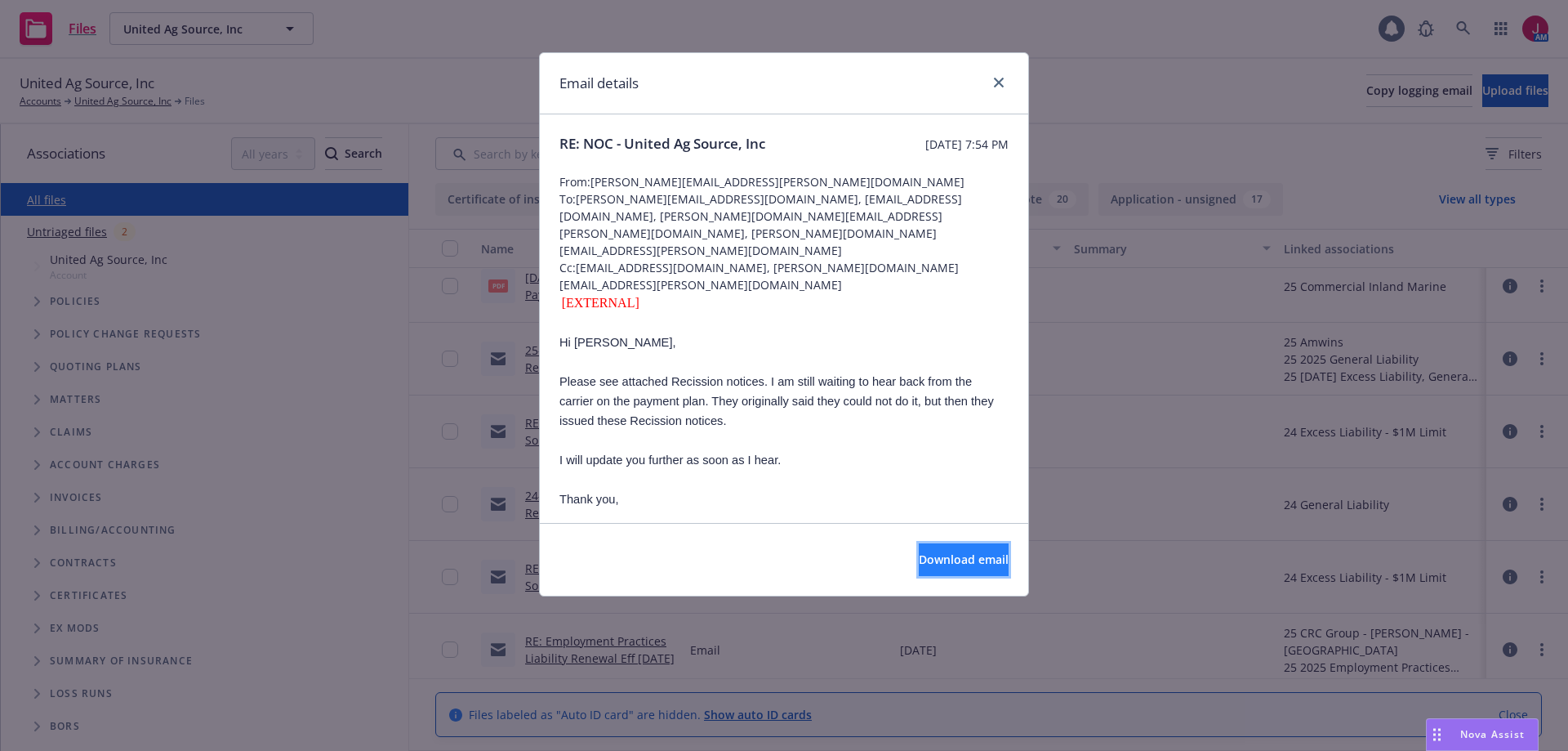
click at [963, 554] on span "Download email" at bounding box center [963, 559] width 90 height 15
drag, startPoint x: 1000, startPoint y: 87, endPoint x: 984, endPoint y: 87, distance: 16.0
click at [1000, 87] on link "close" at bounding box center [999, 82] width 19 height 19
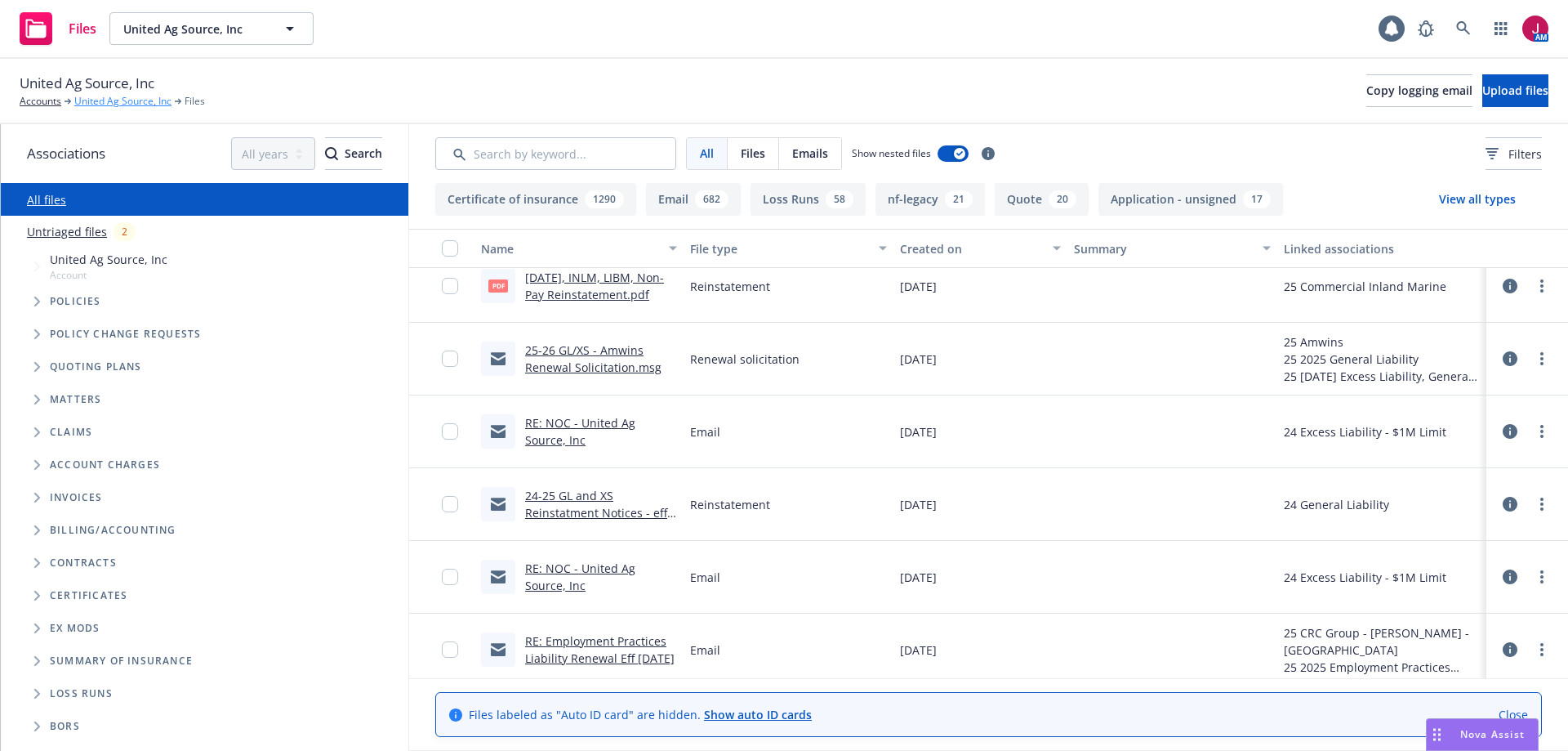
click at [133, 99] on link "United Ag Source, Inc" at bounding box center [123, 101] width 97 height 15
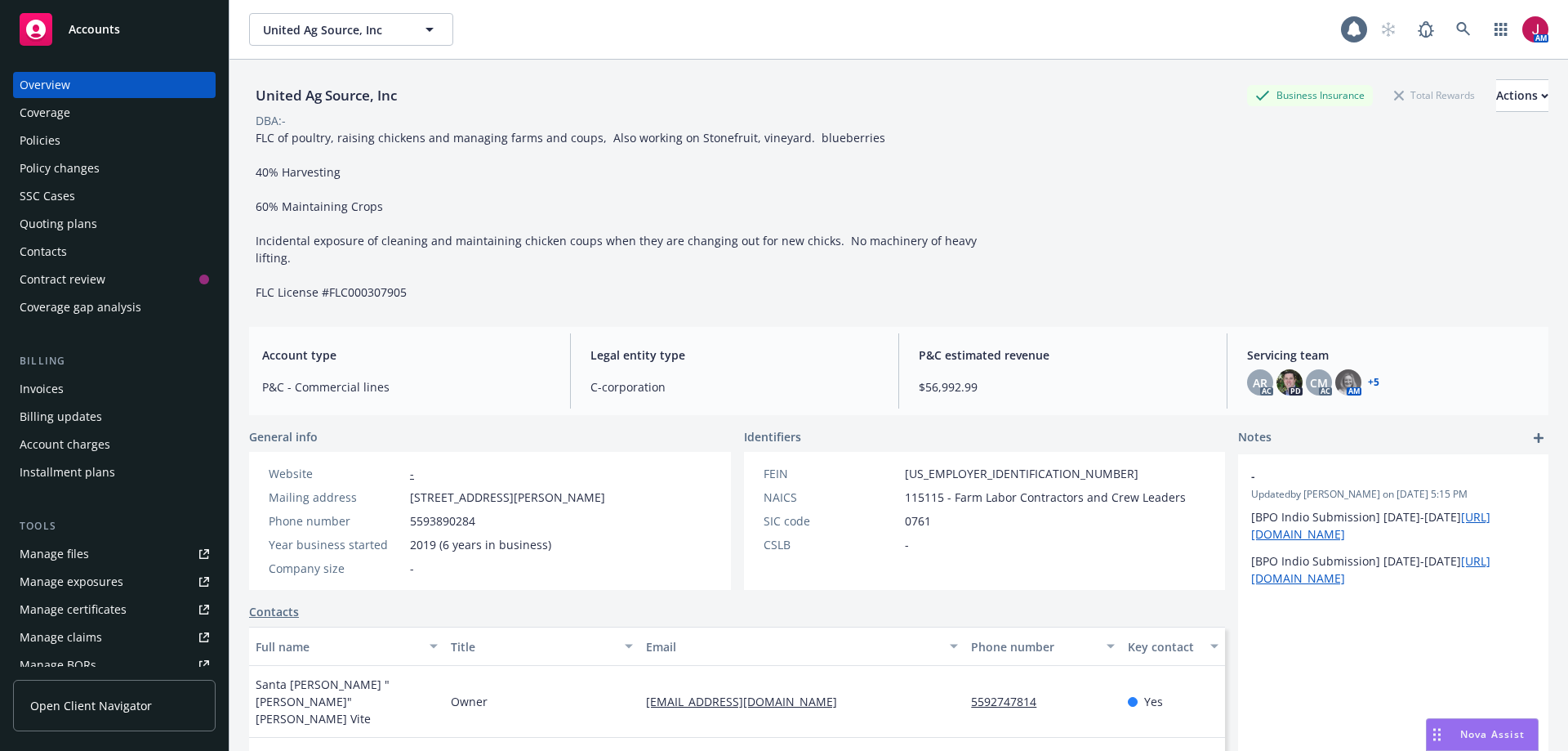
click at [67, 401] on div "Invoices" at bounding box center [114, 388] width 190 height 26
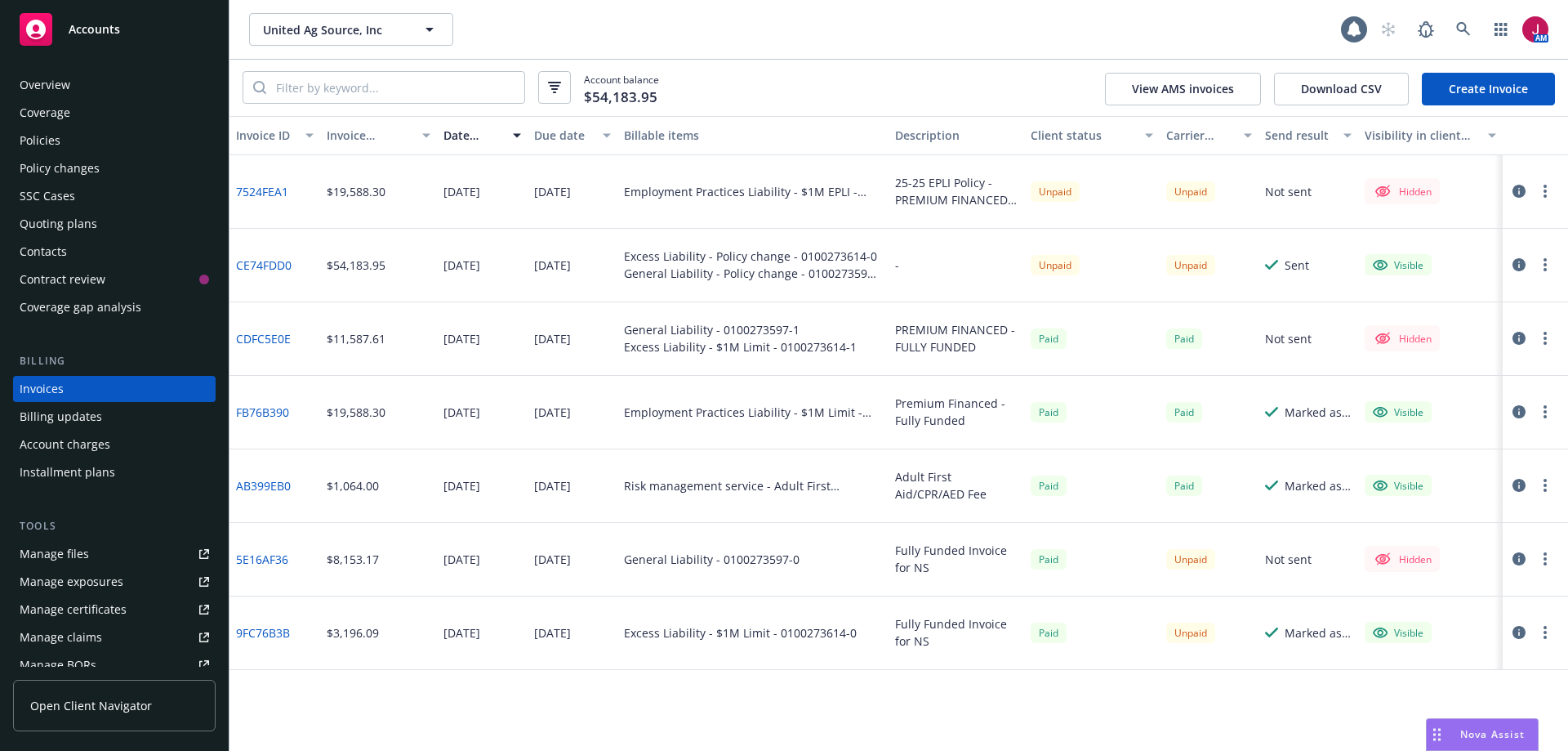
click at [1518, 263] on icon "button" at bounding box center [1520, 265] width 14 height 14
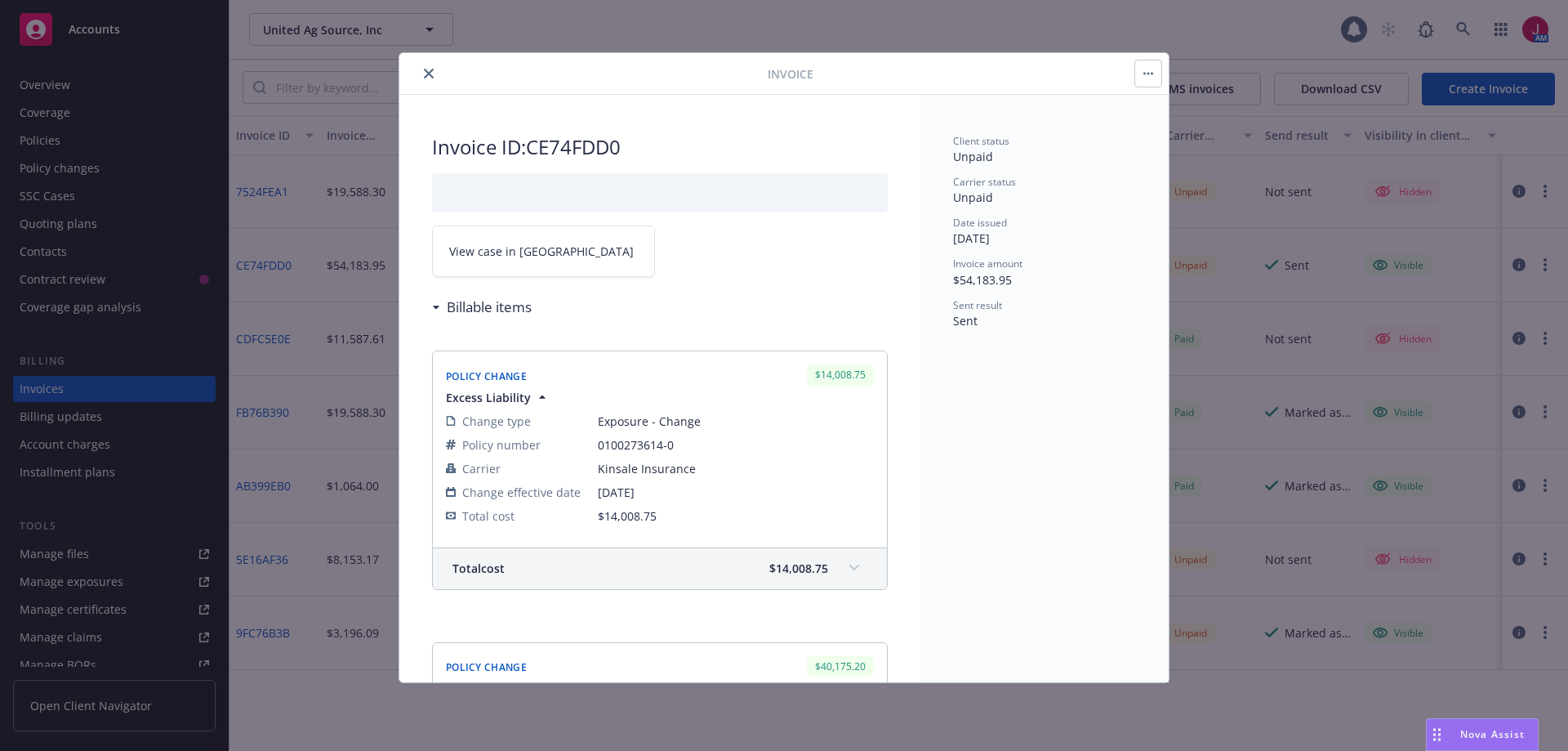
click at [543, 254] on link "View case in [GEOGRAPHIC_DATA]" at bounding box center [544, 251] width 223 height 51
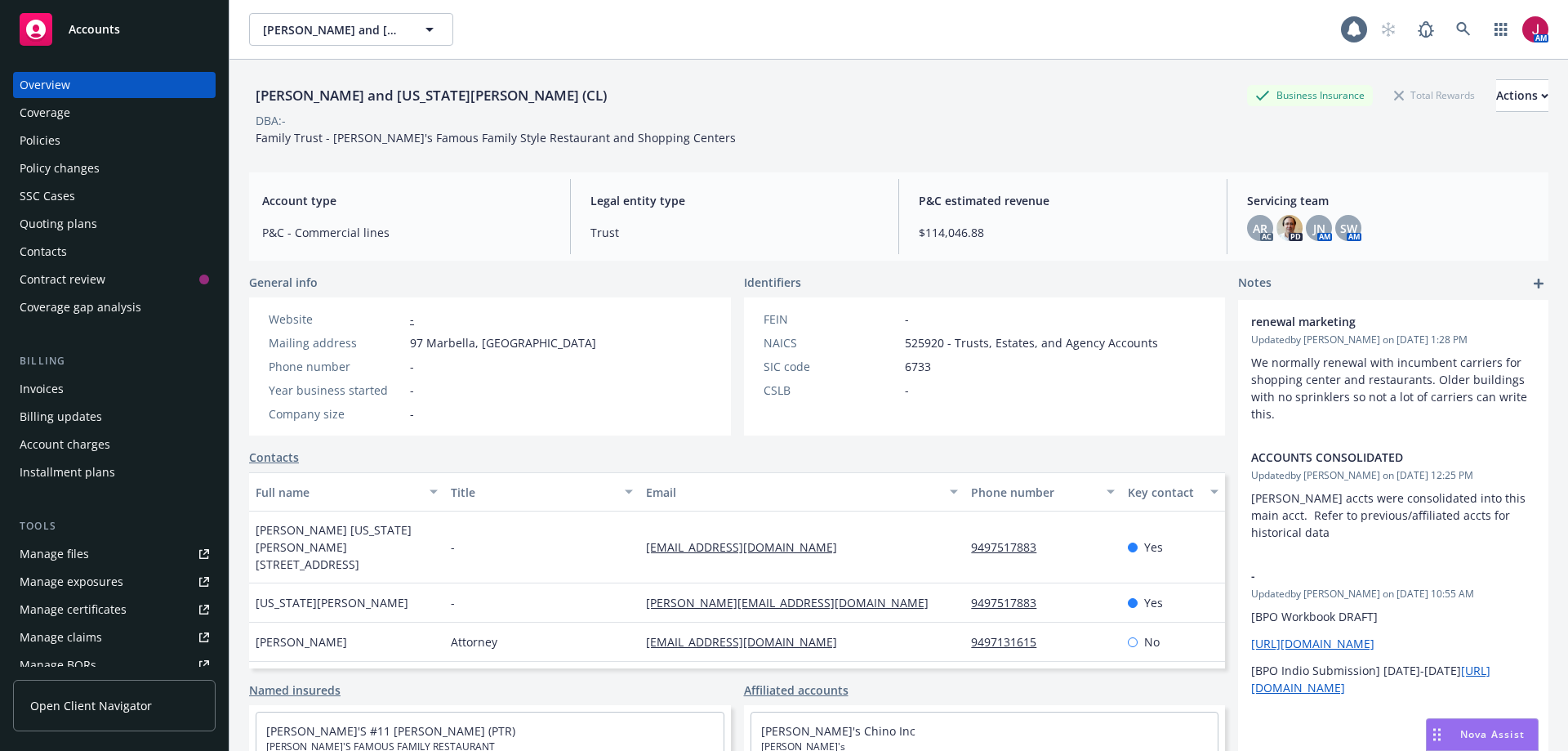
click at [158, 378] on div "Invoices" at bounding box center [114, 388] width 190 height 26
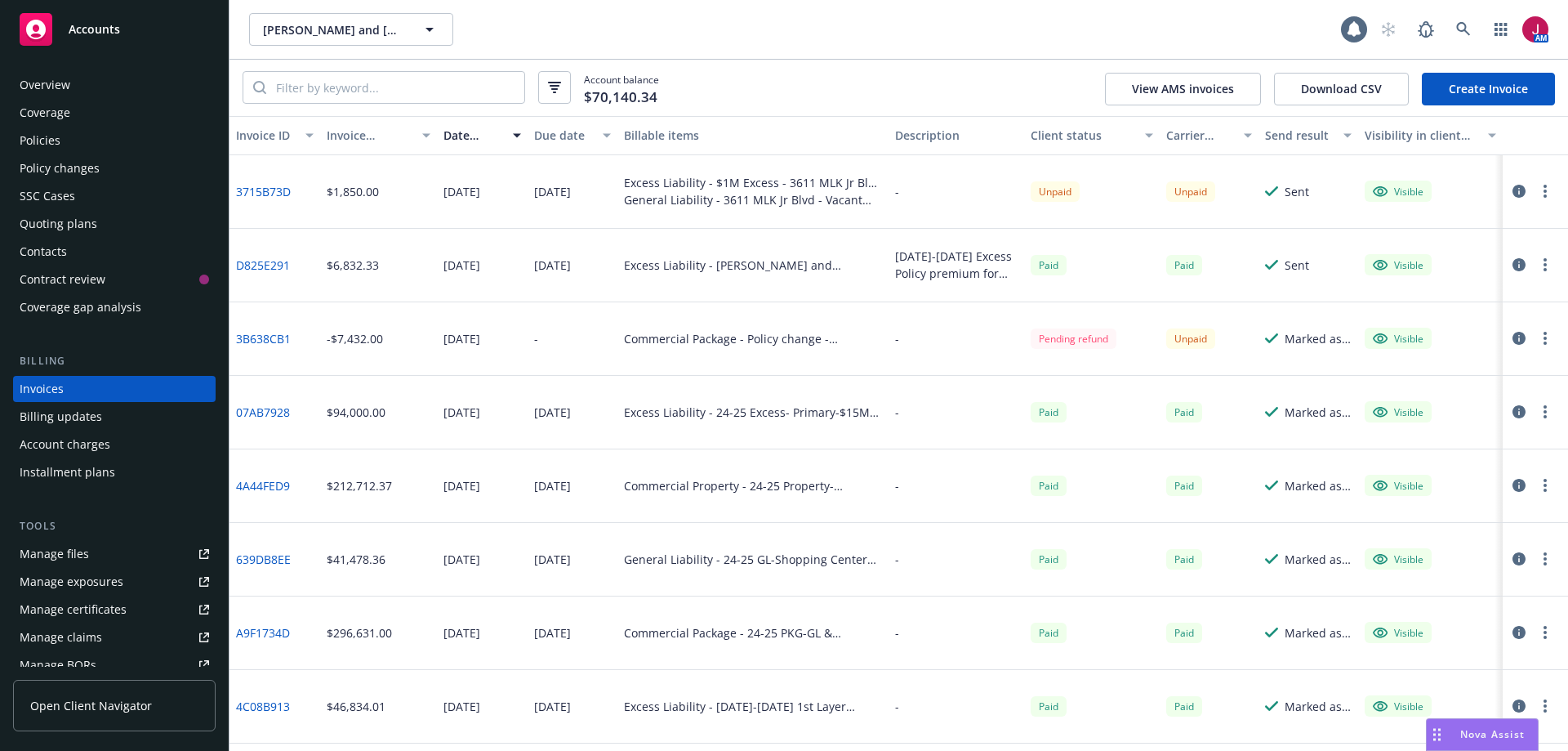
click at [1536, 195] on button "button" at bounding box center [1546, 191] width 19 height 19
click at [1410, 360] on link "Send invoice" at bounding box center [1437, 355] width 208 height 33
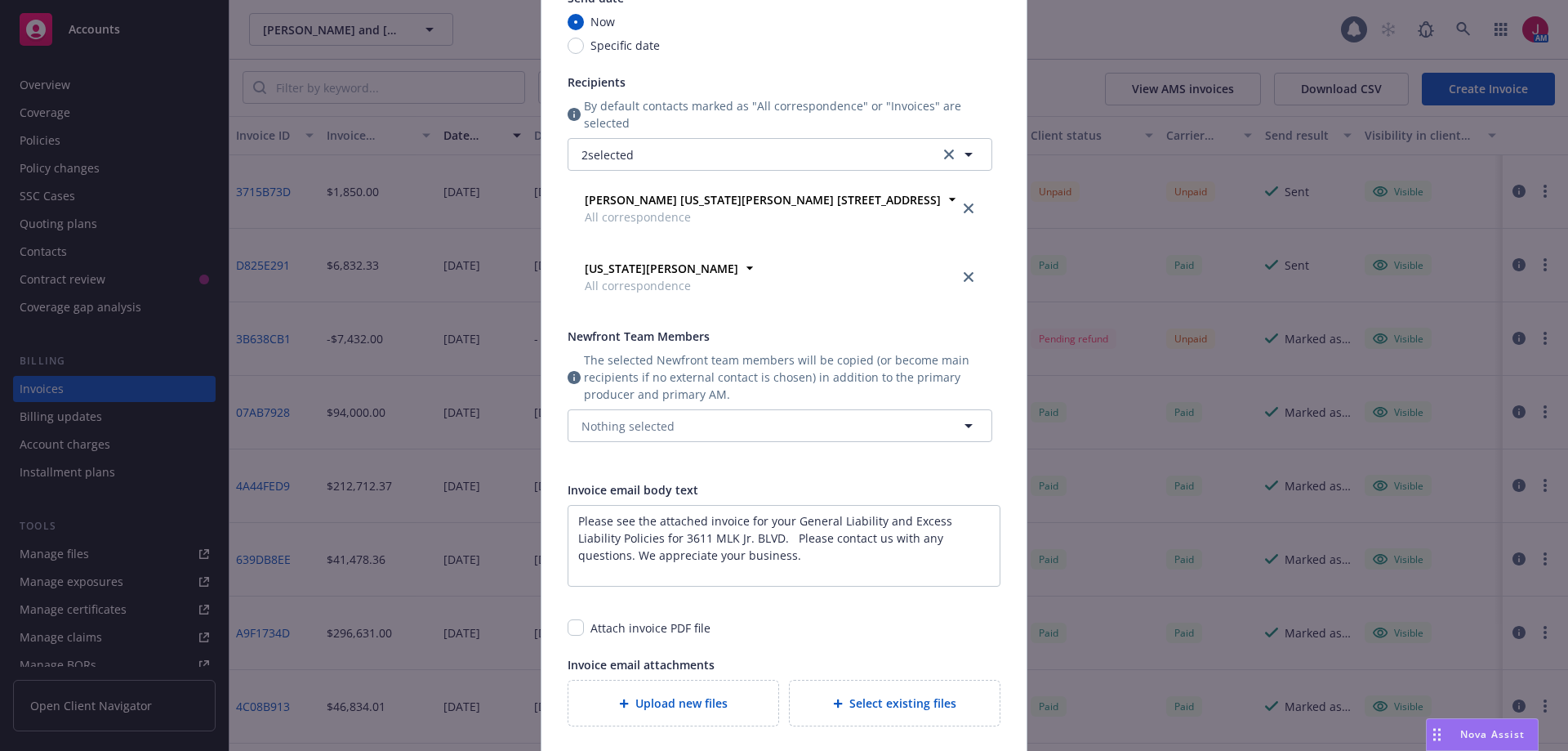
scroll to position [191, 0]
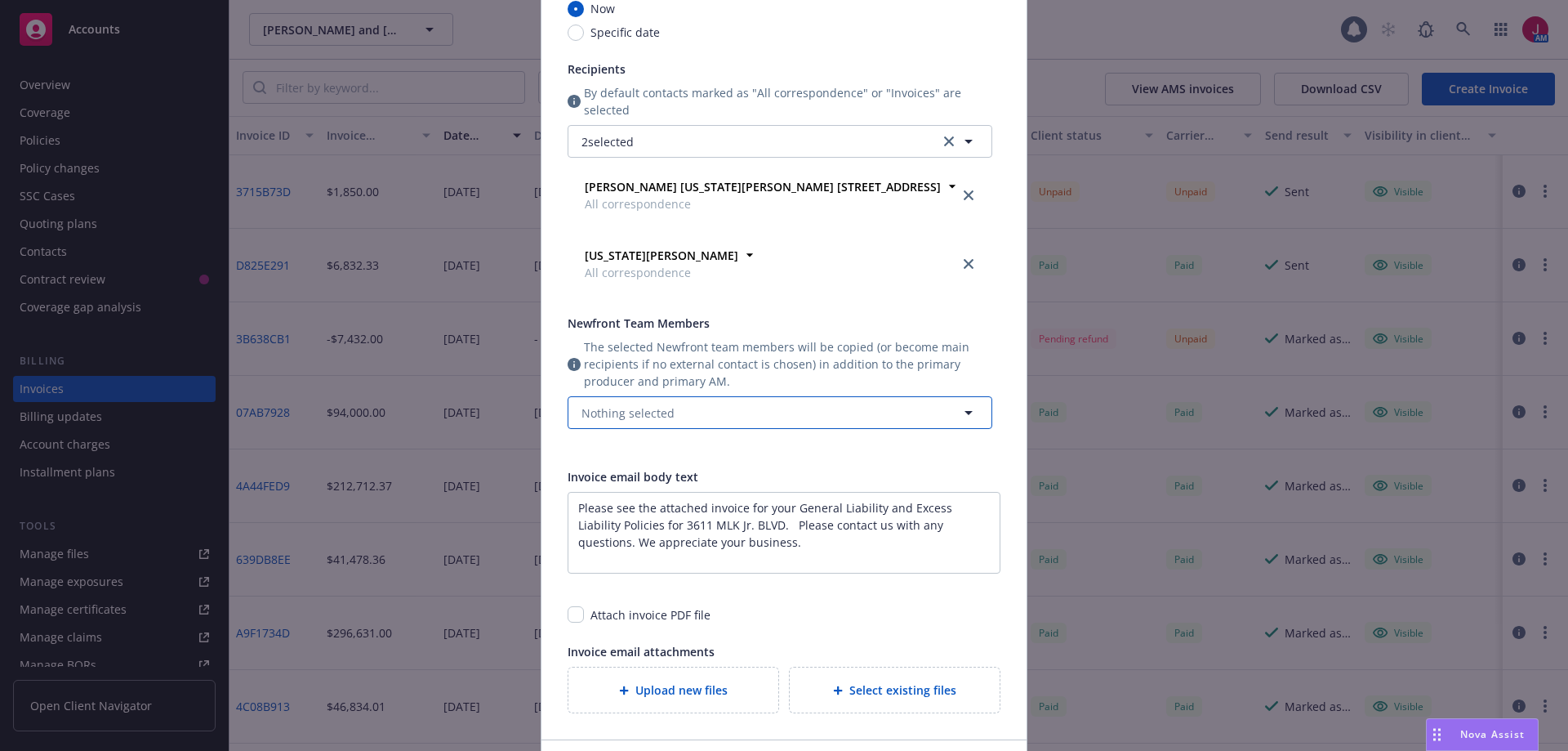
click at [749, 412] on button "Nothing selected" at bounding box center [780, 413] width 425 height 33
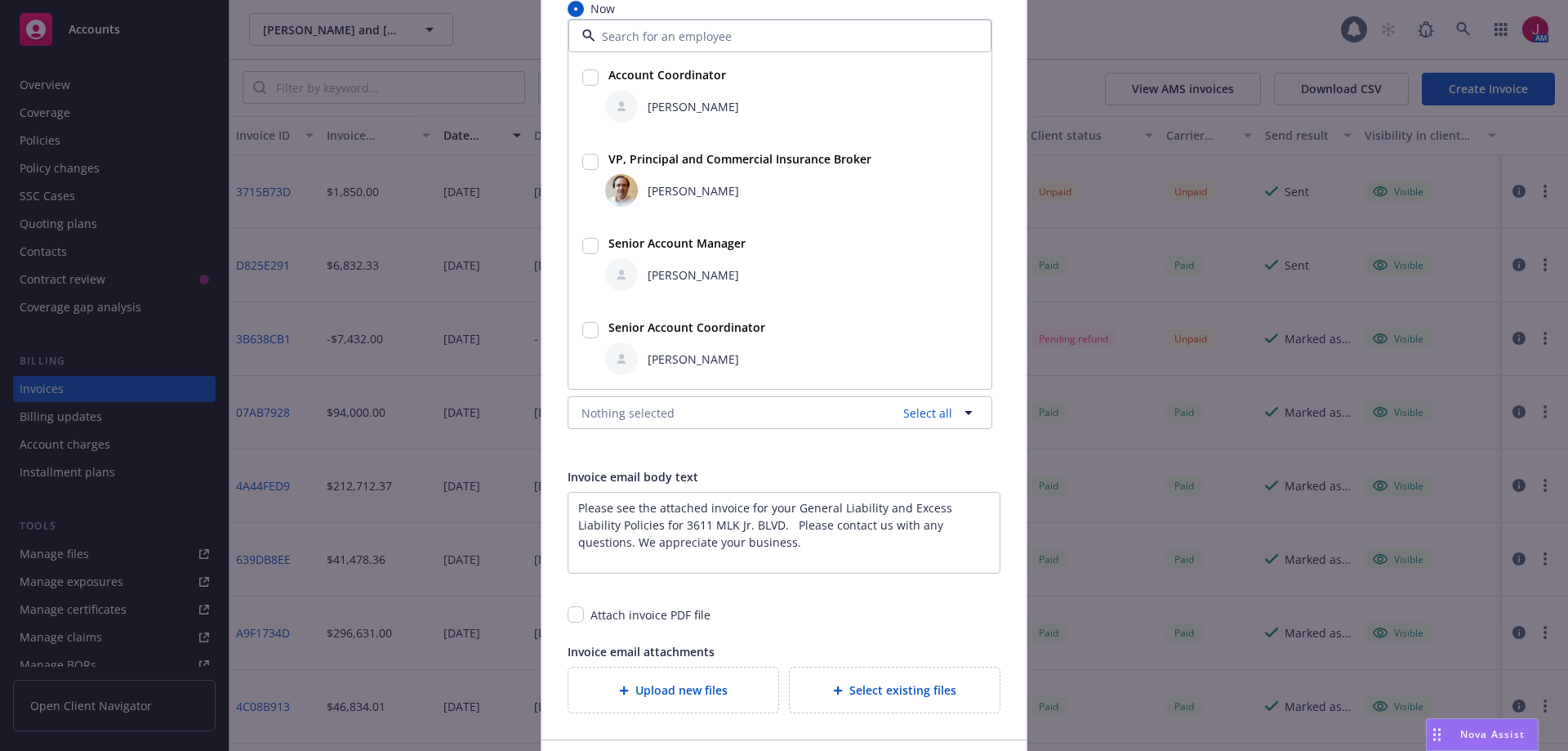
click at [585, 246] on input "checkbox" at bounding box center [590, 246] width 16 height 16
checkbox input "true"
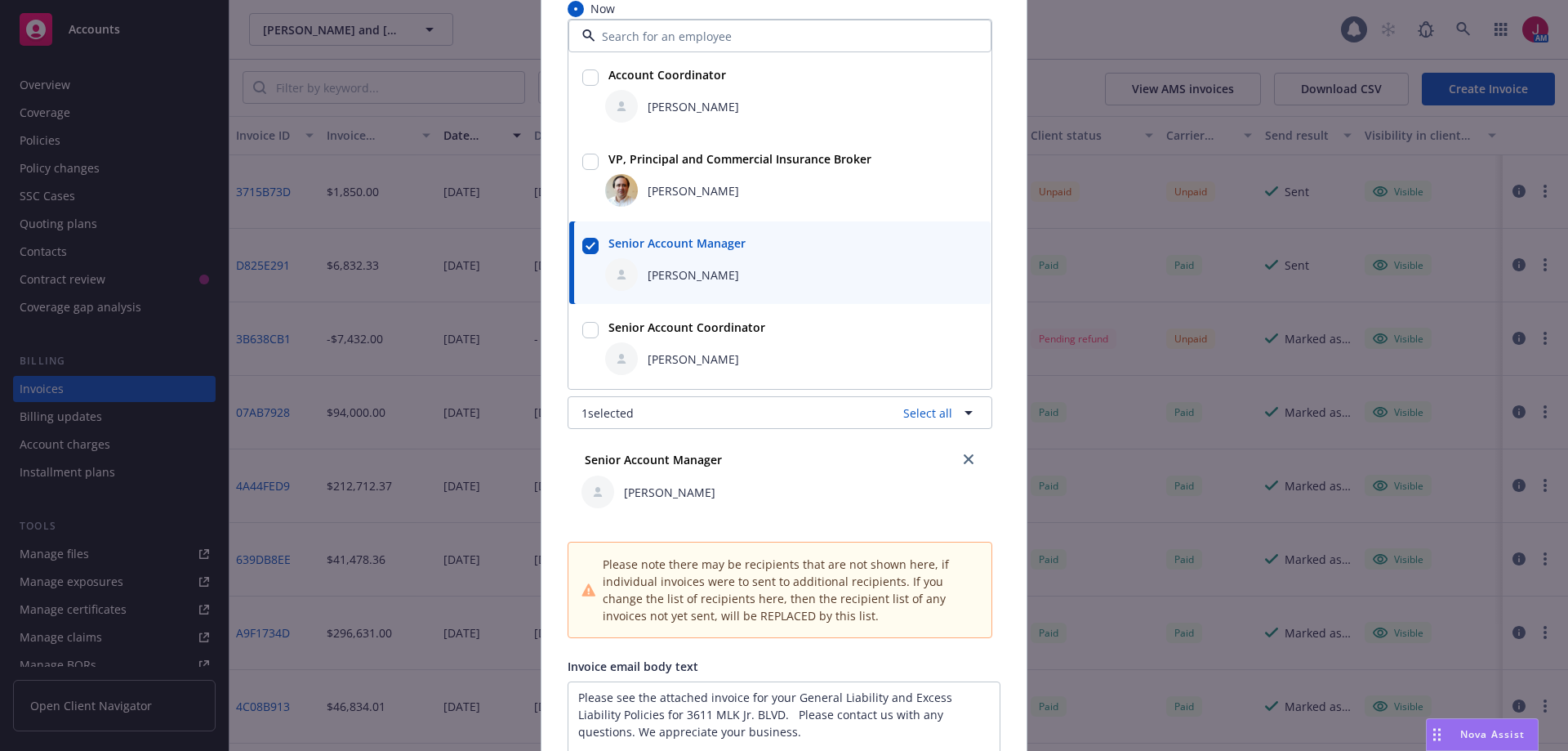
click at [585, 160] on input "checkbox" at bounding box center [590, 162] width 16 height 16
checkbox input "true"
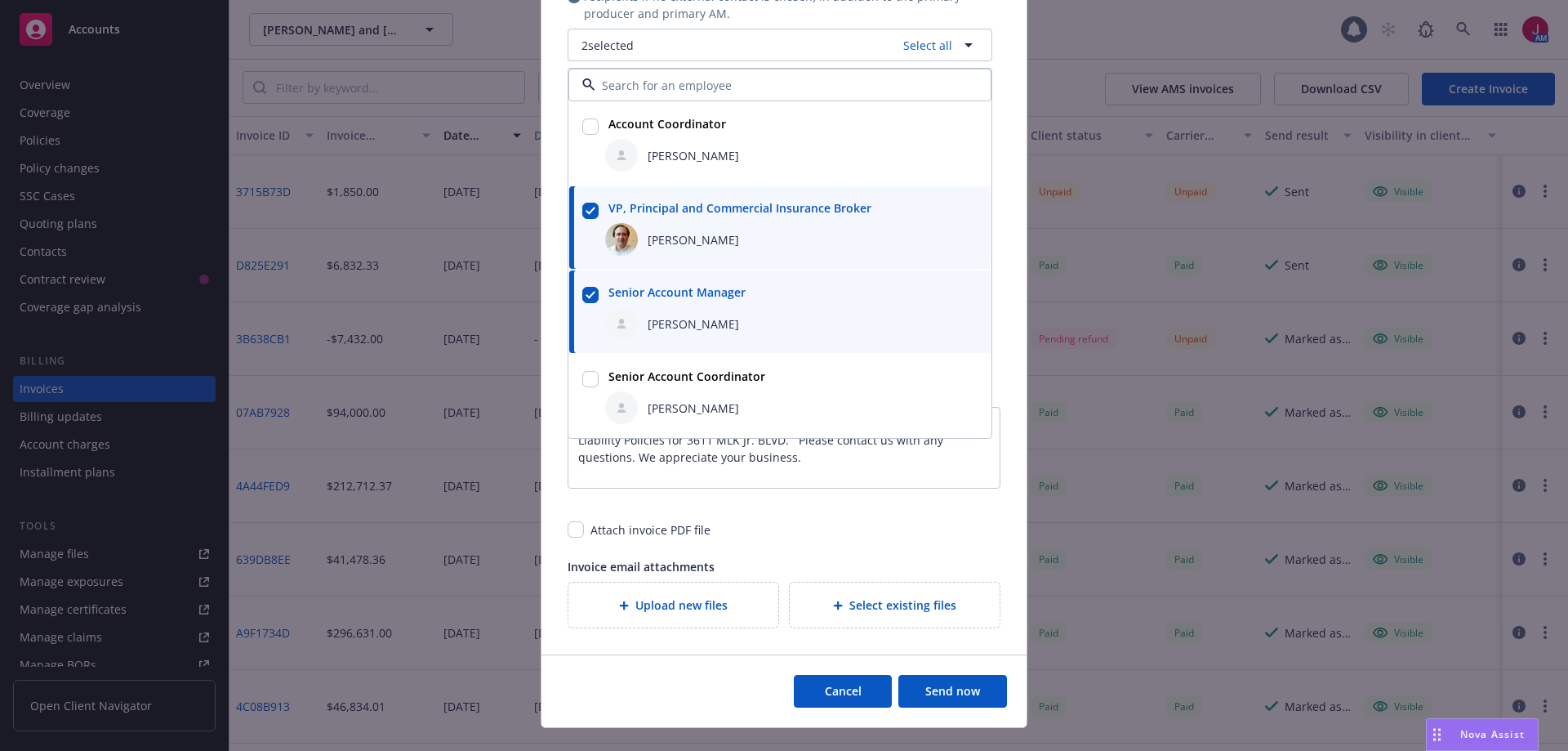
scroll to position [572, 0]
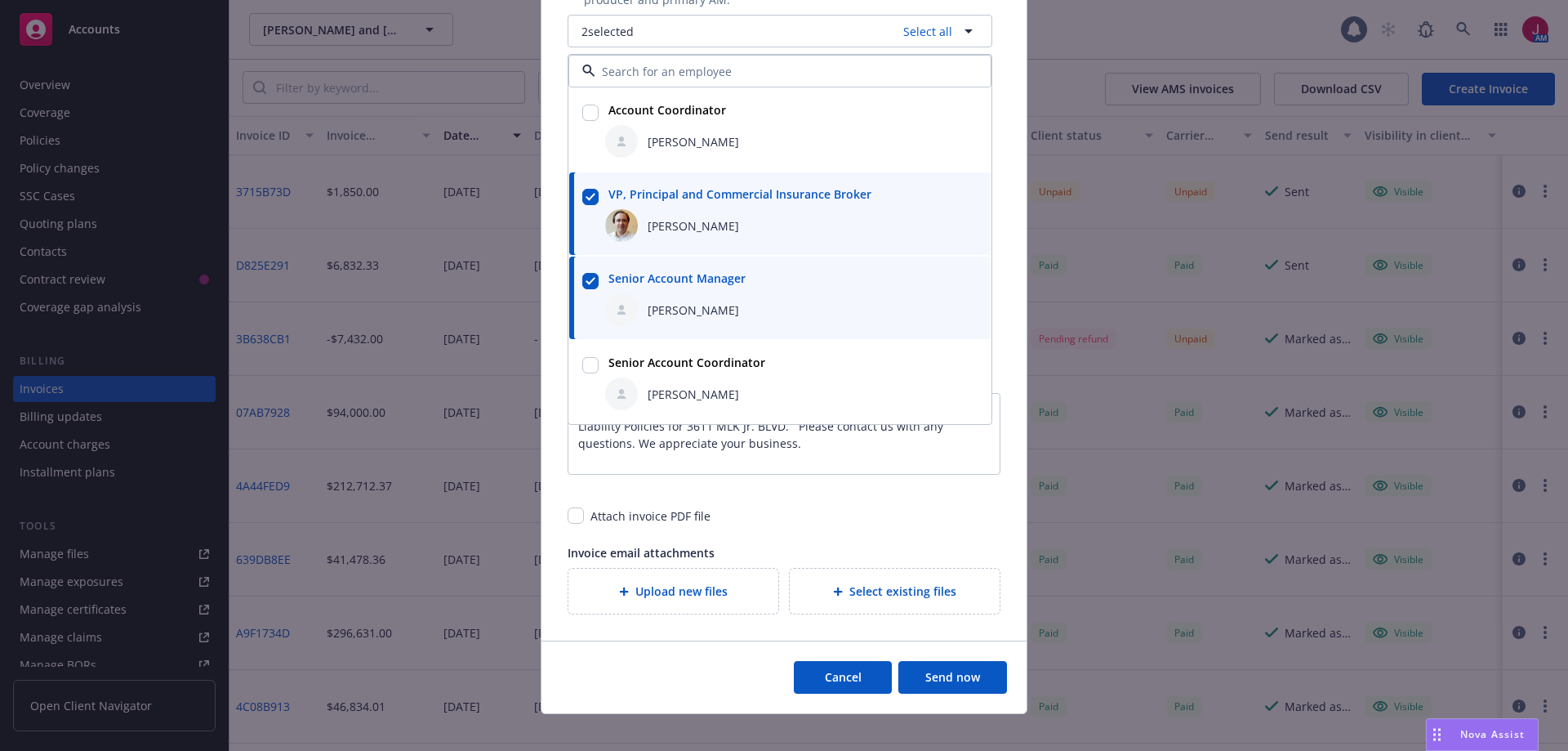
click at [772, 505] on div "Attach invoice PDF file" at bounding box center [784, 509] width 433 height 30
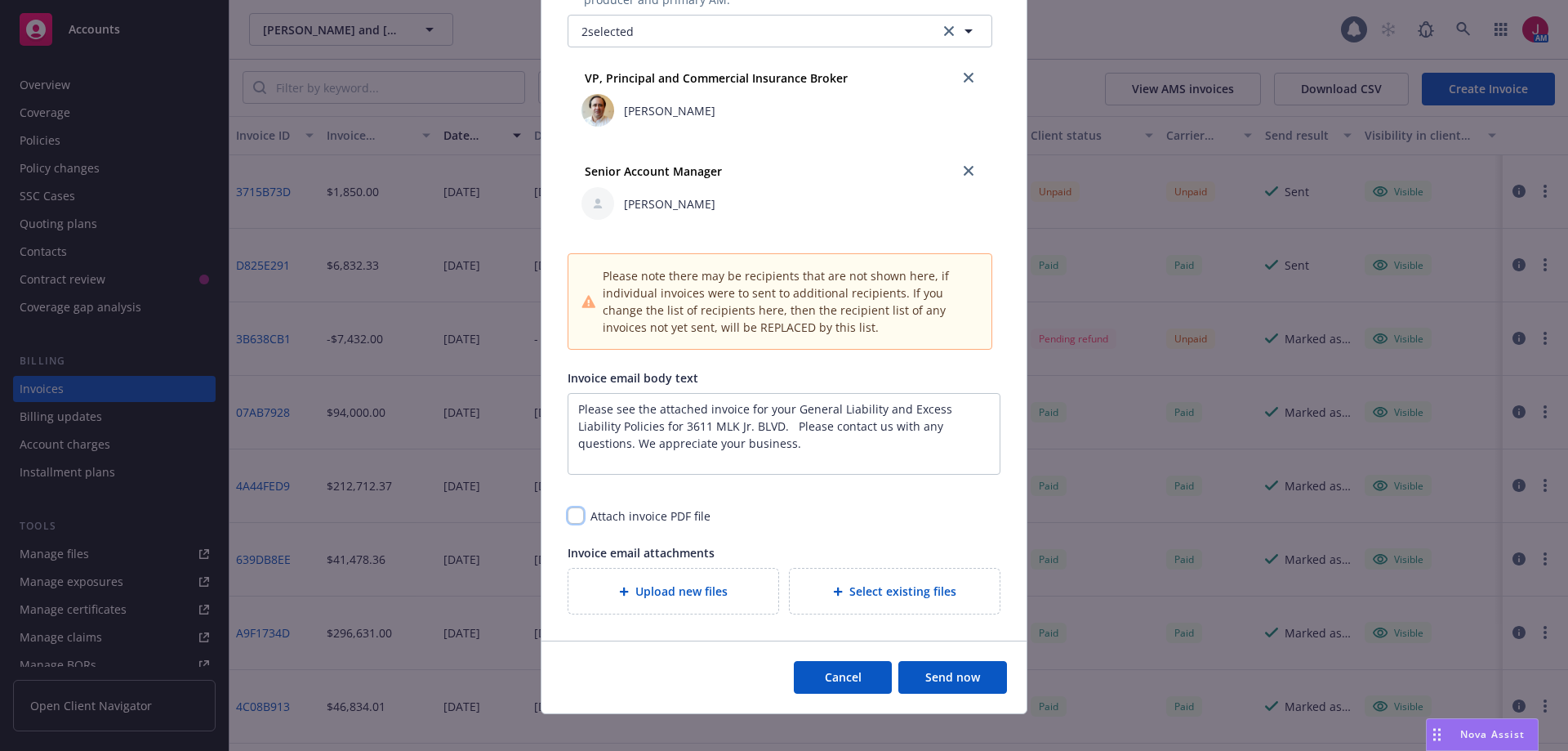
click at [571, 518] on input "checkbox" at bounding box center [576, 515] width 16 height 16
checkbox input "true"
click at [572, 406] on textarea "Please see the attached invoice for your General Liability and Excess Liability…" at bounding box center [784, 434] width 433 height 81
type textarea "2ND Request - Please see the attached invoice for your General Liability and Ex…"
click at [948, 679] on button "Send now" at bounding box center [953, 677] width 108 height 33
